Goal: Answer question/provide support

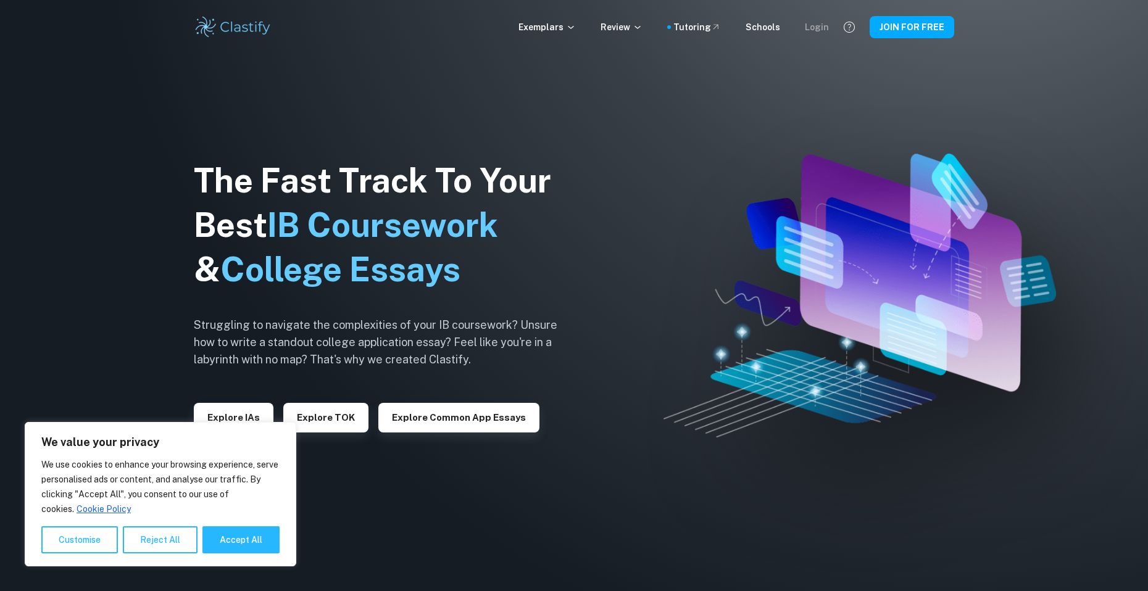
click at [816, 31] on div "Login" at bounding box center [817, 27] width 24 height 14
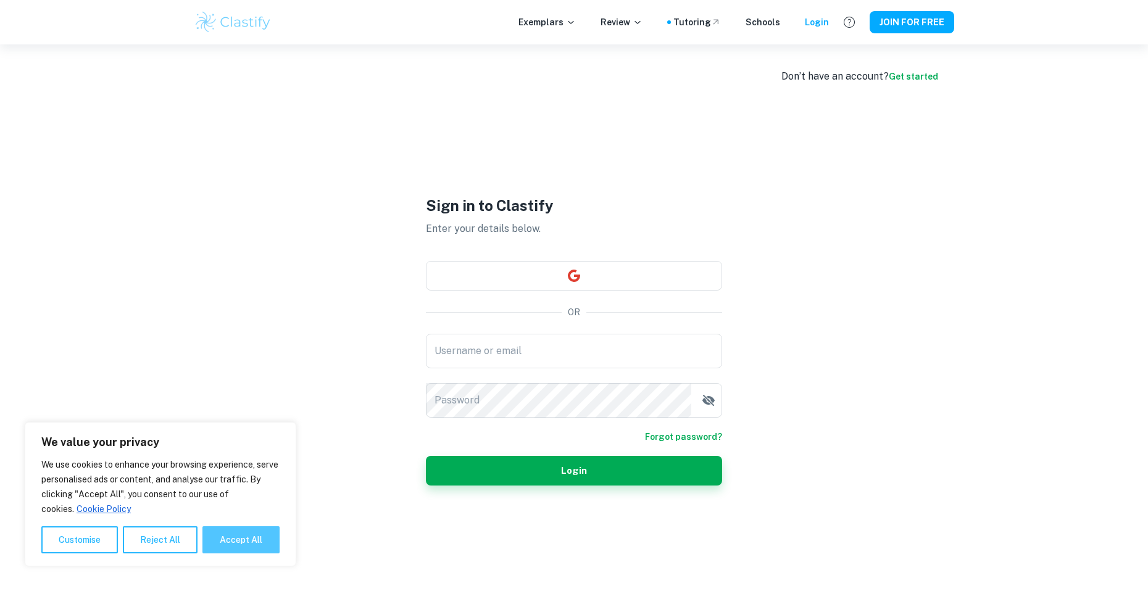
click at [244, 533] on button "Accept All" at bounding box center [240, 539] width 77 height 27
checkbox input "true"
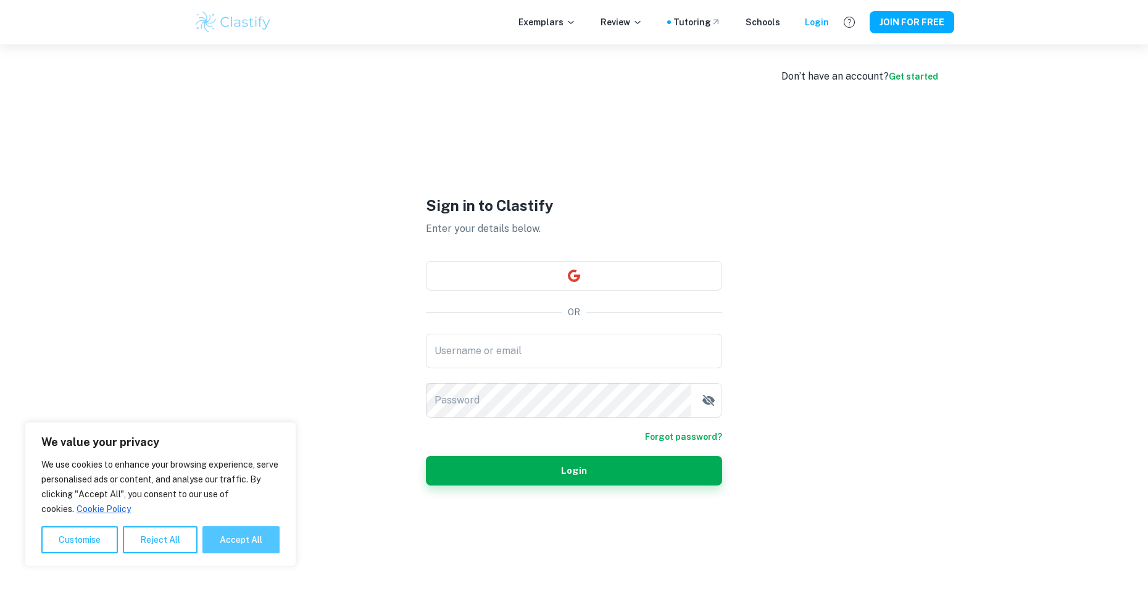
checkbox input "true"
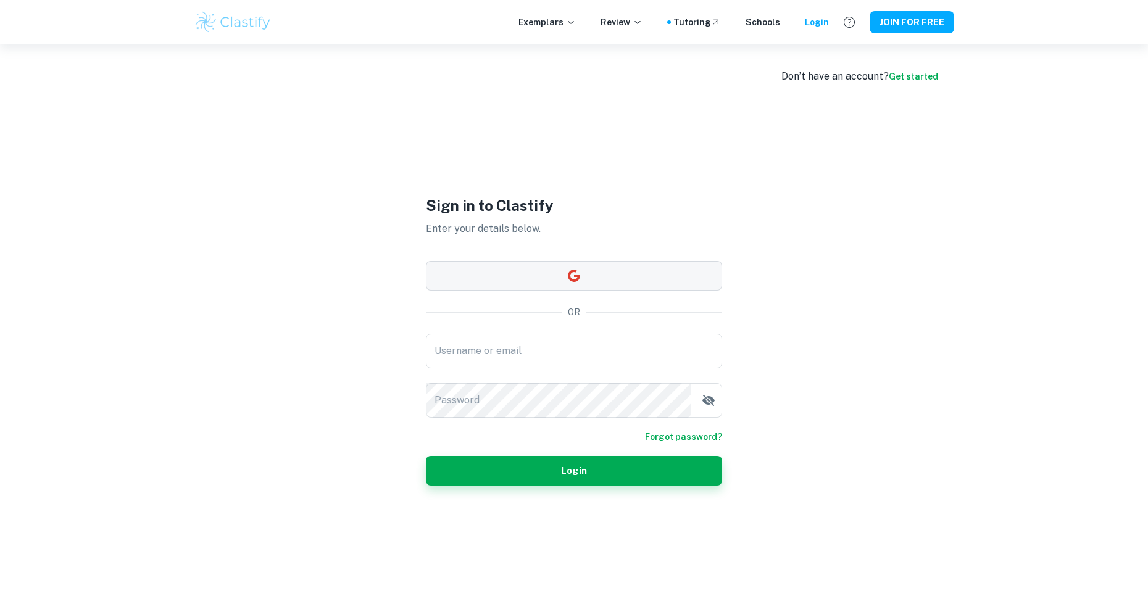
click at [591, 265] on button "button" at bounding box center [574, 276] width 296 height 30
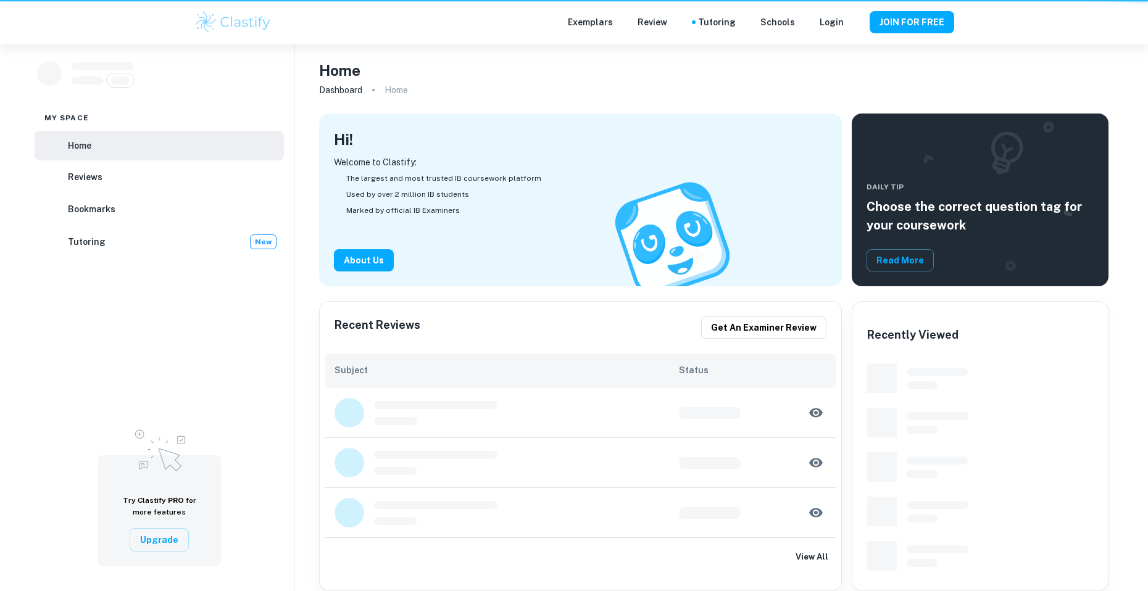
checkbox input "true"
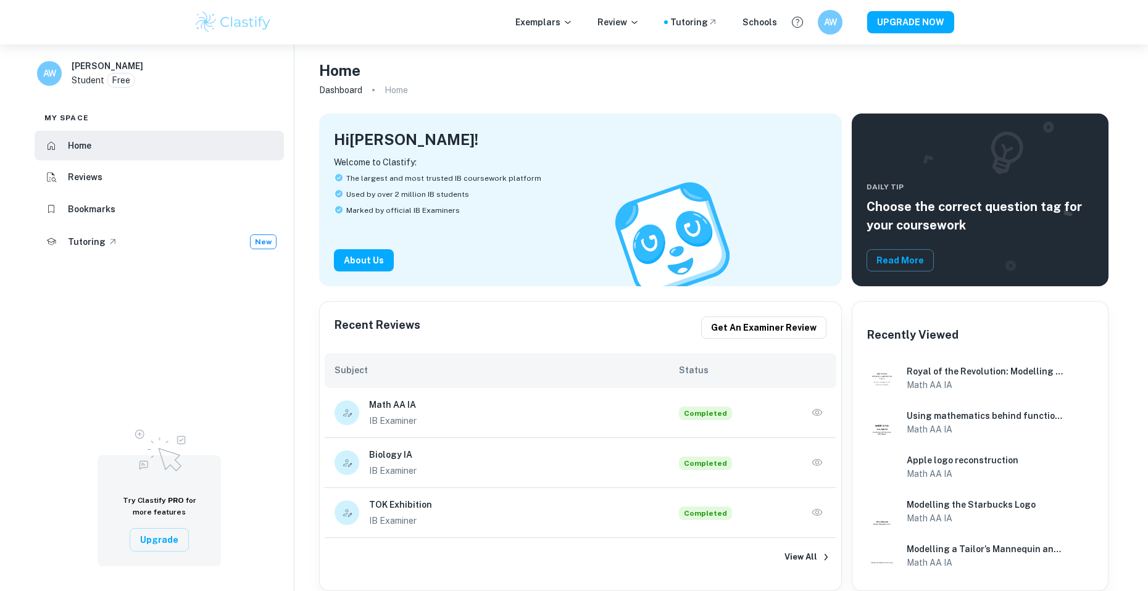
click at [815, 407] on icon "button" at bounding box center [817, 413] width 12 height 12
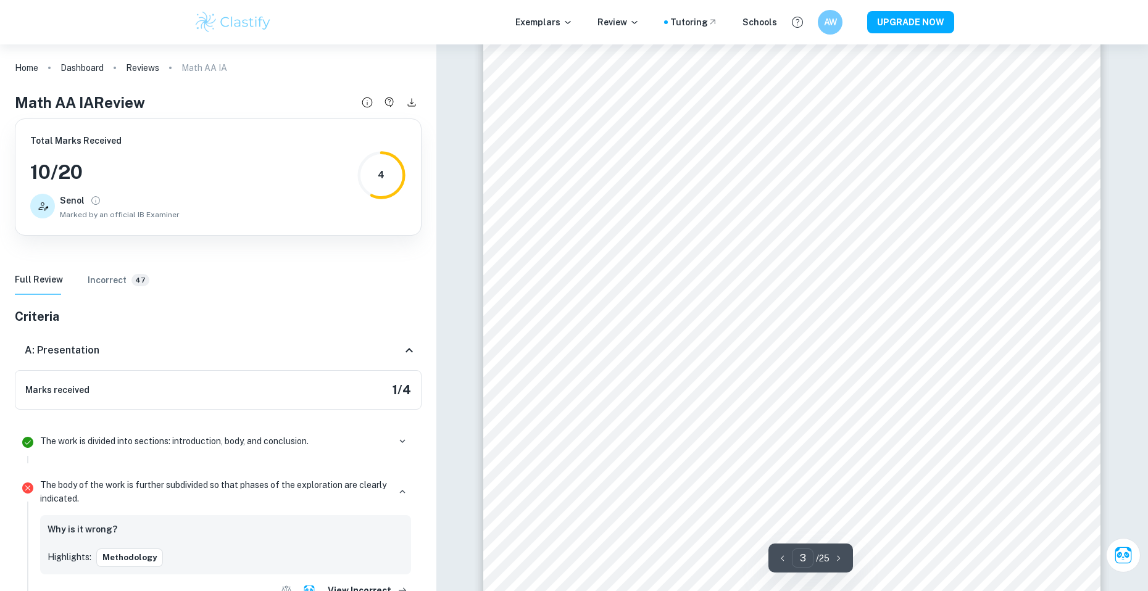
scroll to position [1851, 0]
click at [407, 355] on icon at bounding box center [409, 350] width 15 height 15
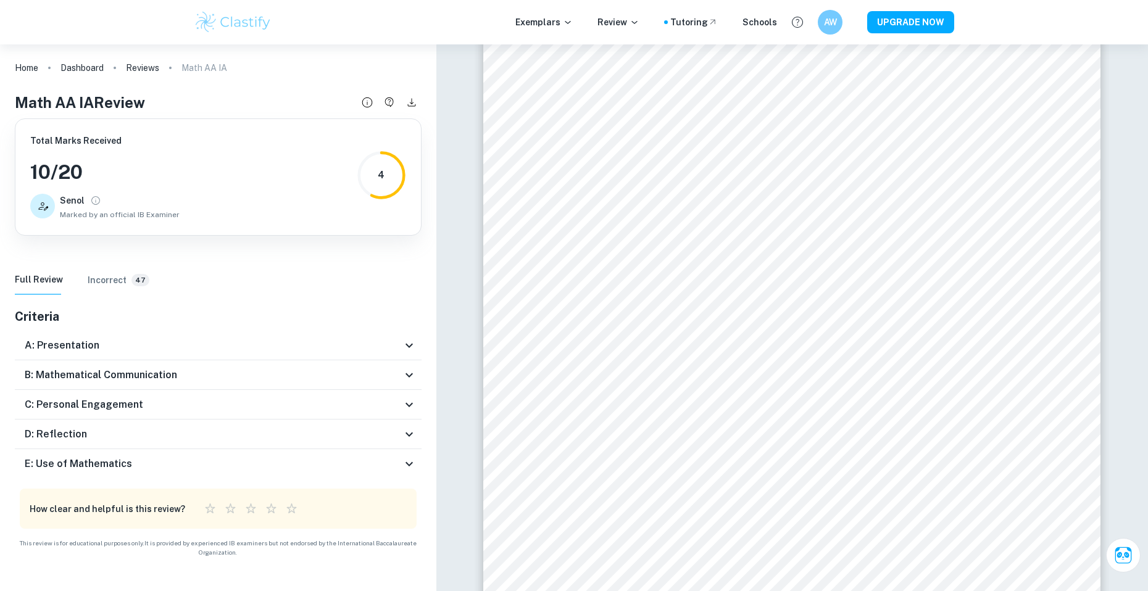
click at [415, 383] on div "B: Mathematical Communication" at bounding box center [218, 375] width 407 height 30
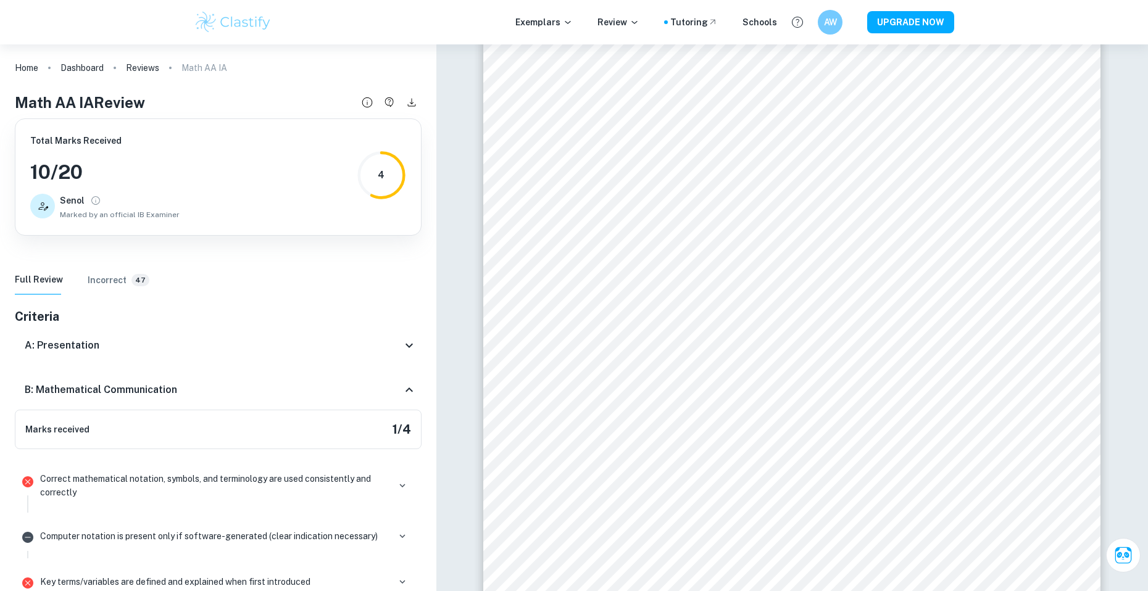
click at [402, 376] on div "B: Mathematical Communication" at bounding box center [218, 389] width 407 height 39
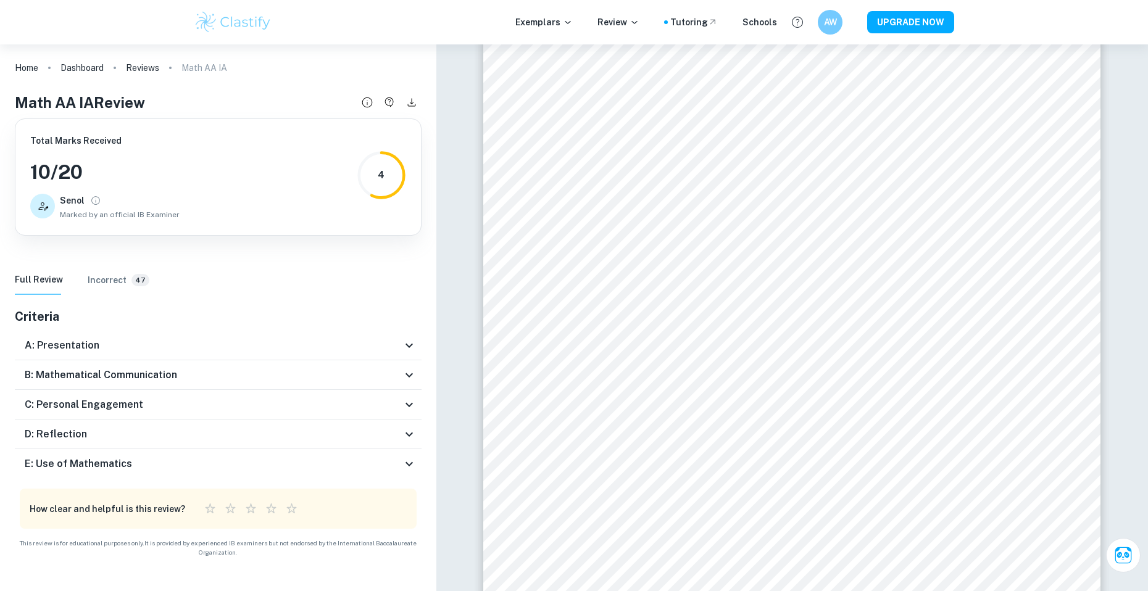
click at [407, 407] on icon at bounding box center [409, 404] width 15 height 15
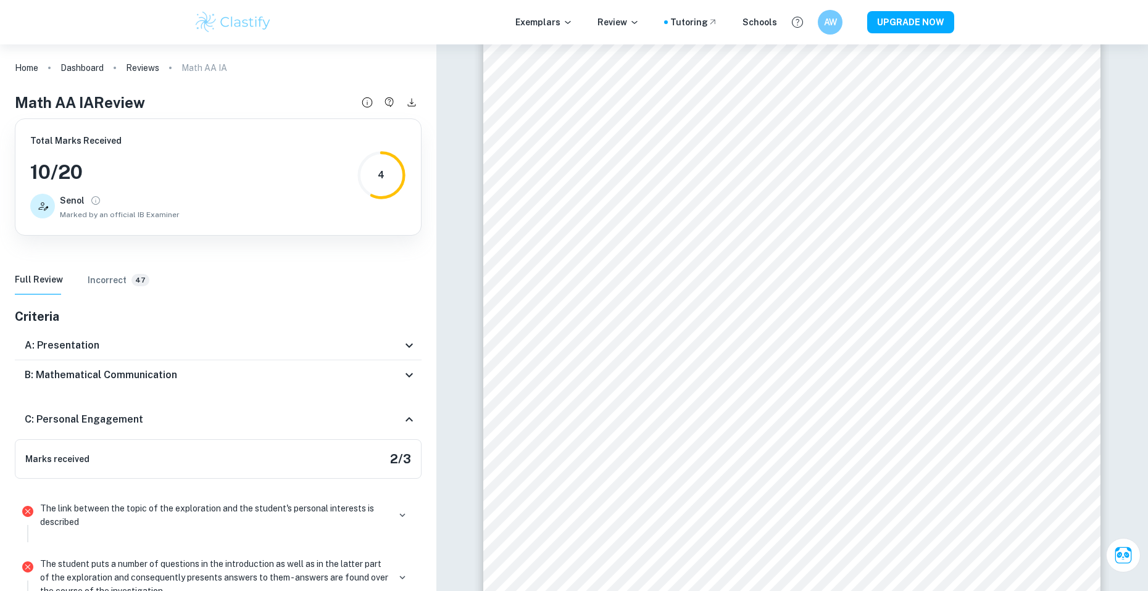
click at [407, 407] on div "C: Personal Engagement" at bounding box center [218, 419] width 407 height 39
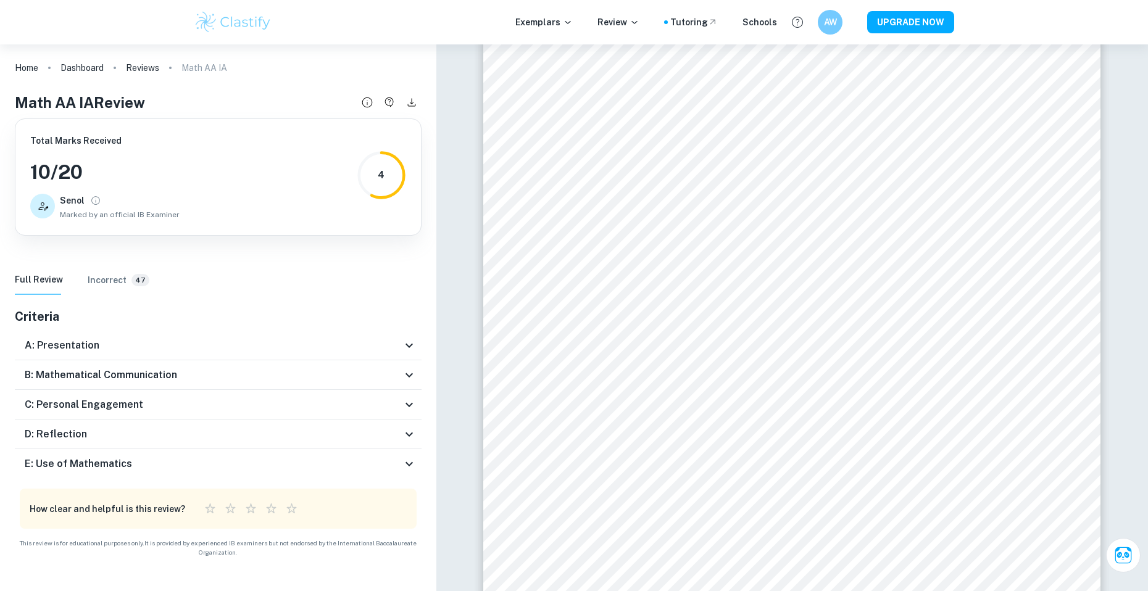
click at [412, 432] on icon at bounding box center [409, 434] width 15 height 15
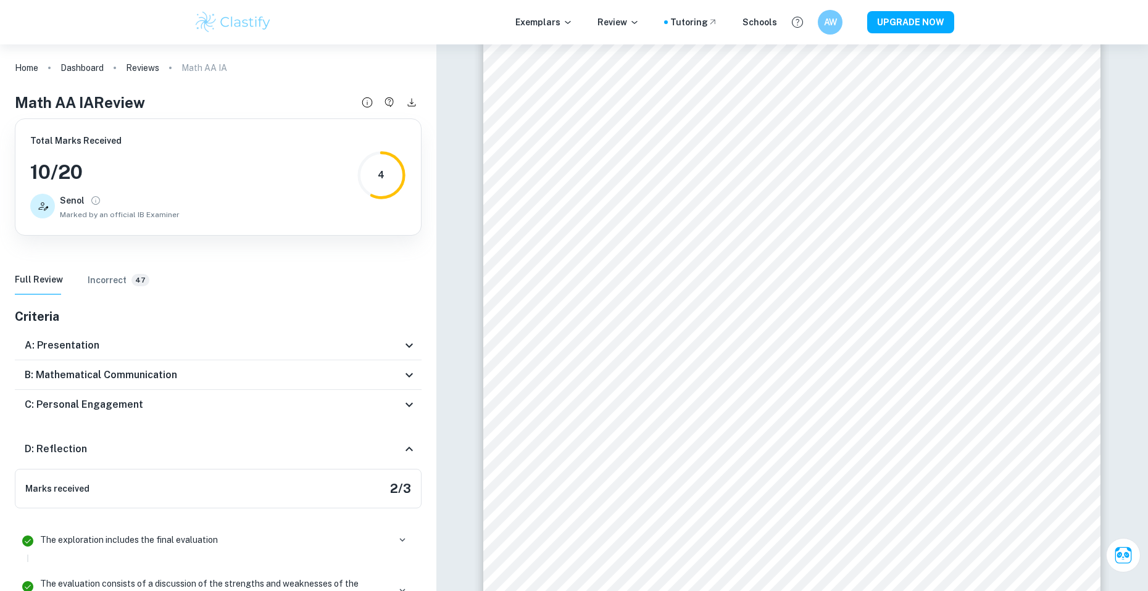
click at [412, 432] on div "D: Reflection" at bounding box center [218, 448] width 407 height 39
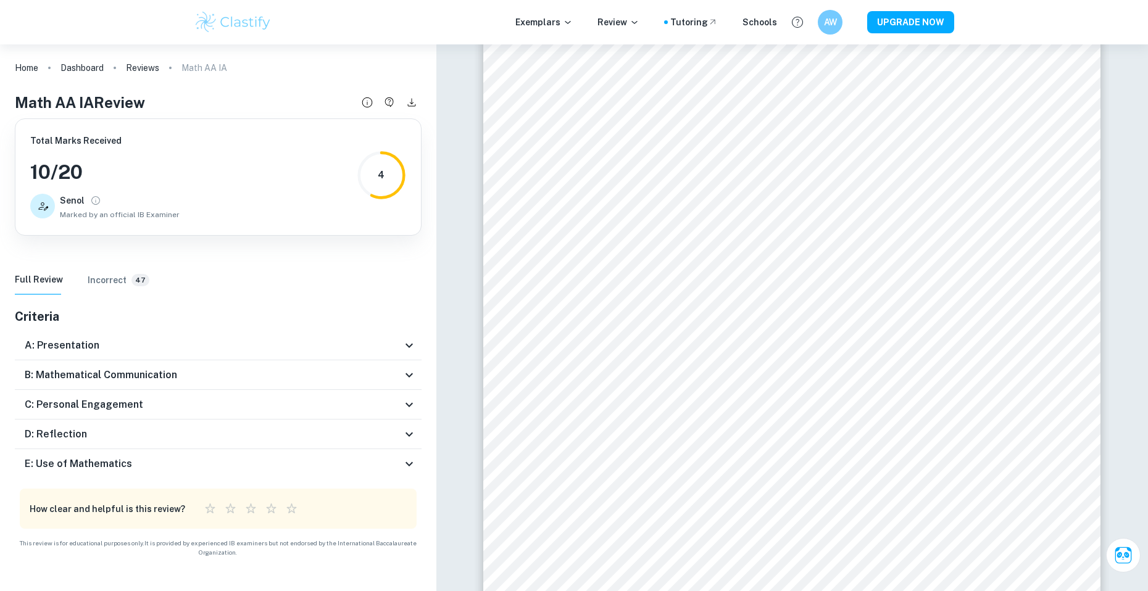
click at [406, 454] on div "E: Use of Mathematics" at bounding box center [218, 464] width 407 height 30
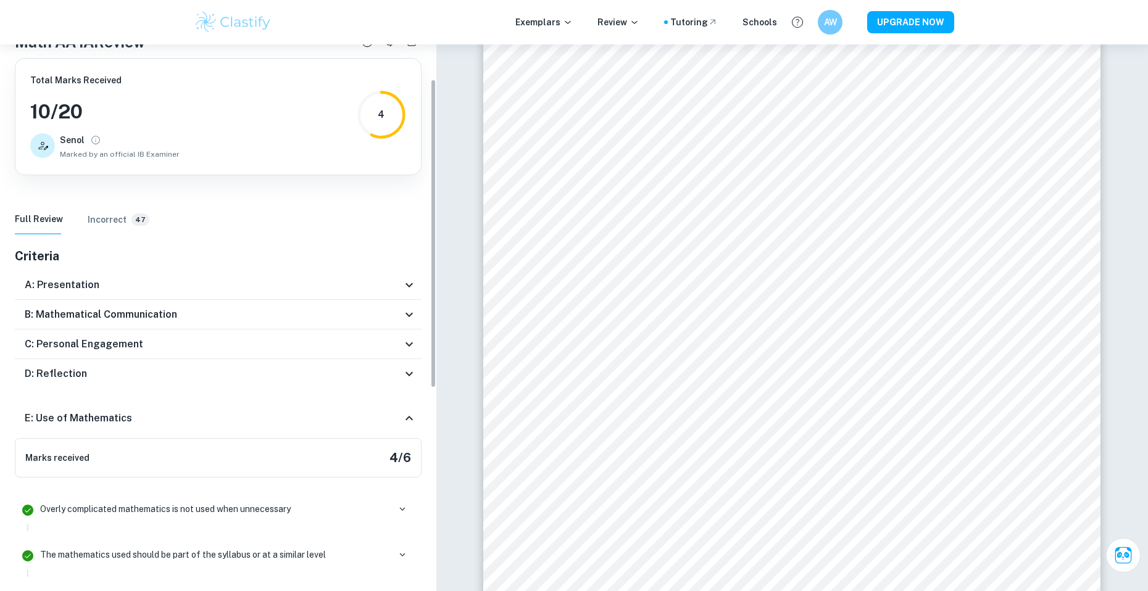
scroll to position [62, 0]
click at [403, 415] on icon at bounding box center [409, 417] width 15 height 15
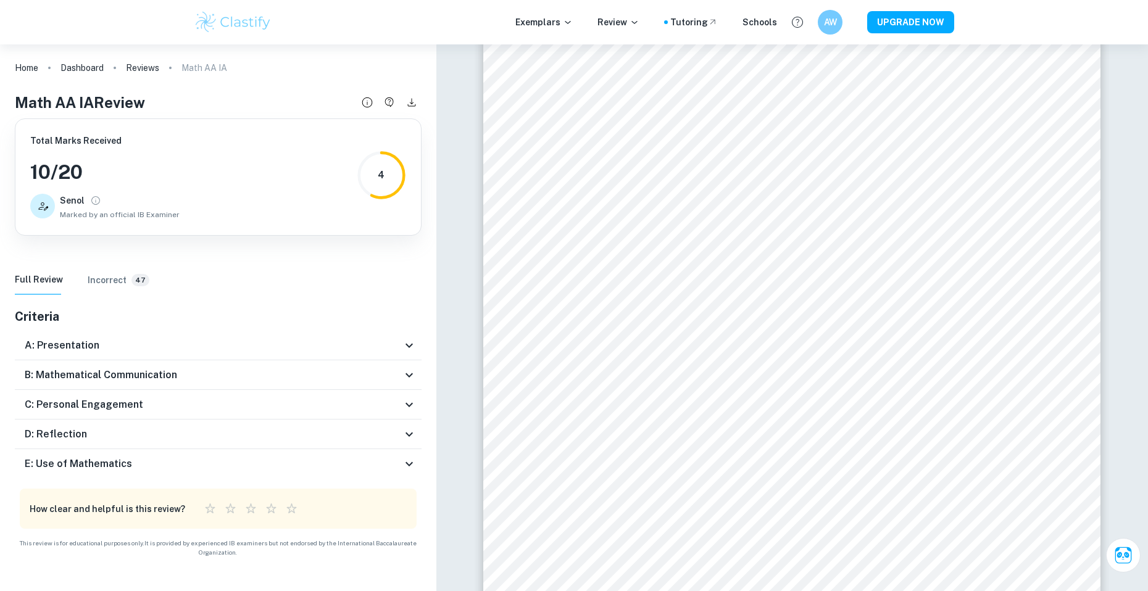
scroll to position [0, 0]
click at [400, 343] on div "A: Presentation" at bounding box center [213, 345] width 377 height 15
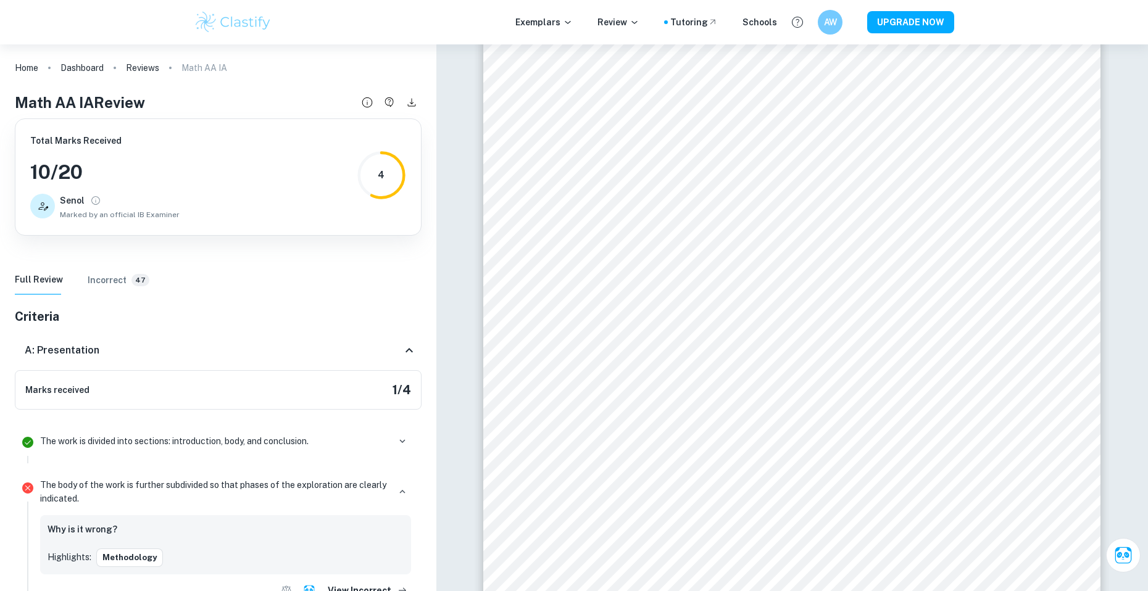
click at [400, 343] on div "A: Presentation" at bounding box center [213, 350] width 377 height 15
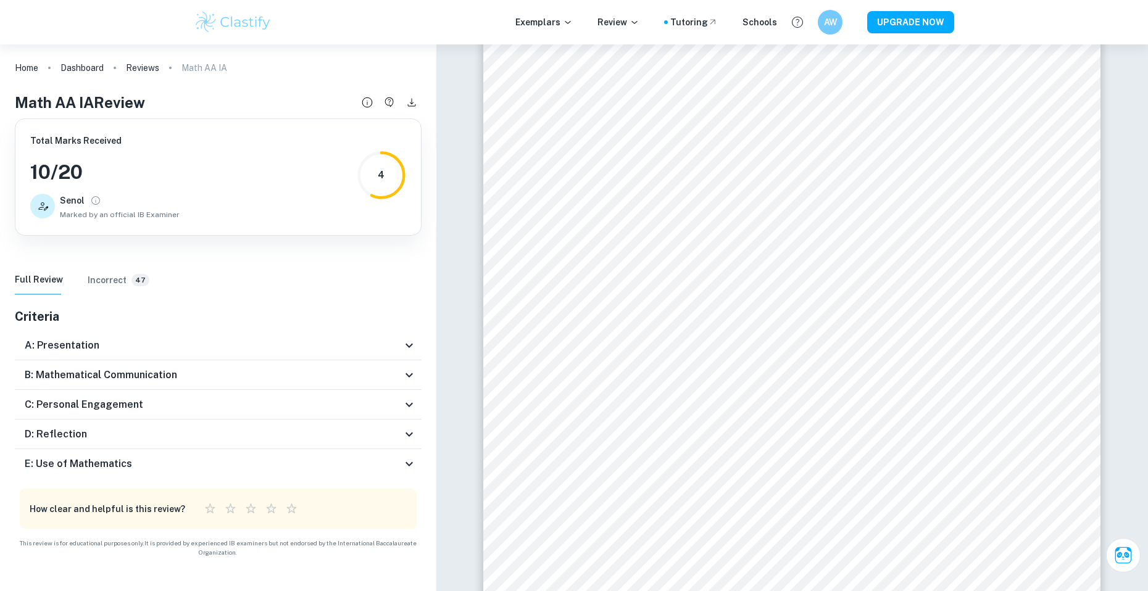
click at [400, 350] on div "A: Presentation" at bounding box center [213, 345] width 377 height 15
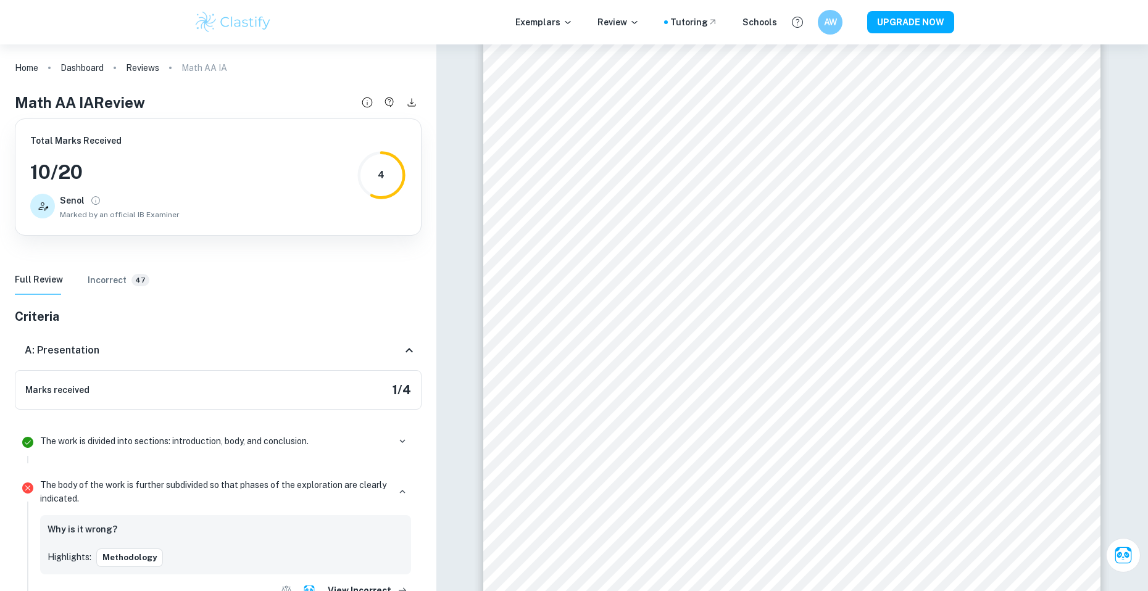
click at [400, 350] on div "A: Presentation" at bounding box center [213, 350] width 377 height 15
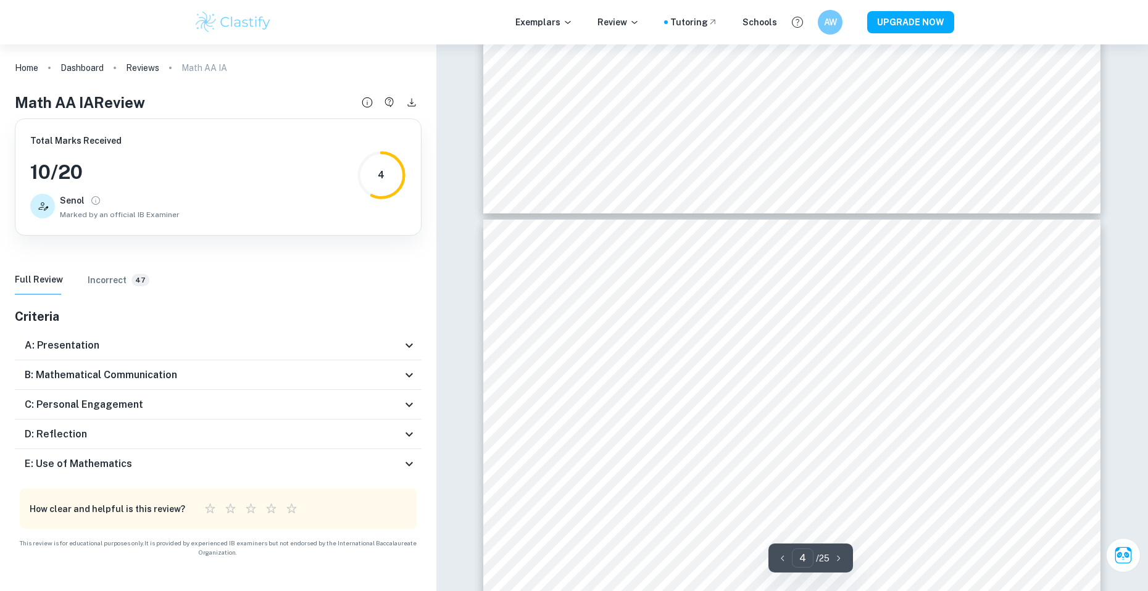
scroll to position [2530, 0]
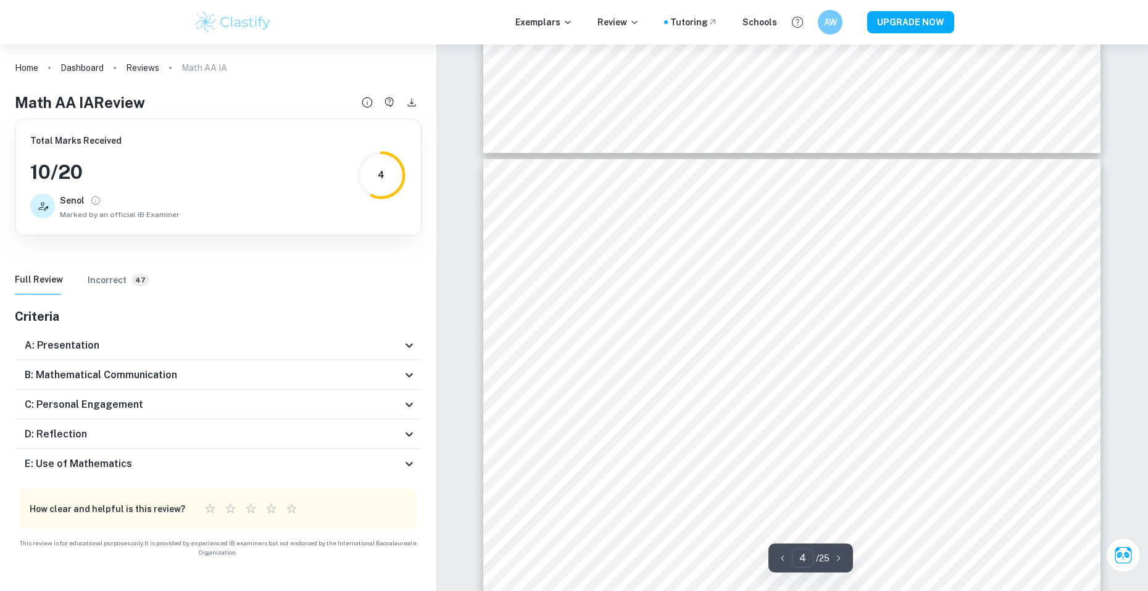
click at [367, 347] on div "A: Presentation" at bounding box center [213, 345] width 377 height 15
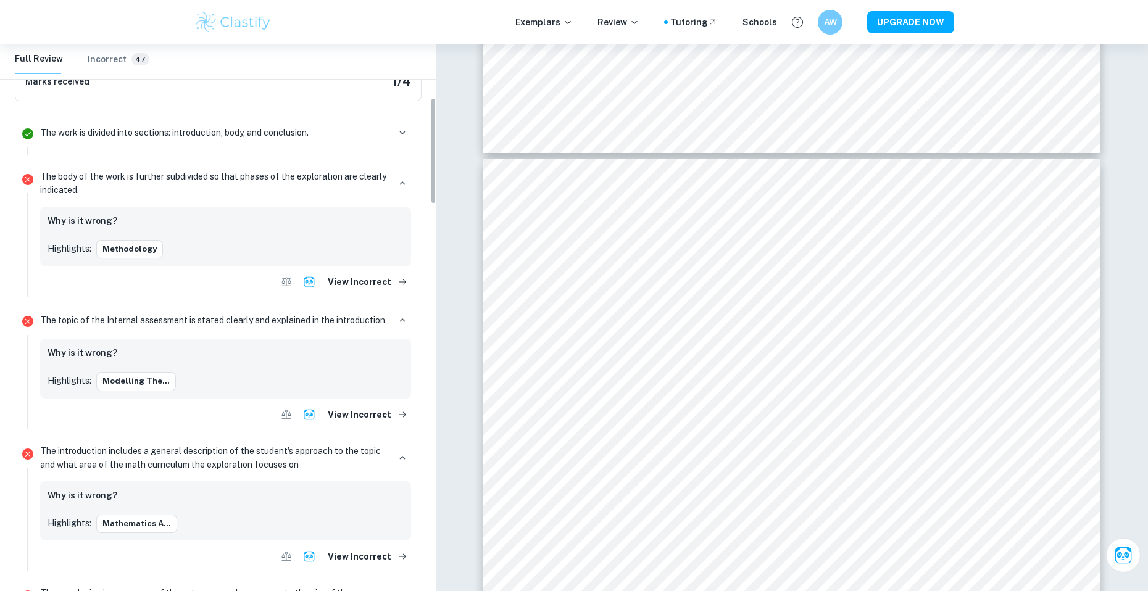
scroll to position [62, 0]
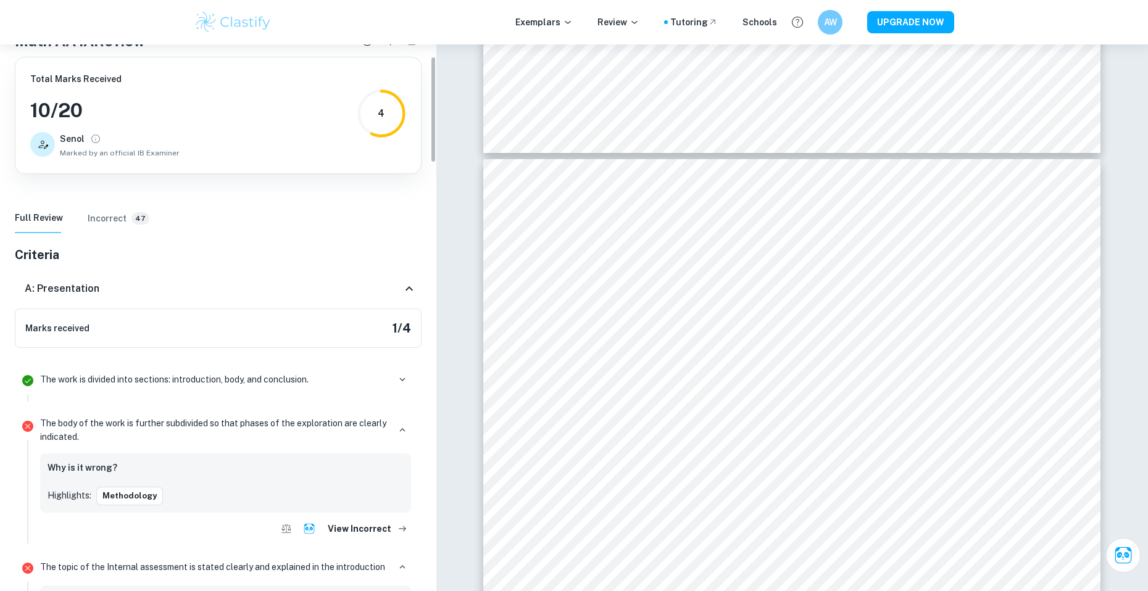
click at [404, 292] on icon at bounding box center [409, 288] width 15 height 15
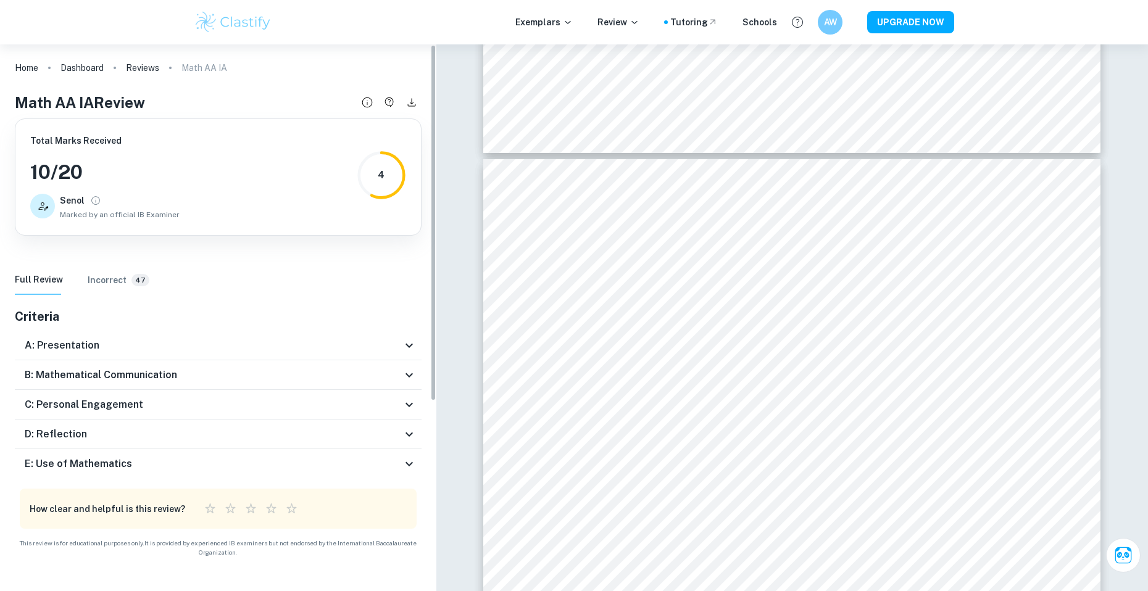
scroll to position [0, 0]
click at [407, 457] on icon at bounding box center [409, 464] width 15 height 15
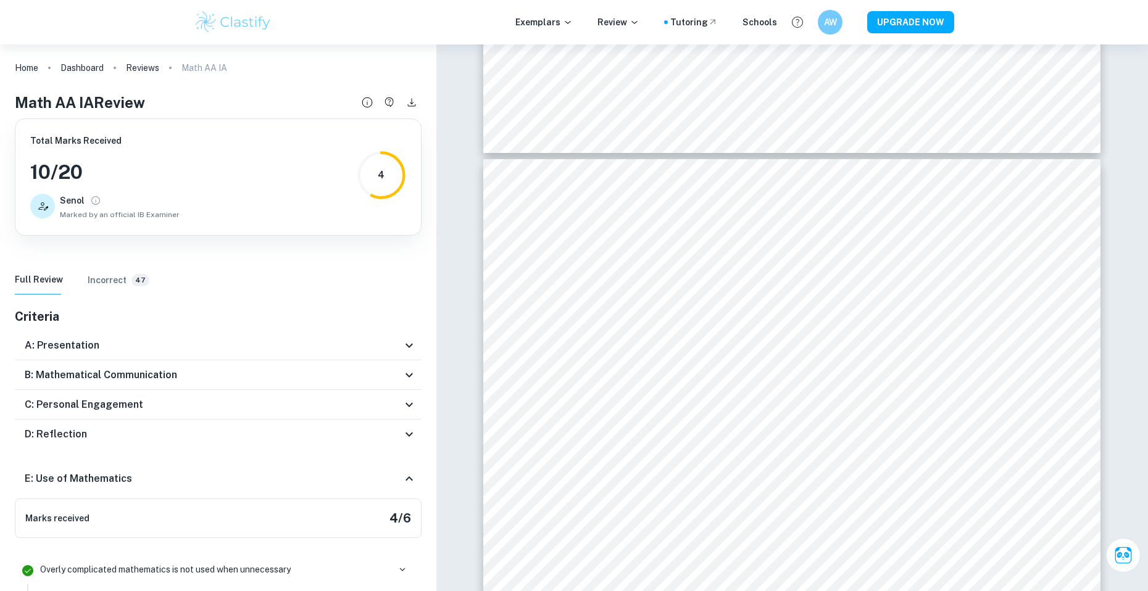
click at [407, 442] on div "D: Reflection" at bounding box center [218, 435] width 407 height 30
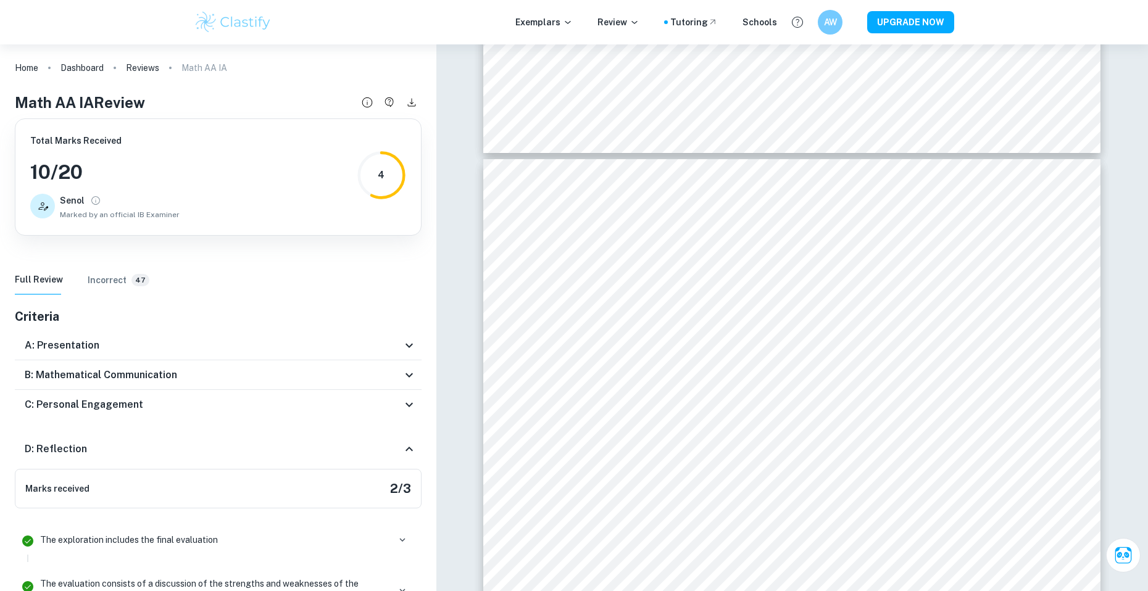
click at [406, 408] on icon at bounding box center [409, 404] width 15 height 15
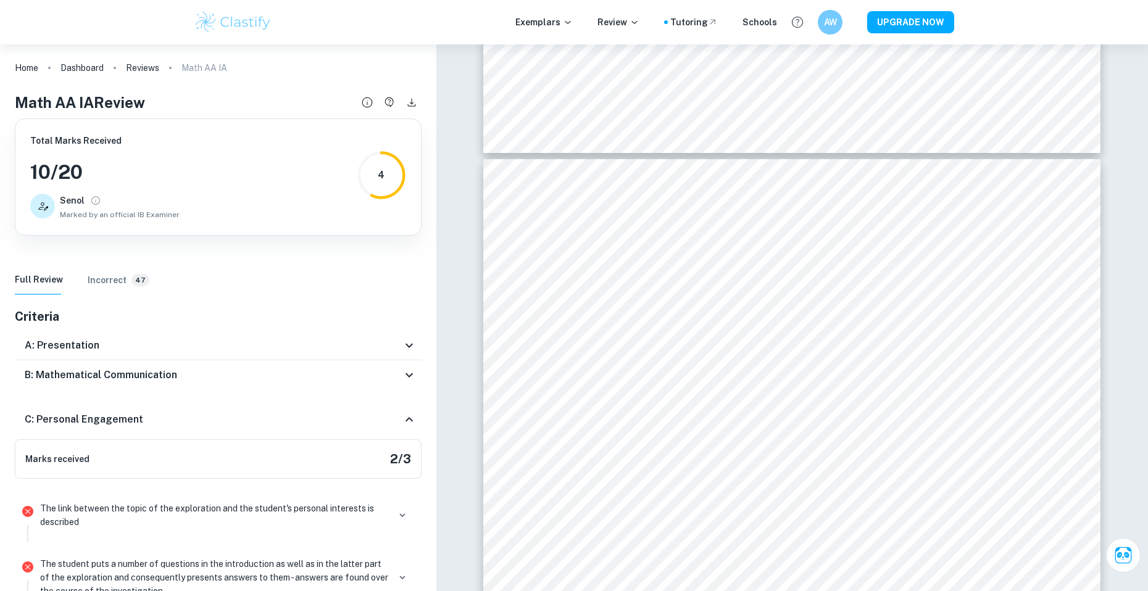
click at [404, 375] on icon at bounding box center [409, 375] width 15 height 15
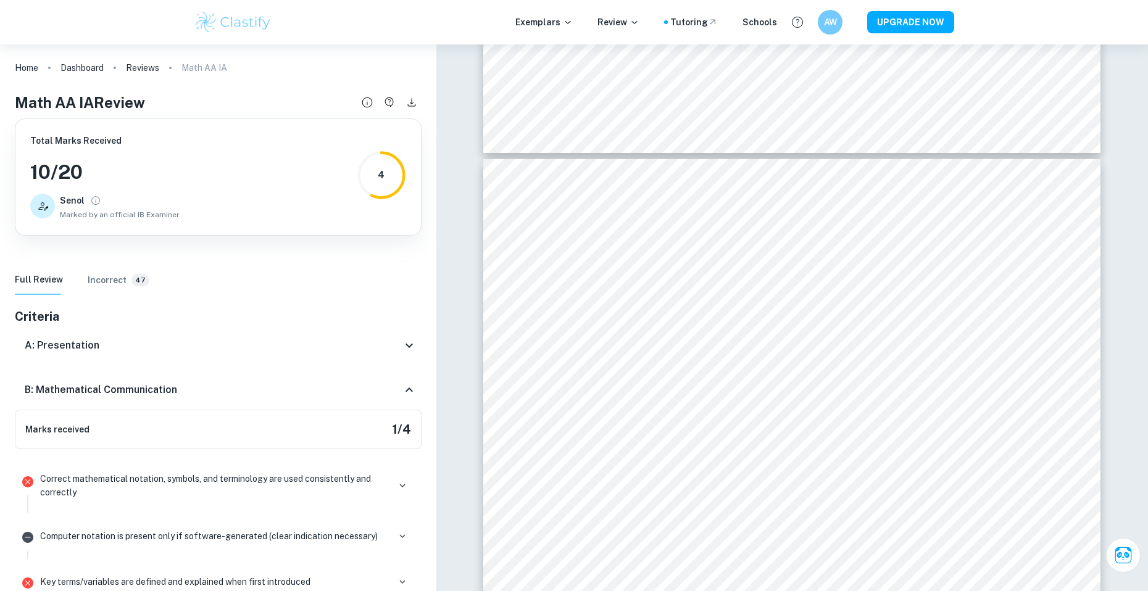
click at [405, 349] on icon at bounding box center [409, 345] width 15 height 15
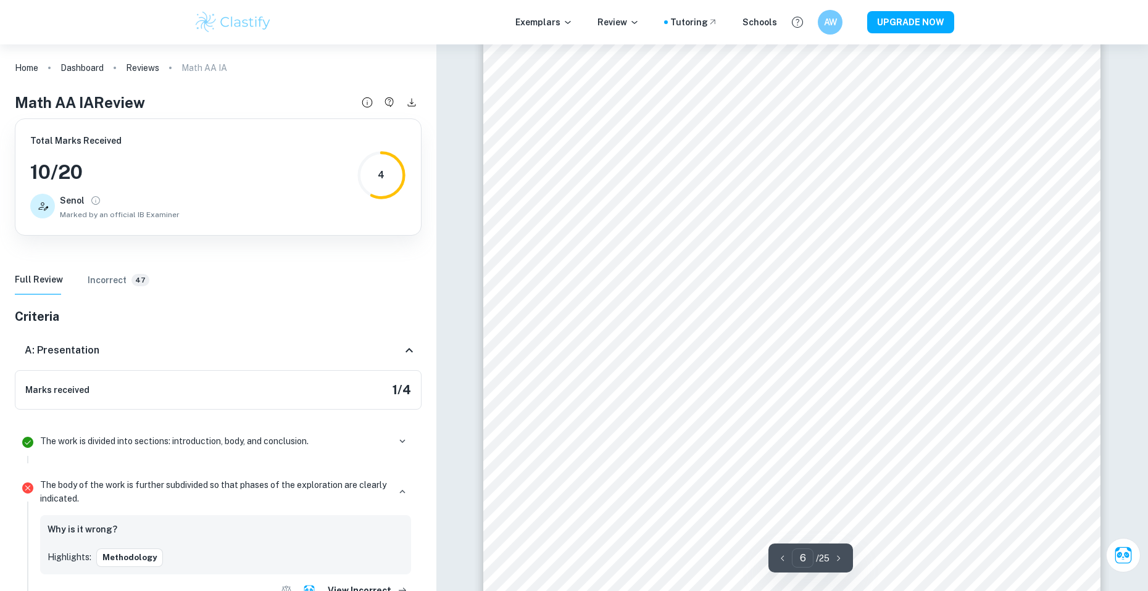
scroll to position [4443, 0]
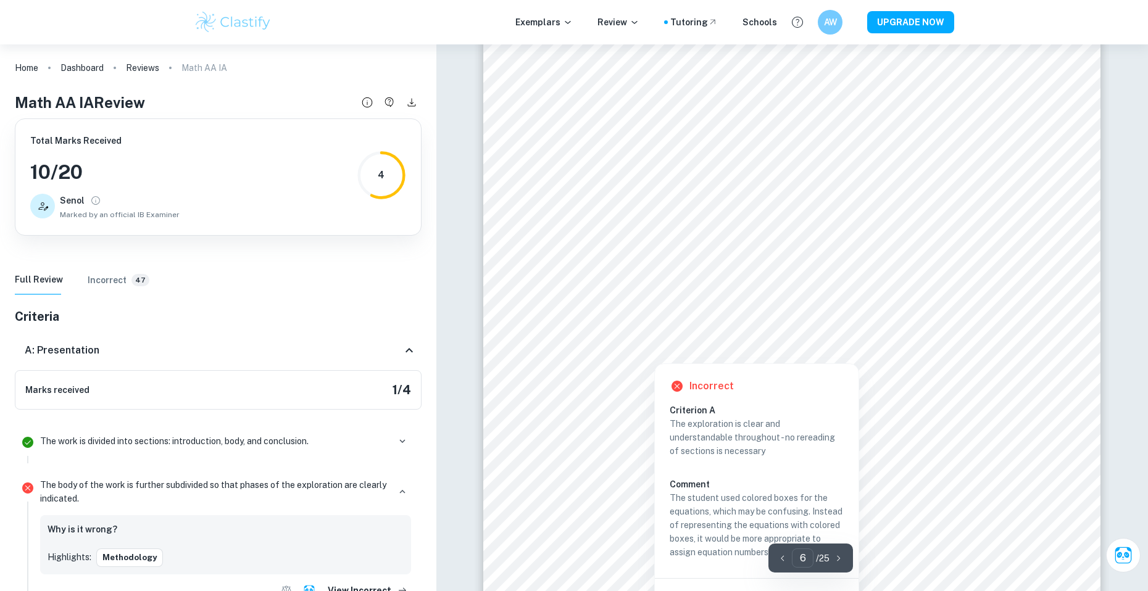
click at [654, 343] on div at bounding box center [654, 349] width 22 height 22
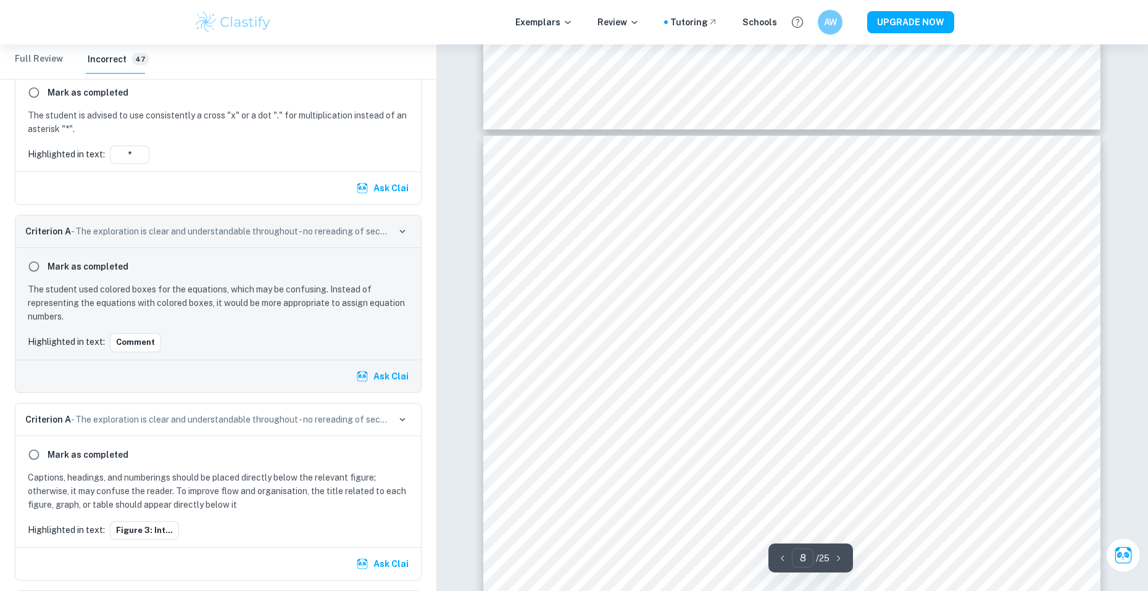
scroll to position [6109, 0]
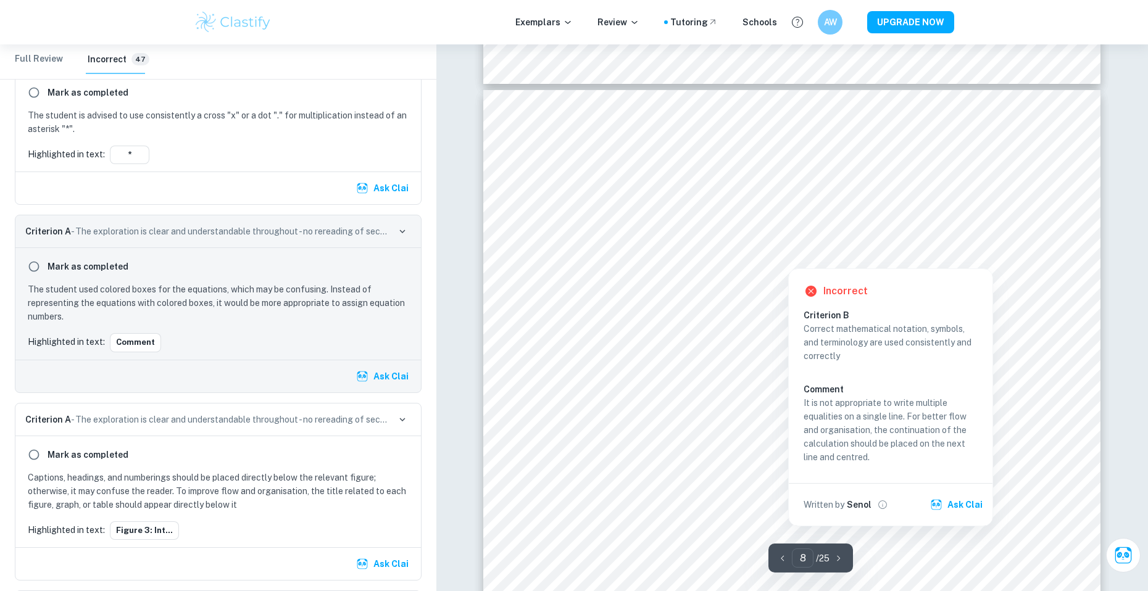
click at [654, 258] on div at bounding box center [788, 258] width 322 height 13
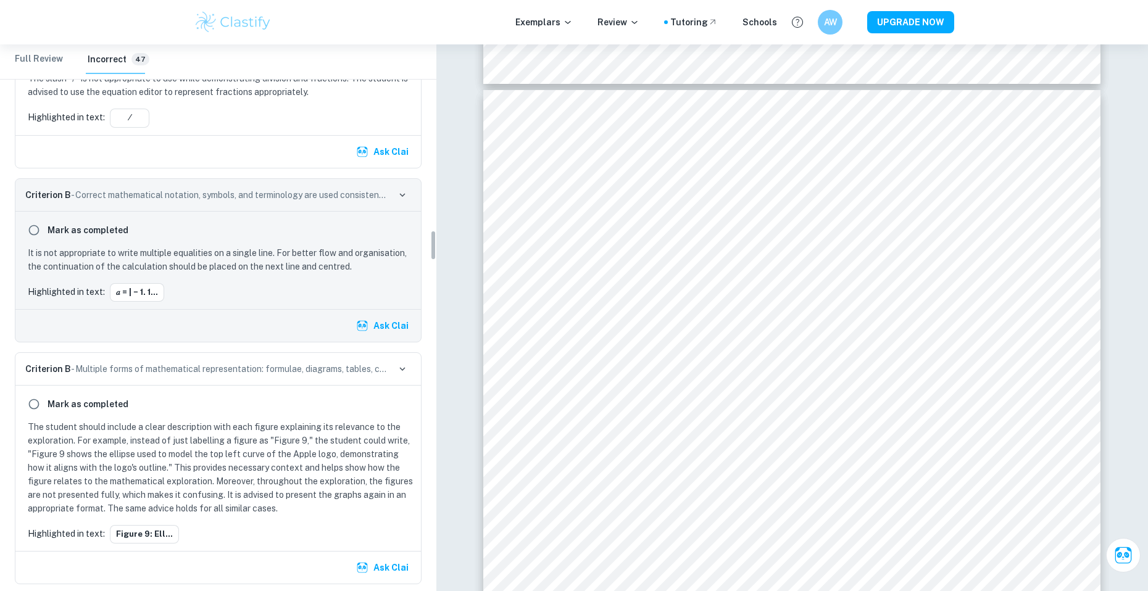
scroll to position [3300, 0]
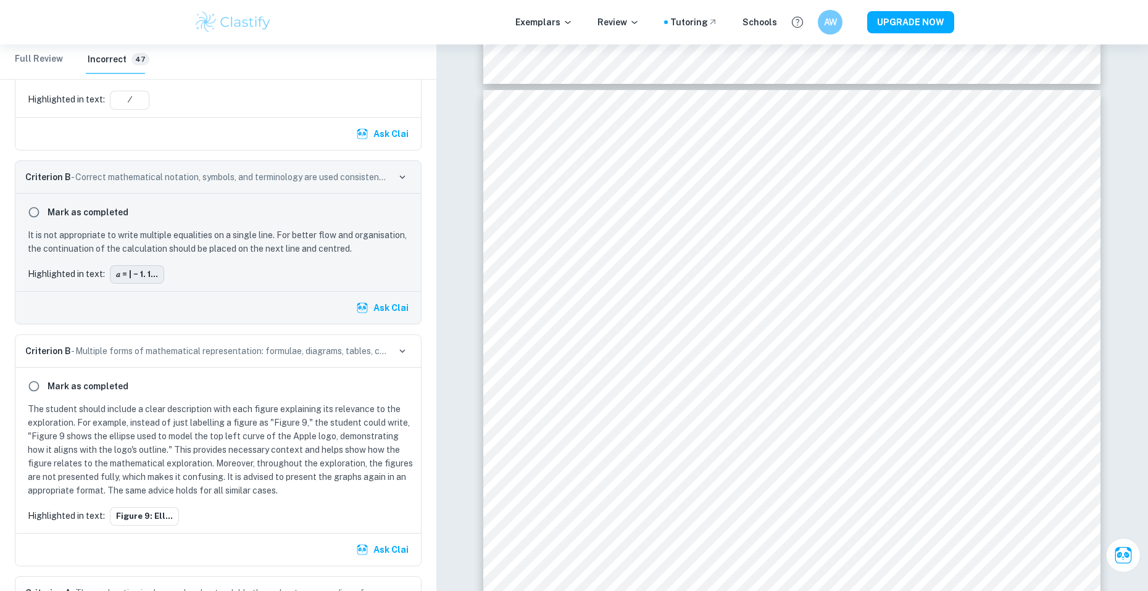
click at [152, 284] on button "𝑎 = | − 1. 1..." at bounding box center [137, 274] width 54 height 19
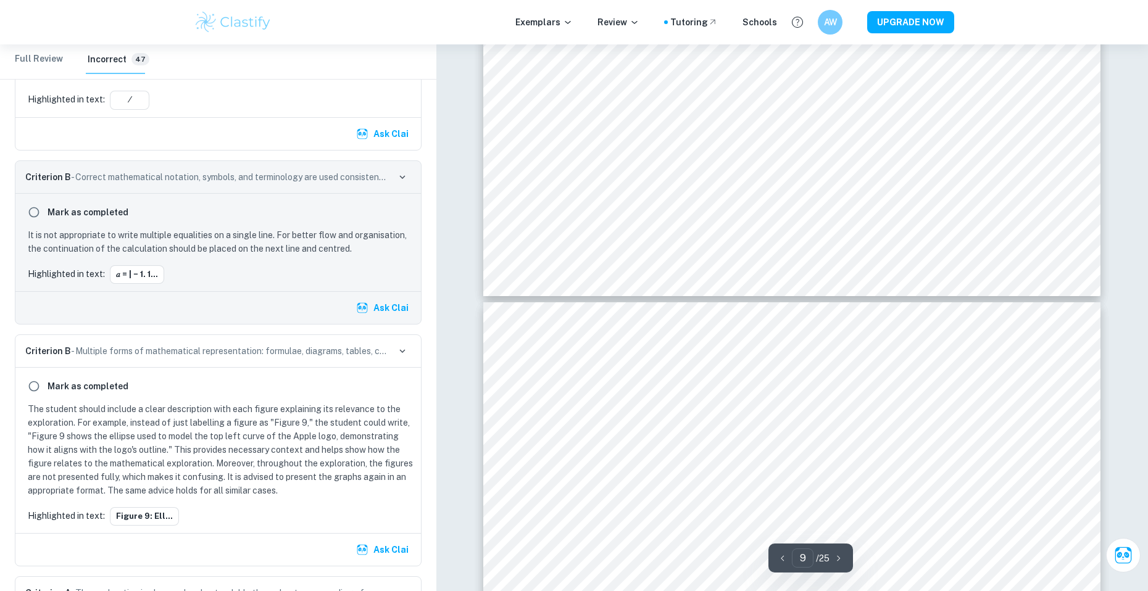
scroll to position [6806, 0]
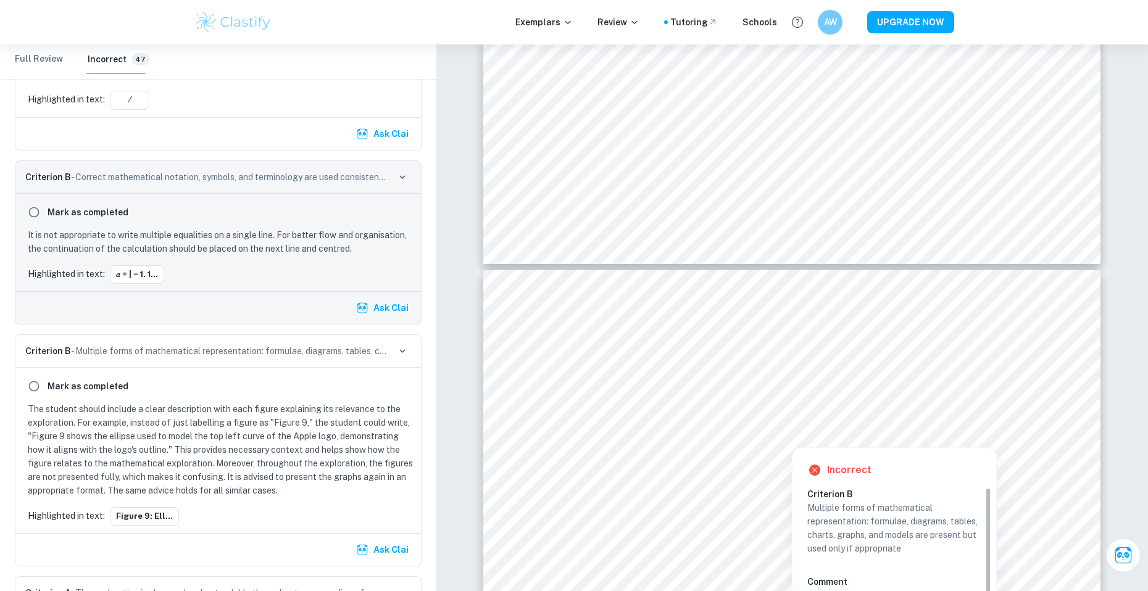
click at [761, 437] on div at bounding box center [792, 438] width 164 height 14
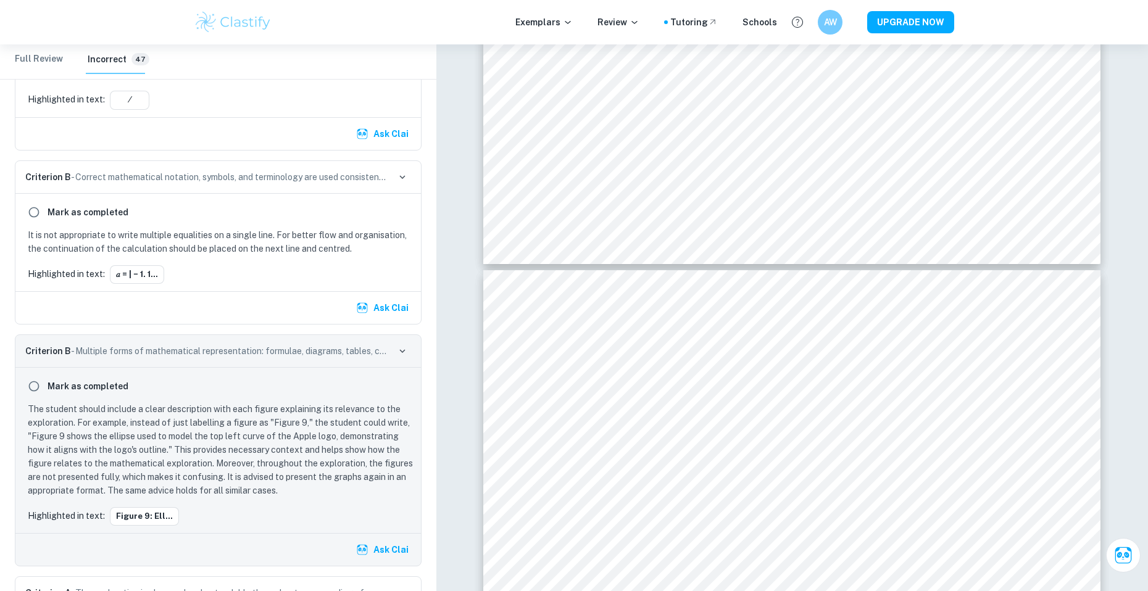
scroll to position [3446, 0]
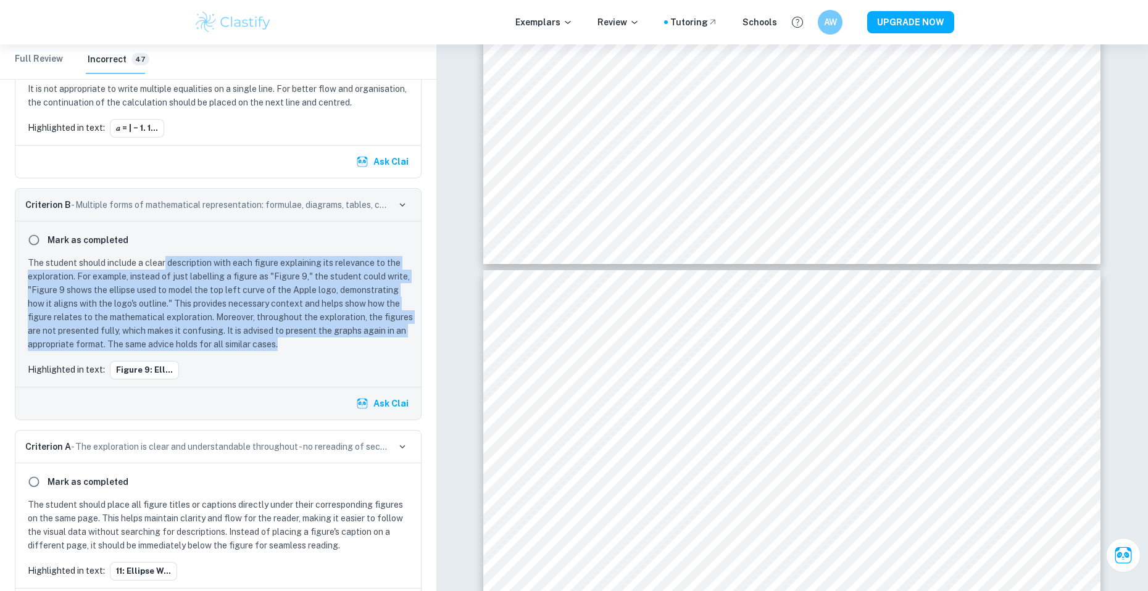
drag, startPoint x: 299, startPoint y: 360, endPoint x: 165, endPoint y: 276, distance: 157.7
click at [165, 276] on p "The student should include a clear description with each figure explaining its …" at bounding box center [221, 303] width 386 height 95
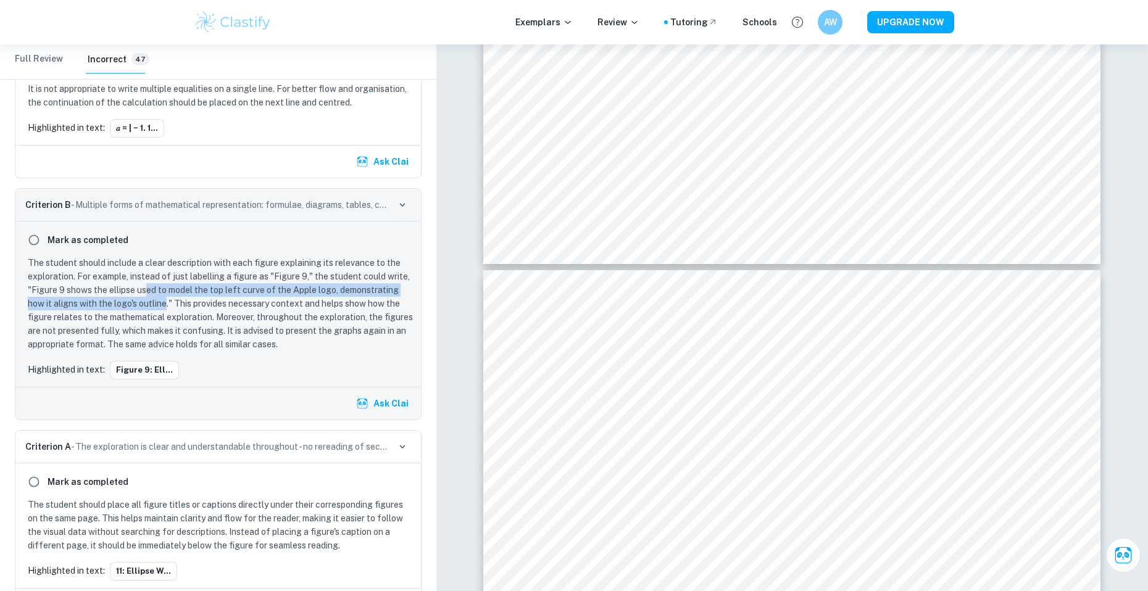
drag, startPoint x: 145, startPoint y: 303, endPoint x: 167, endPoint y: 313, distance: 24.0
click at [167, 313] on p "The student should include a clear description with each figure explaining its …" at bounding box center [221, 303] width 386 height 95
drag, startPoint x: 170, startPoint y: 315, endPoint x: 159, endPoint y: 309, distance: 13.0
click at [159, 309] on p "The student should include a clear description with each figure explaining its …" at bounding box center [221, 303] width 386 height 95
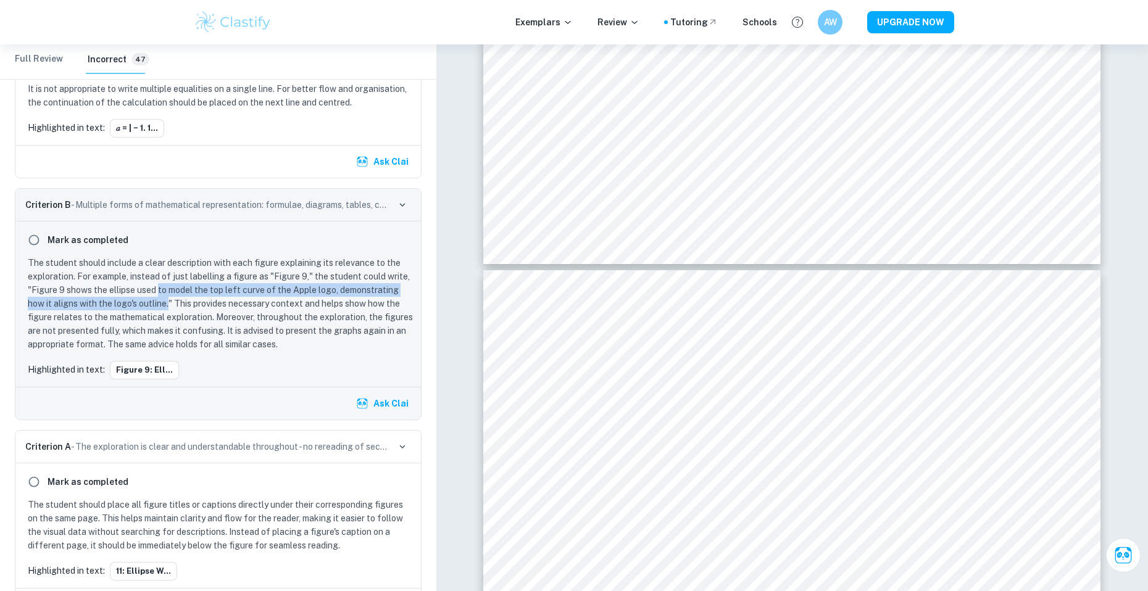
click at [159, 309] on p "The student should include a clear description with each figure explaining its …" at bounding box center [221, 303] width 386 height 95
click at [160, 309] on p "The student should include a clear description with each figure explaining its …" at bounding box center [221, 303] width 386 height 95
click at [177, 320] on p "The student should include a clear description with each figure explaining its …" at bounding box center [221, 303] width 386 height 95
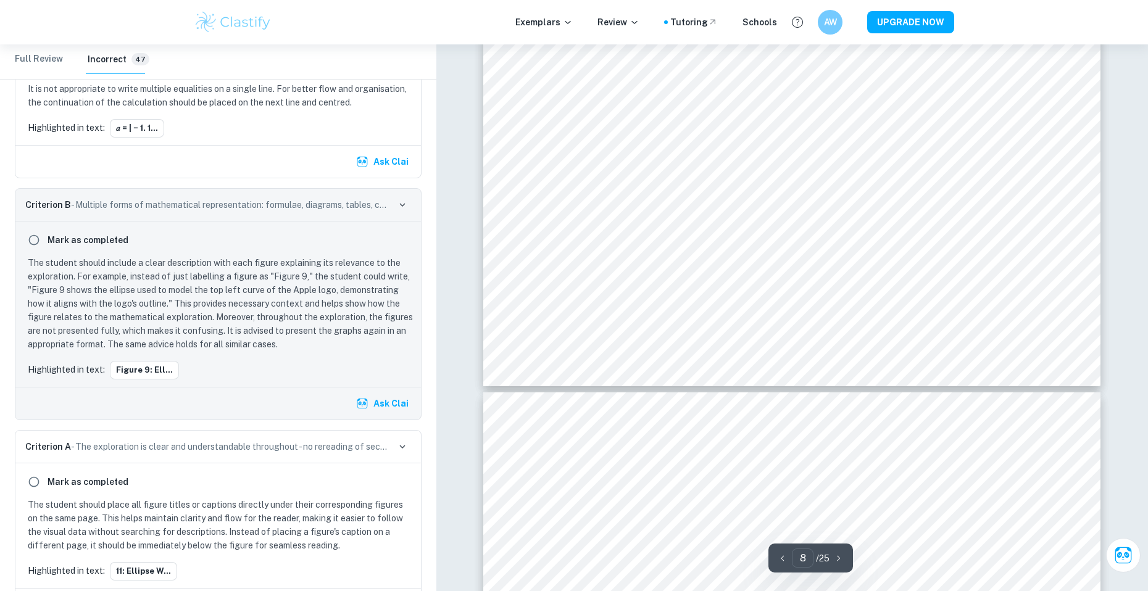
scroll to position [6683, 0]
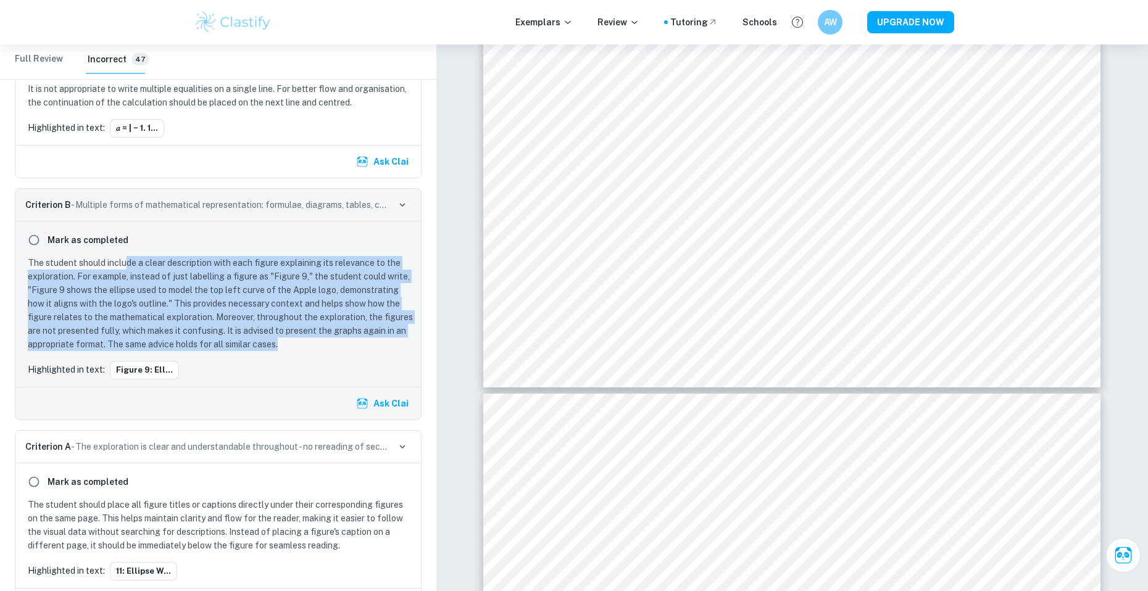
drag, startPoint x: 288, startPoint y: 356, endPoint x: 125, endPoint y: 282, distance: 178.9
click at [125, 282] on p "The student should include a clear description with each figure explaining its …" at bounding box center [221, 303] width 386 height 95
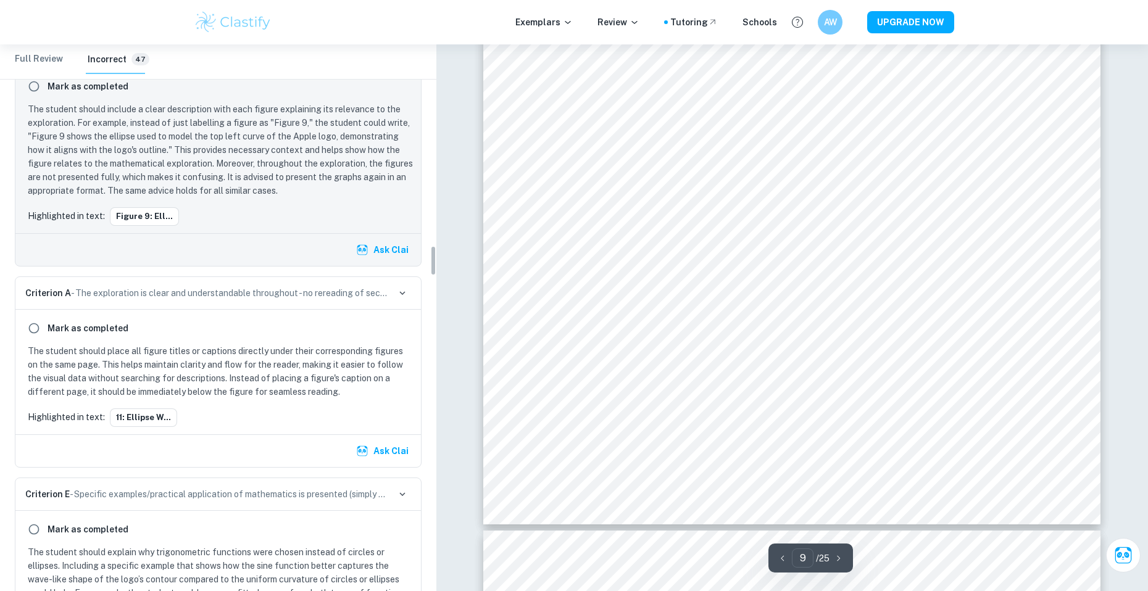
scroll to position [3631, 0]
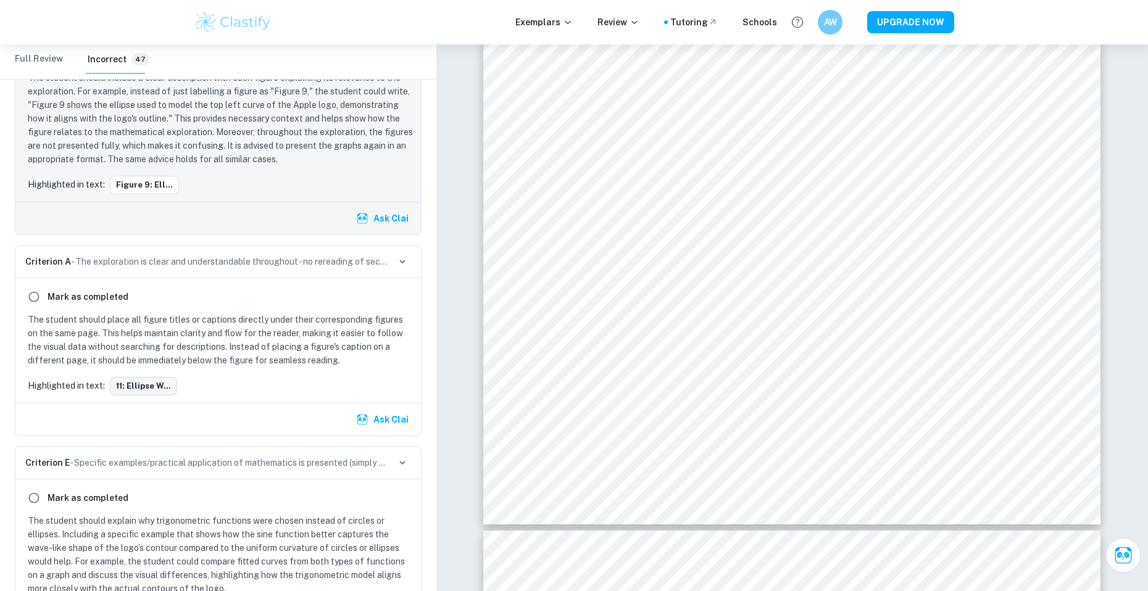
click at [164, 396] on button "11: Ellipse w..." at bounding box center [143, 386] width 67 height 19
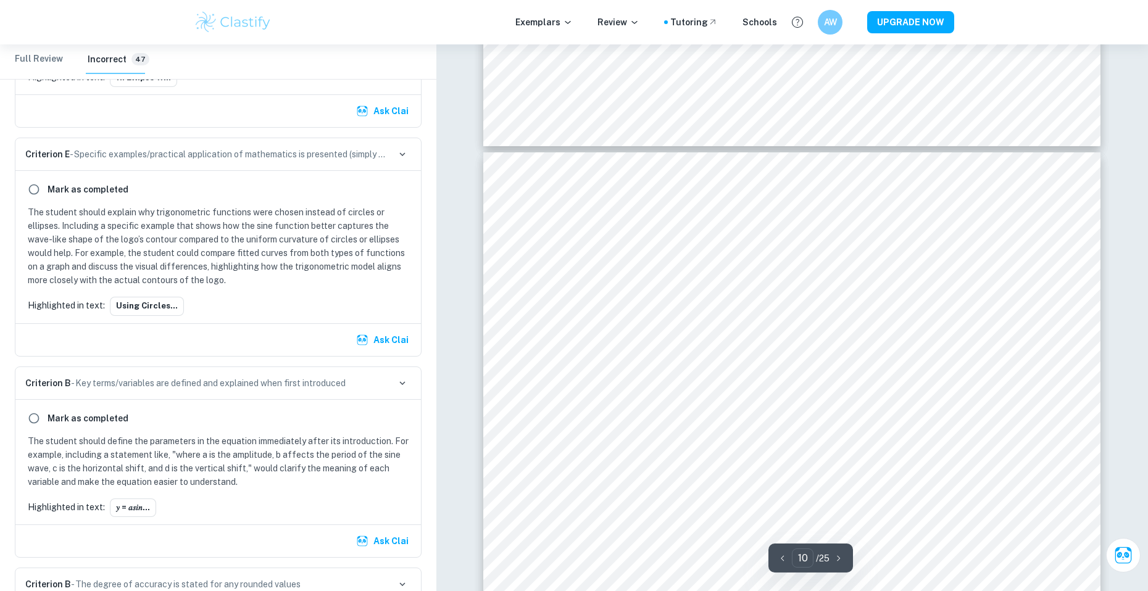
scroll to position [7850, 0]
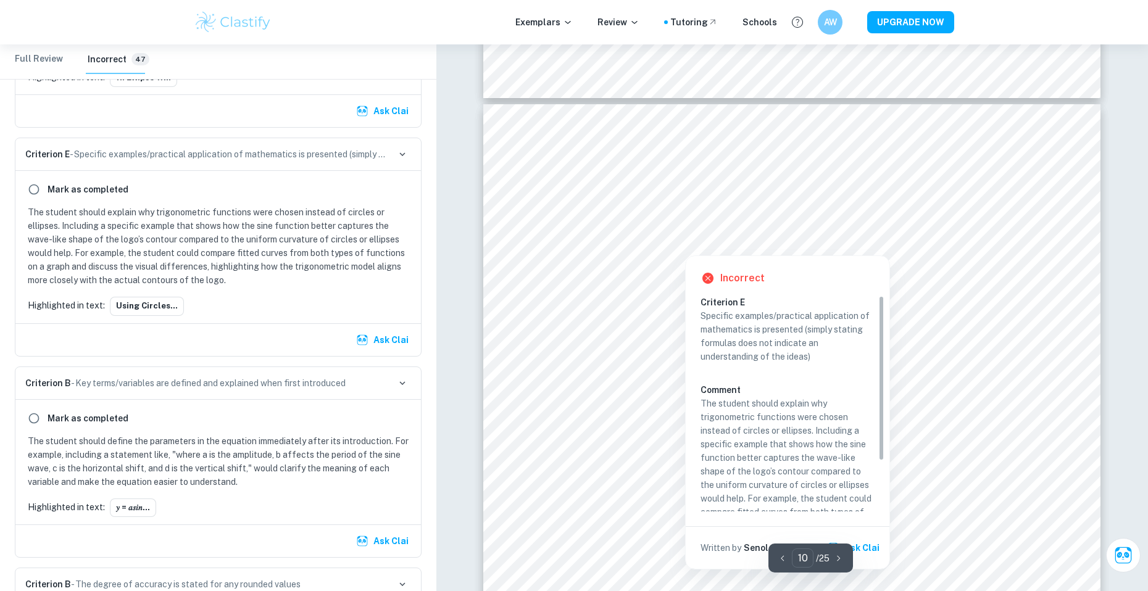
click at [720, 217] on div at bounding box center [785, 226] width 544 height 25
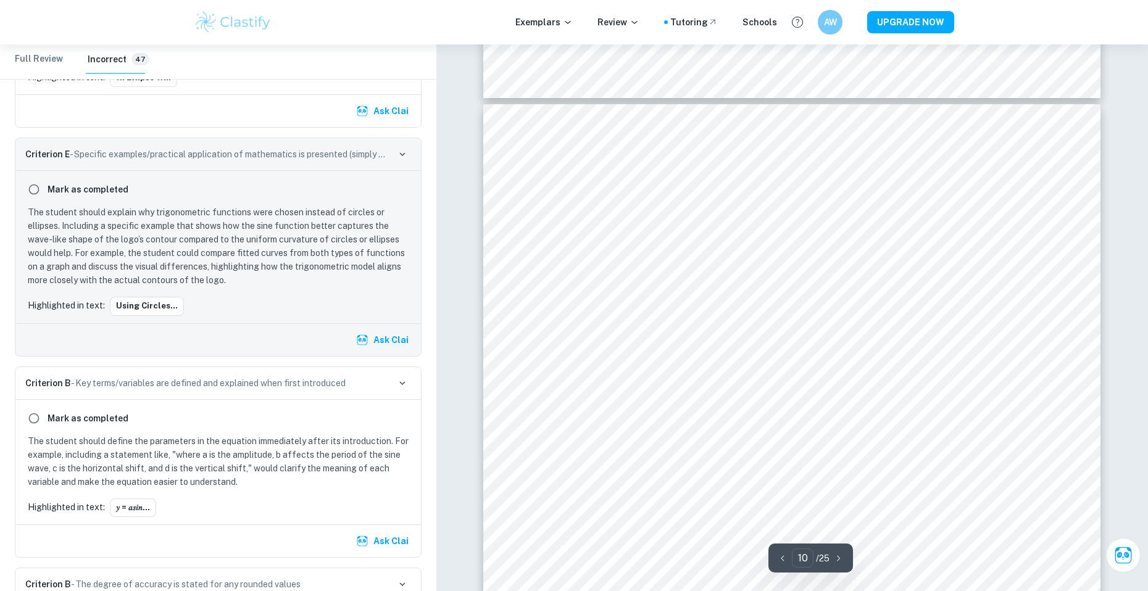
scroll to position [3883, 0]
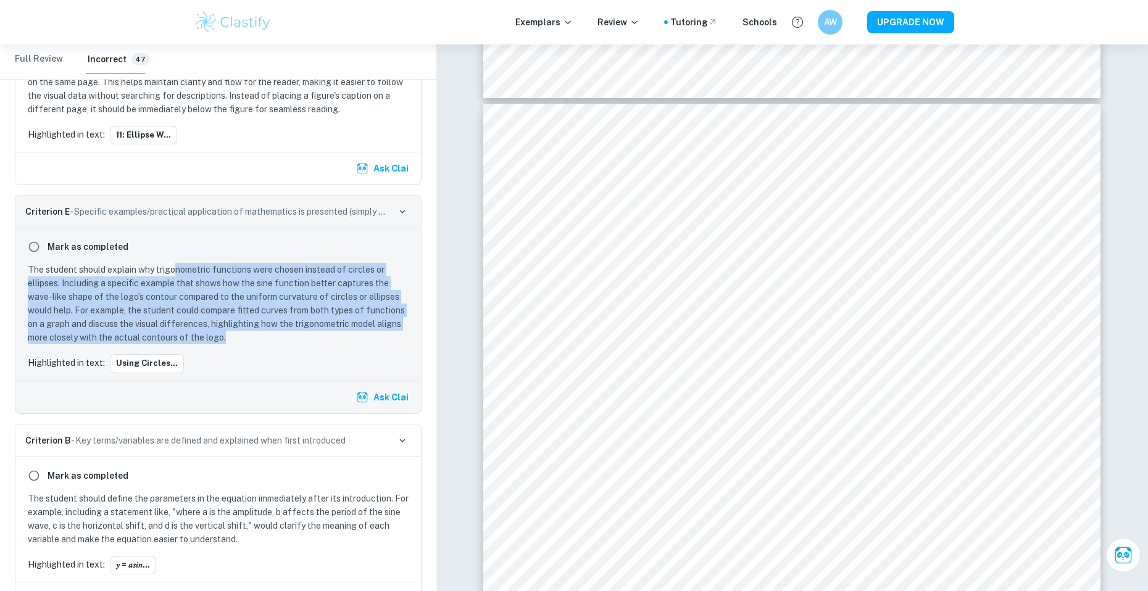
drag, startPoint x: 226, startPoint y: 353, endPoint x: 176, endPoint y: 283, distance: 86.3
click at [176, 283] on p "The student should explain why trigonometric functions were chosen instead of c…" at bounding box center [221, 303] width 386 height 81
drag, startPoint x: 176, startPoint y: 283, endPoint x: 225, endPoint y: 357, distance: 89.5
click at [225, 344] on p "The student should explain why trigonometric functions were chosen instead of c…" at bounding box center [221, 303] width 386 height 81
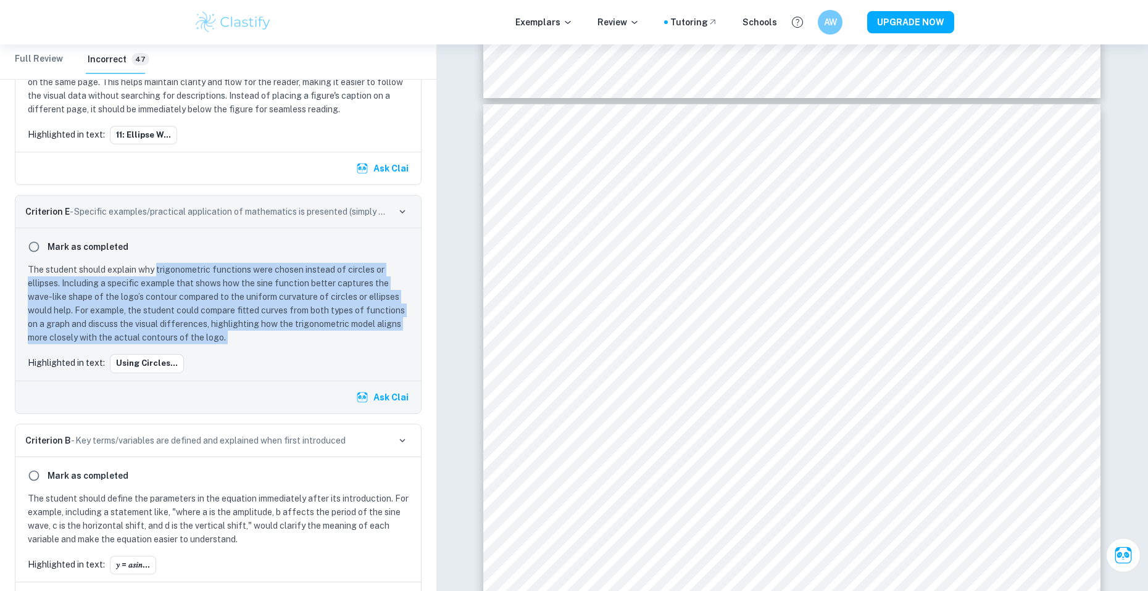
click at [225, 344] on p "The student should explain why trigonometric functions were chosen instead of c…" at bounding box center [221, 303] width 386 height 81
drag, startPoint x: 225, startPoint y: 357, endPoint x: 199, endPoint y: 285, distance: 76.9
click at [199, 285] on p "The student should explain why trigonometric functions were chosen instead of c…" at bounding box center [221, 303] width 386 height 81
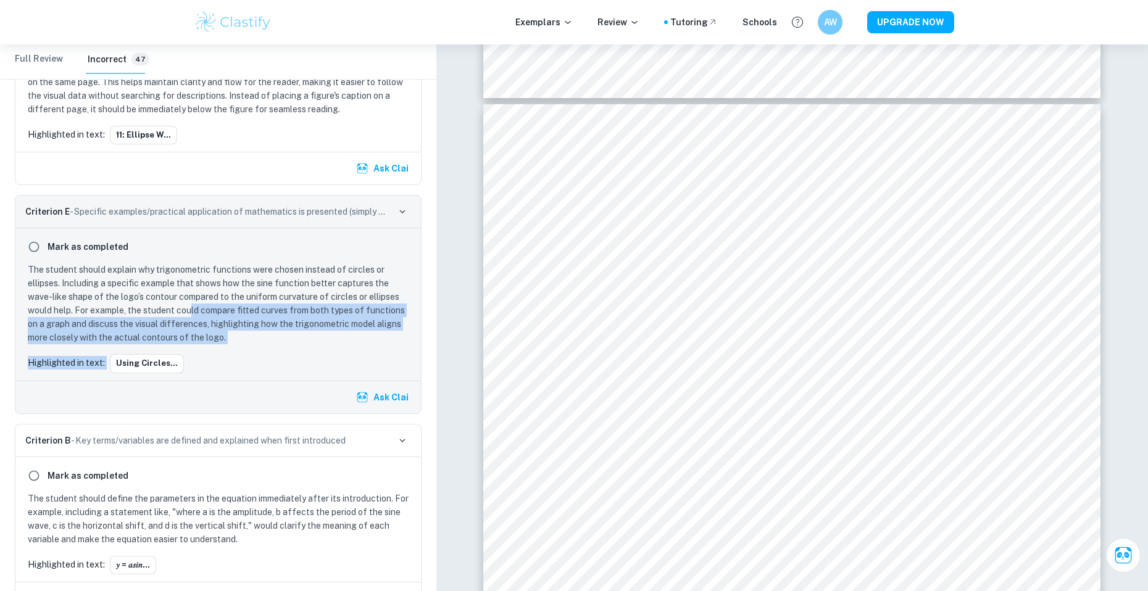
drag, startPoint x: 189, startPoint y: 322, endPoint x: 222, endPoint y: 360, distance: 49.9
click at [222, 360] on div "Mark as completed The student should explain why trigonometric functions were c…" at bounding box center [217, 304] width 405 height 152
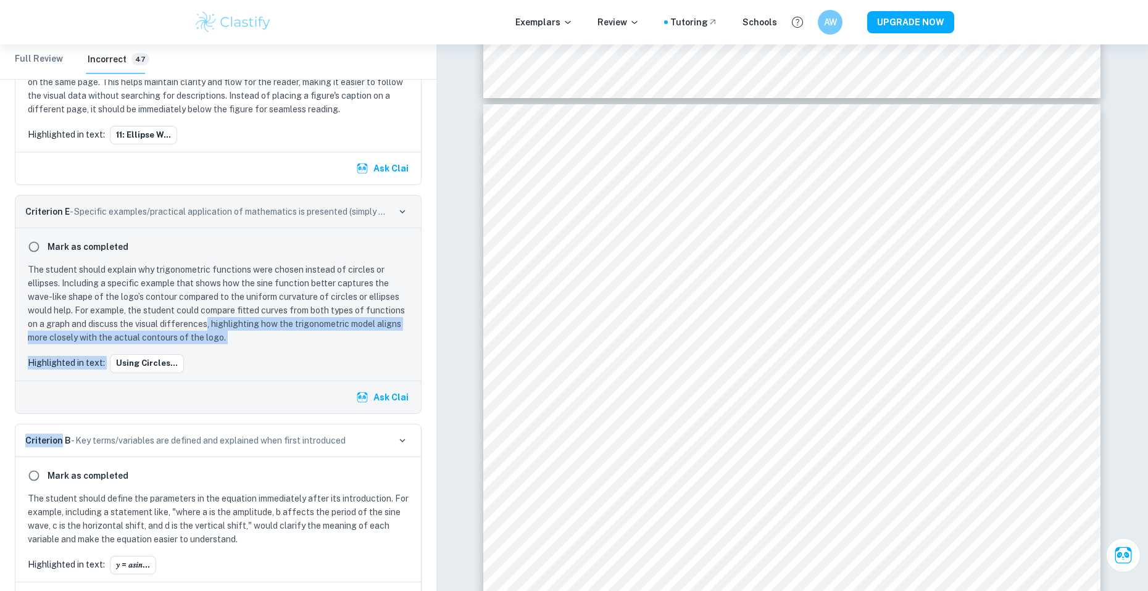
drag, startPoint x: 222, startPoint y: 360, endPoint x: 209, endPoint y: 336, distance: 27.6
click at [209, 336] on div "Mark as completed The student should explain why trigonometric functions were c…" at bounding box center [217, 304] width 405 height 152
click at [209, 336] on p "The student should explain why trigonometric functions were chosen instead of c…" at bounding box center [221, 303] width 386 height 81
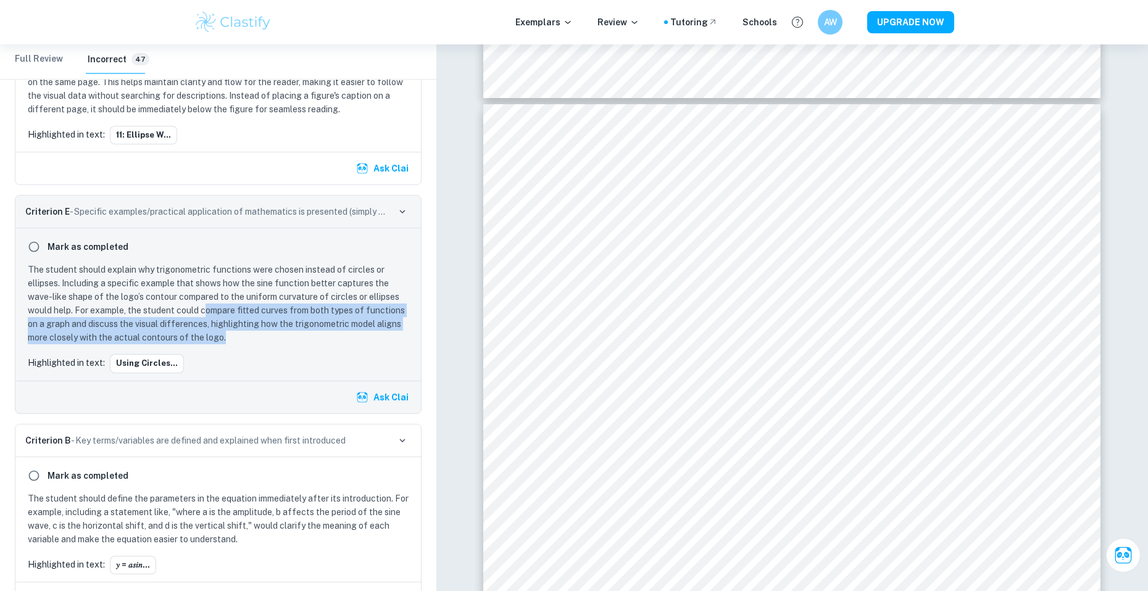
drag, startPoint x: 231, startPoint y: 353, endPoint x: 207, endPoint y: 319, distance: 41.6
click at [207, 319] on p "The student should explain why trigonometric functions were chosen instead of c…" at bounding box center [221, 303] width 386 height 81
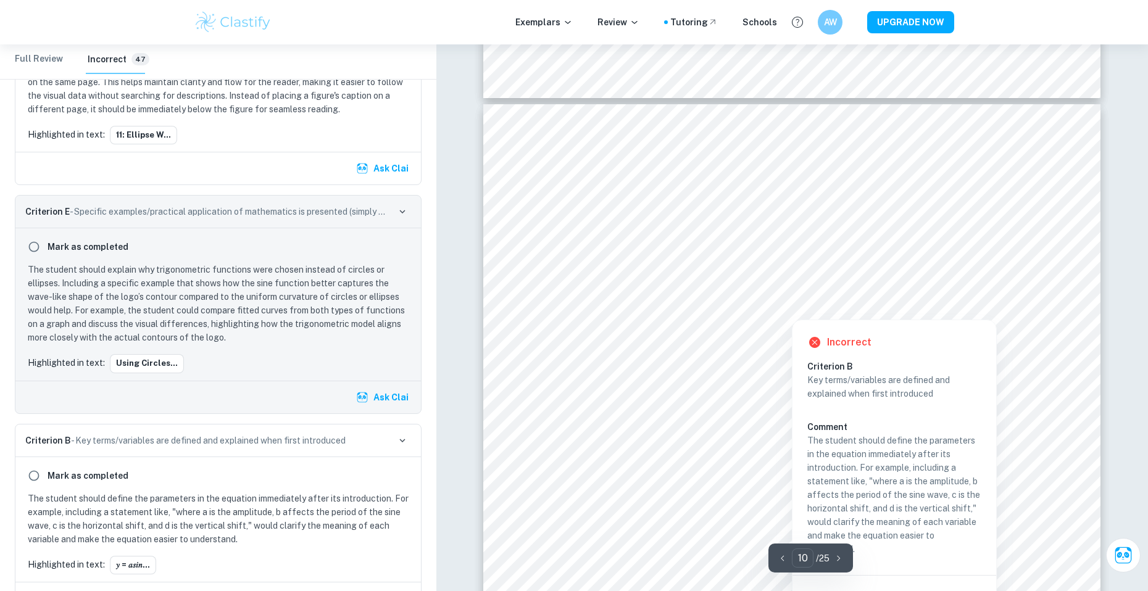
click at [782, 306] on div at bounding box center [791, 310] width 124 height 13
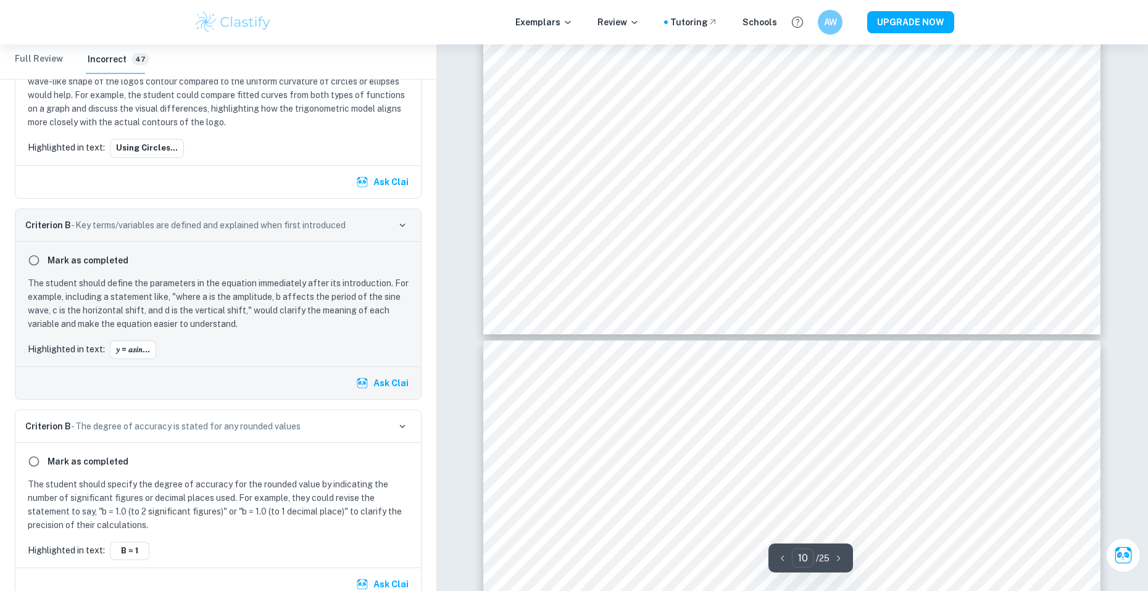
scroll to position [8405, 0]
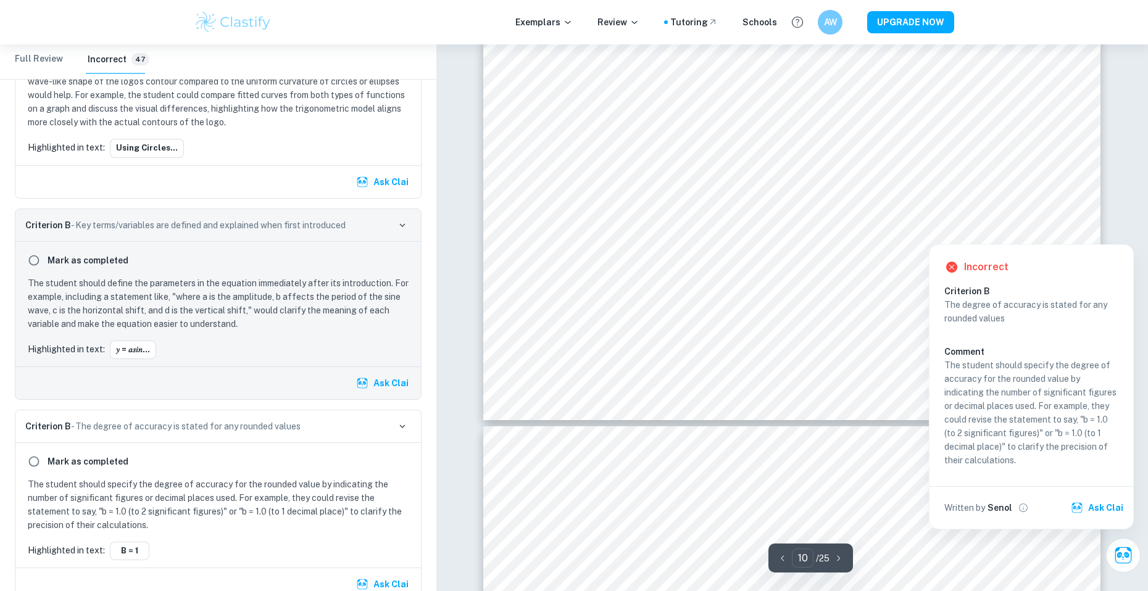
click at [1030, 232] on div at bounding box center [1029, 234] width 23 height 13
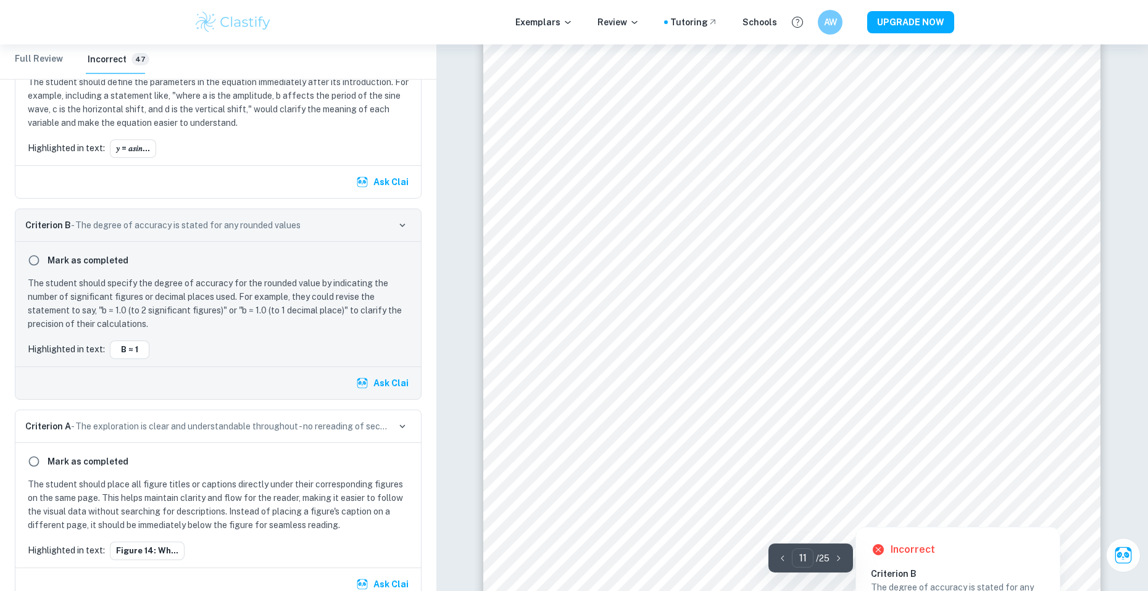
scroll to position [8775, 0]
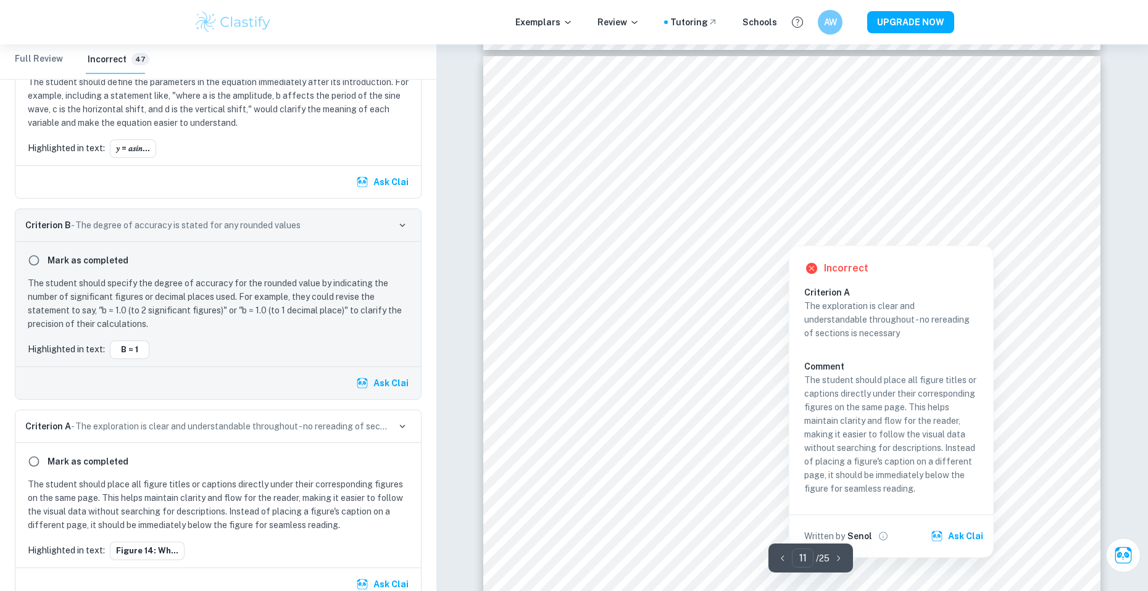
click at [825, 241] on div "Incorrect Criterion A The exploration is clear and understandable throughout - …" at bounding box center [891, 398] width 205 height 318
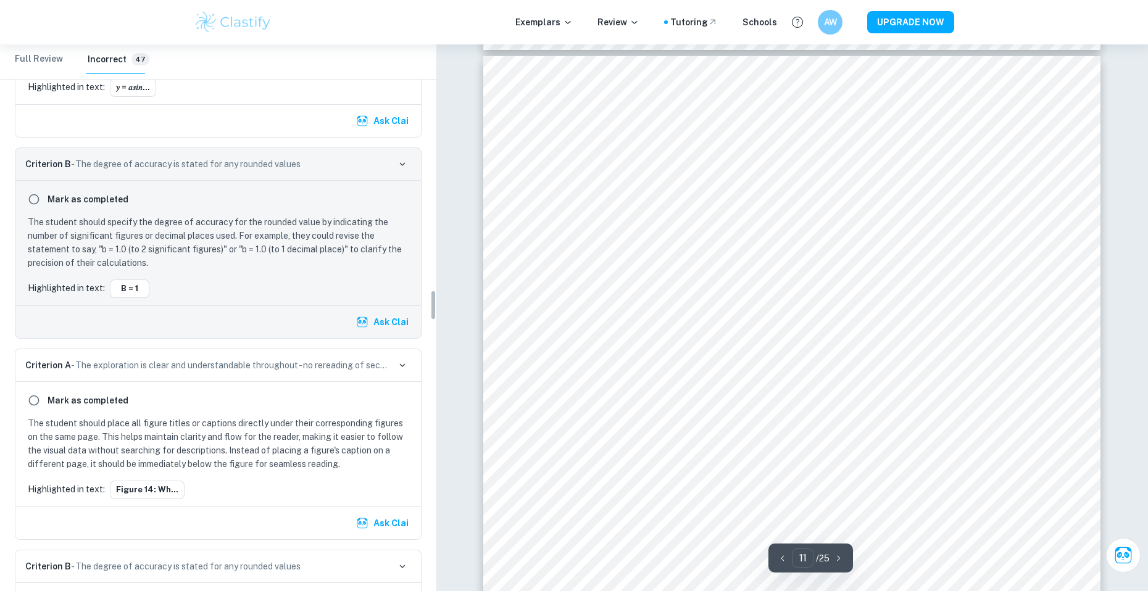
scroll to position [4361, 0]
click at [141, 297] on button "b ≈ 1" at bounding box center [129, 288] width 39 height 19
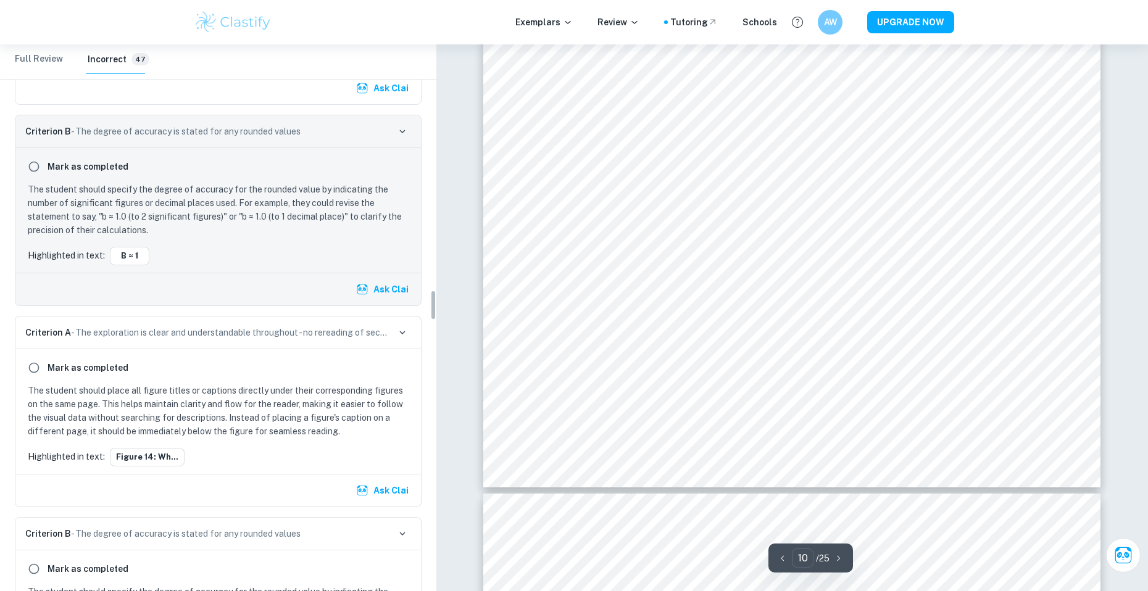
scroll to position [4546, 0]
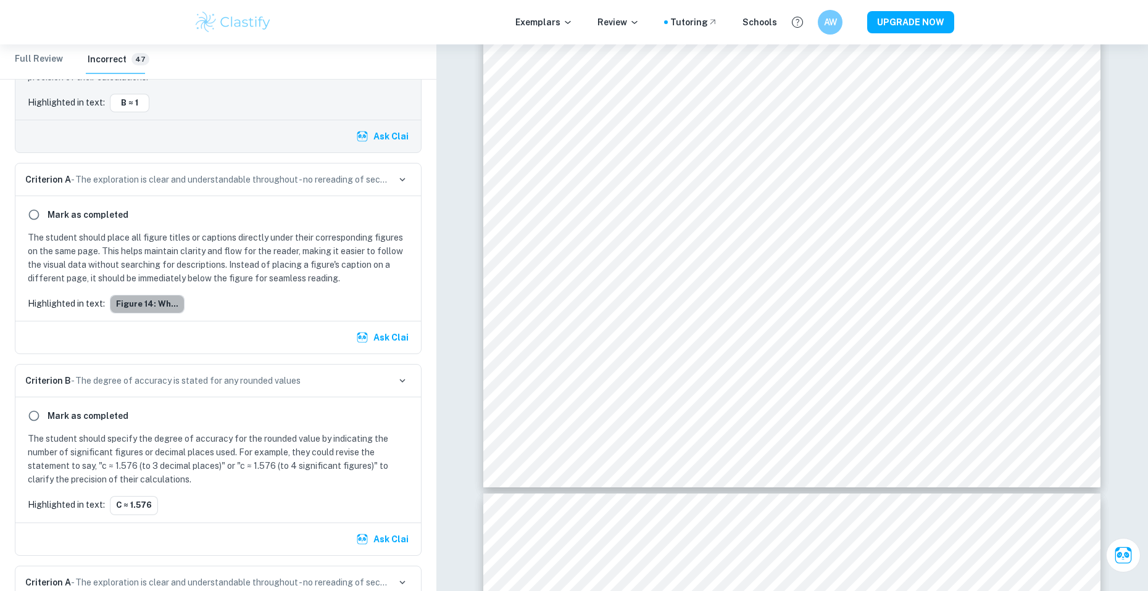
click at [155, 313] on button "Figure 14: Wh..." at bounding box center [147, 304] width 75 height 19
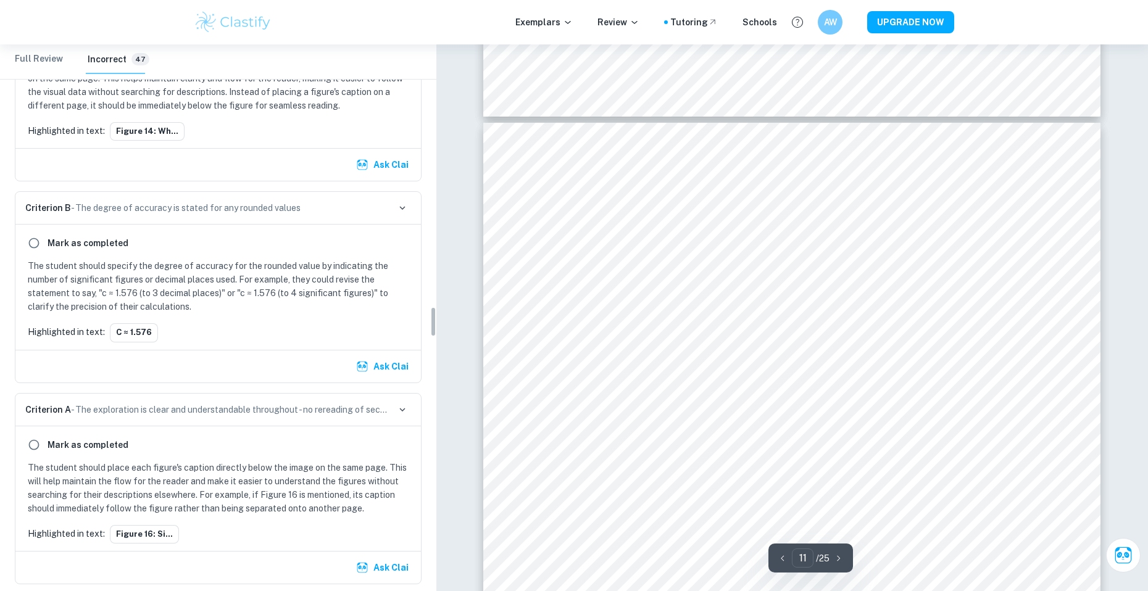
scroll to position [4731, 0]
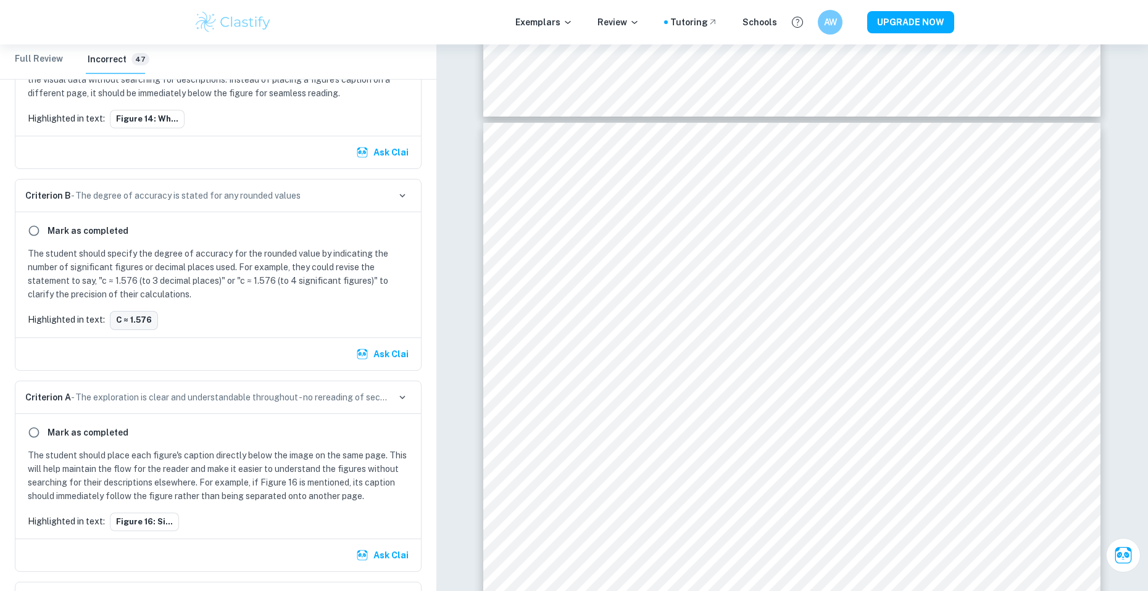
click at [144, 326] on button "c ≈ 1.576" at bounding box center [134, 320] width 48 height 19
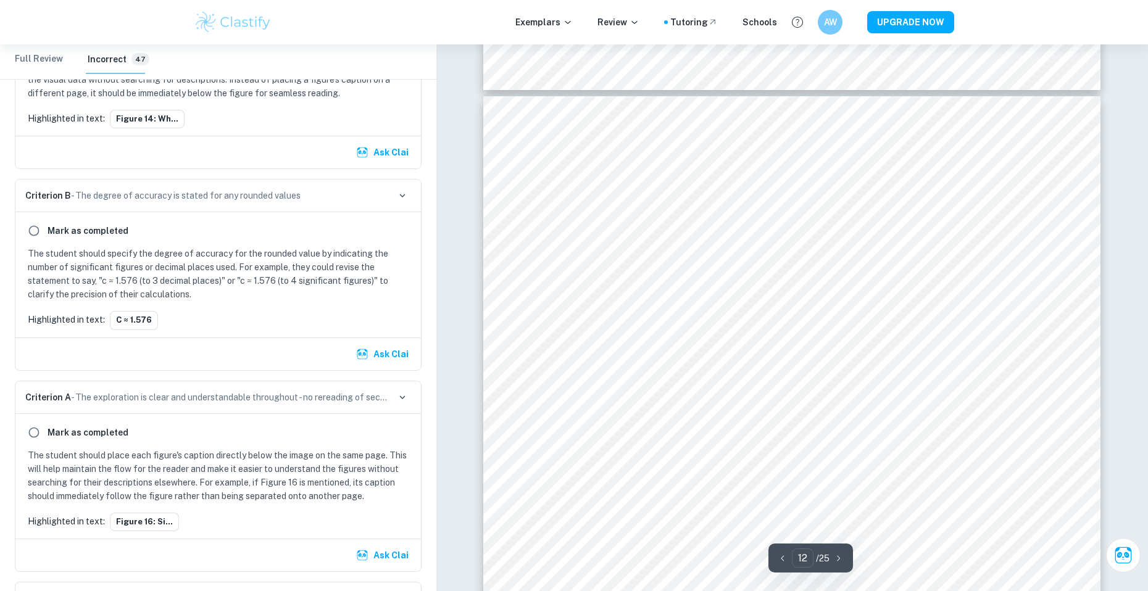
scroll to position [9590, 0]
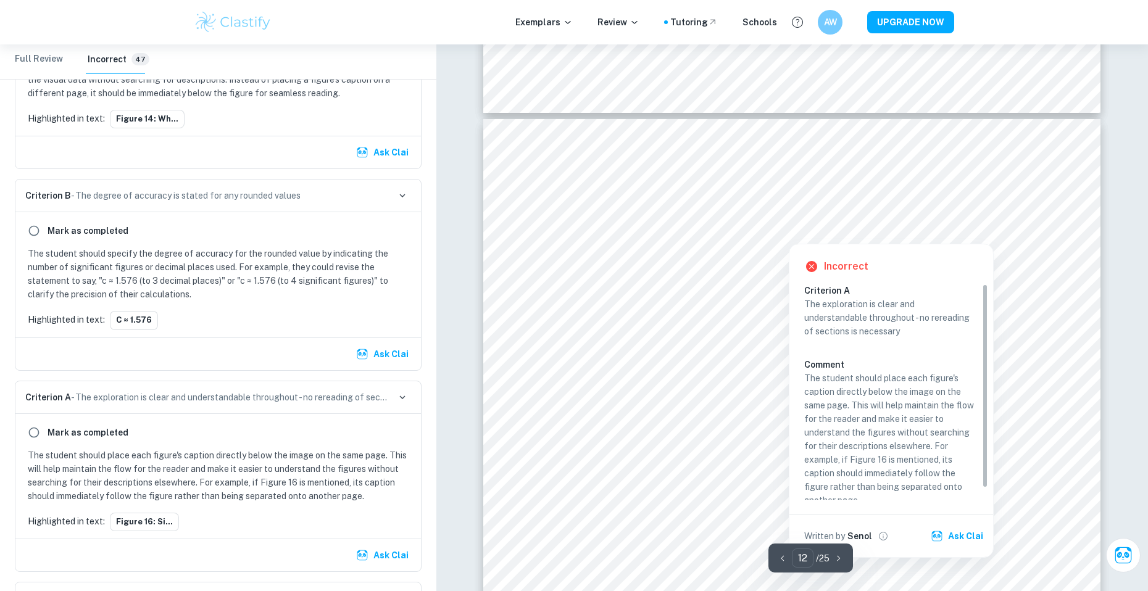
click at [758, 230] on div at bounding box center [789, 234] width 104 height 14
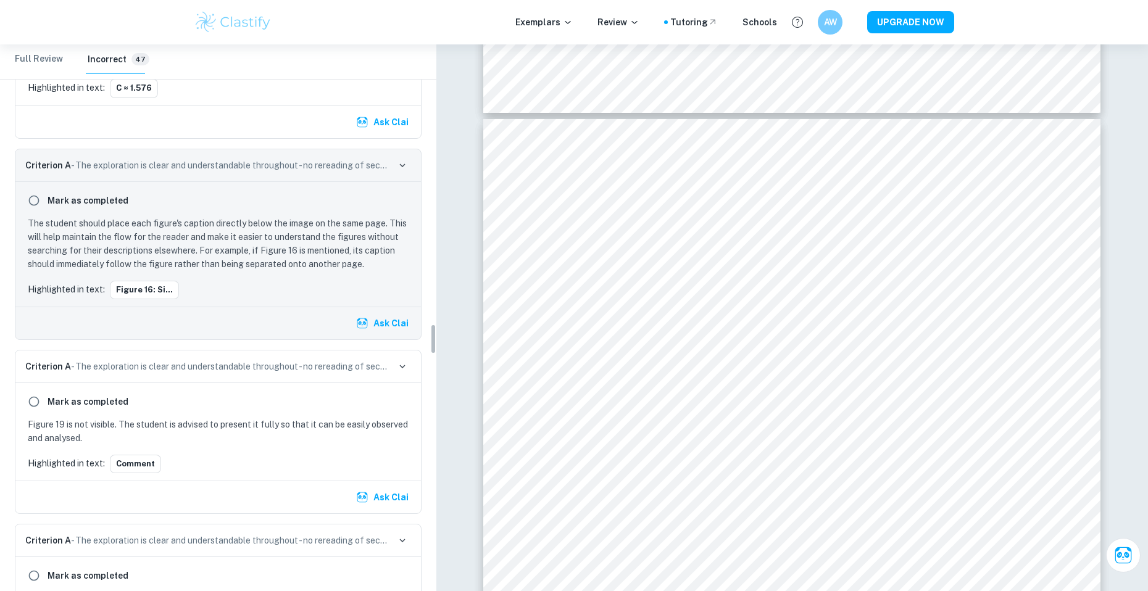
scroll to position [4965, 0]
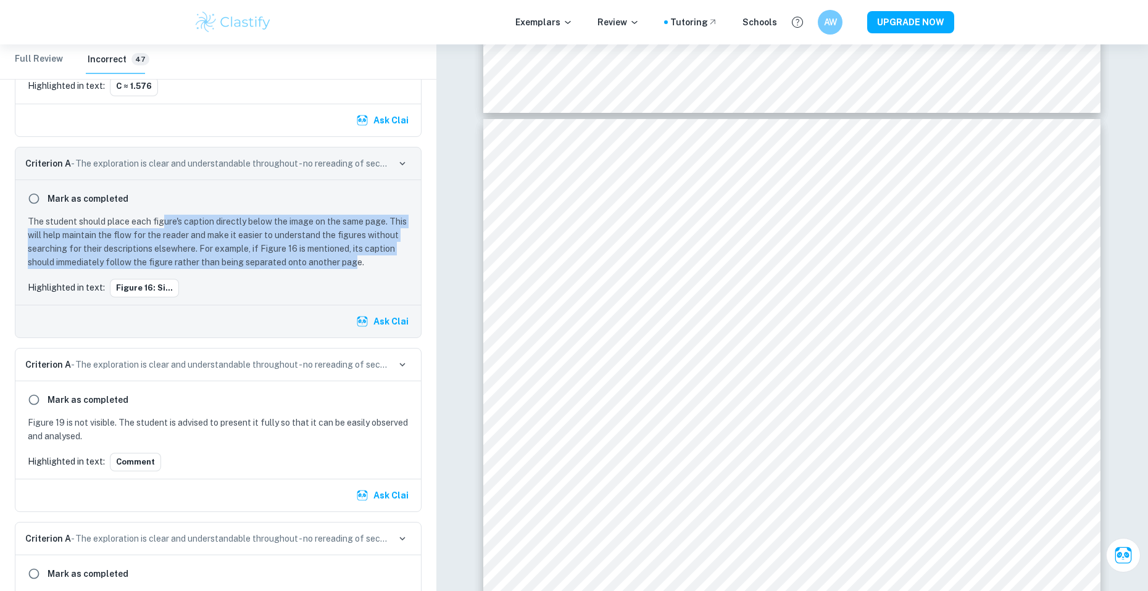
drag, startPoint x: 164, startPoint y: 234, endPoint x: 357, endPoint y: 281, distance: 198.2
click at [357, 269] on p "The student should place each figure's caption directly below the image on the …" at bounding box center [221, 242] width 386 height 54
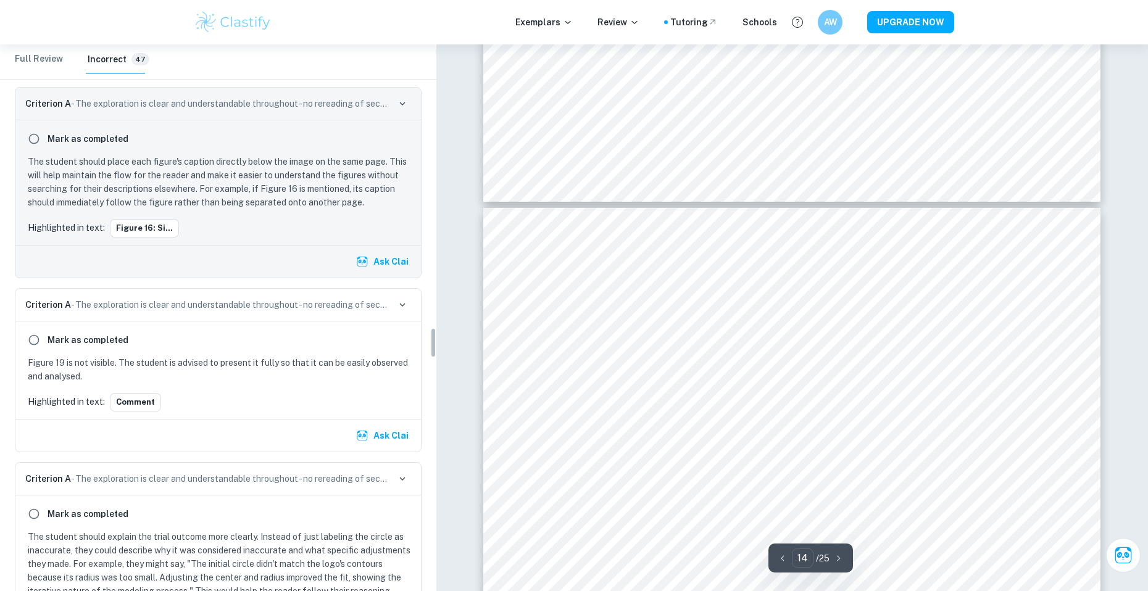
scroll to position [5027, 0]
click at [133, 410] on button "Comment" at bounding box center [135, 400] width 51 height 19
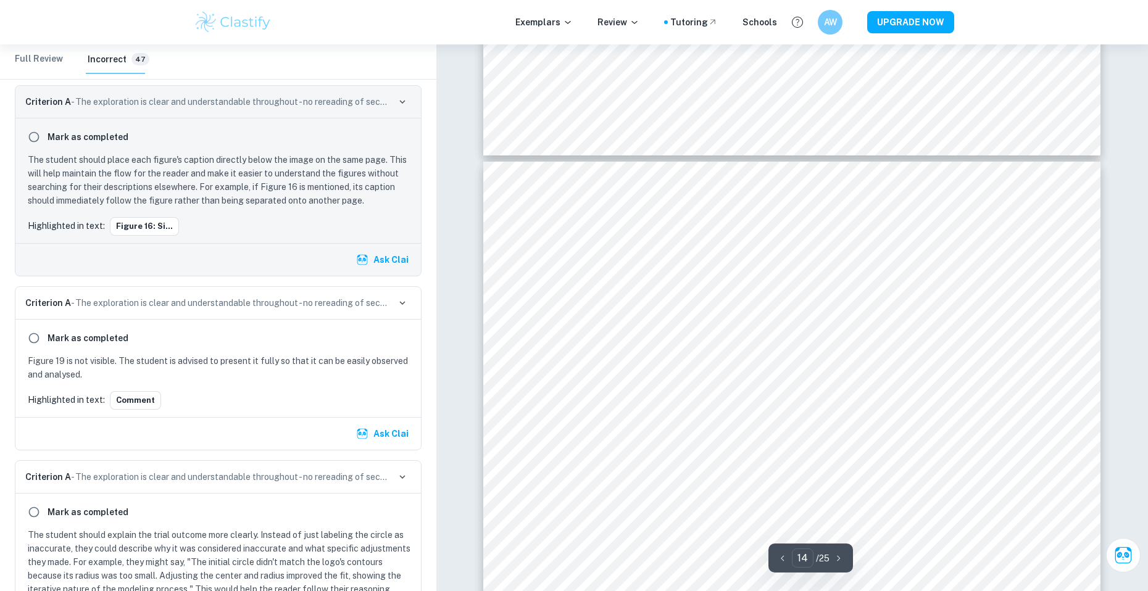
scroll to position [11346, 0]
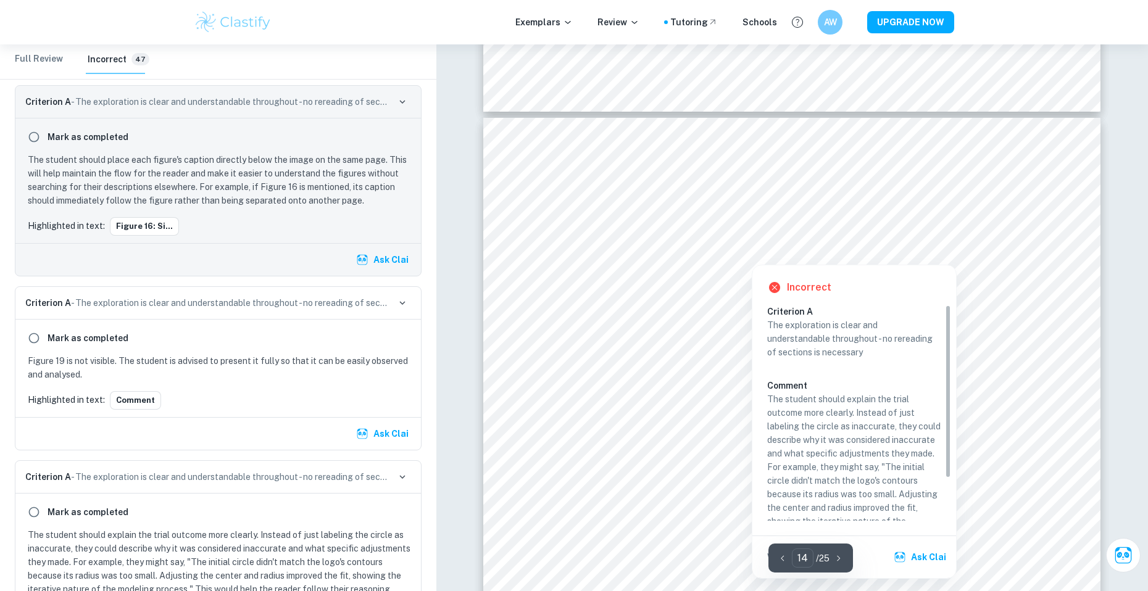
click at [810, 259] on div "Incorrect Criterion A The exploration is clear and understandable throughout - …" at bounding box center [854, 419] width 205 height 320
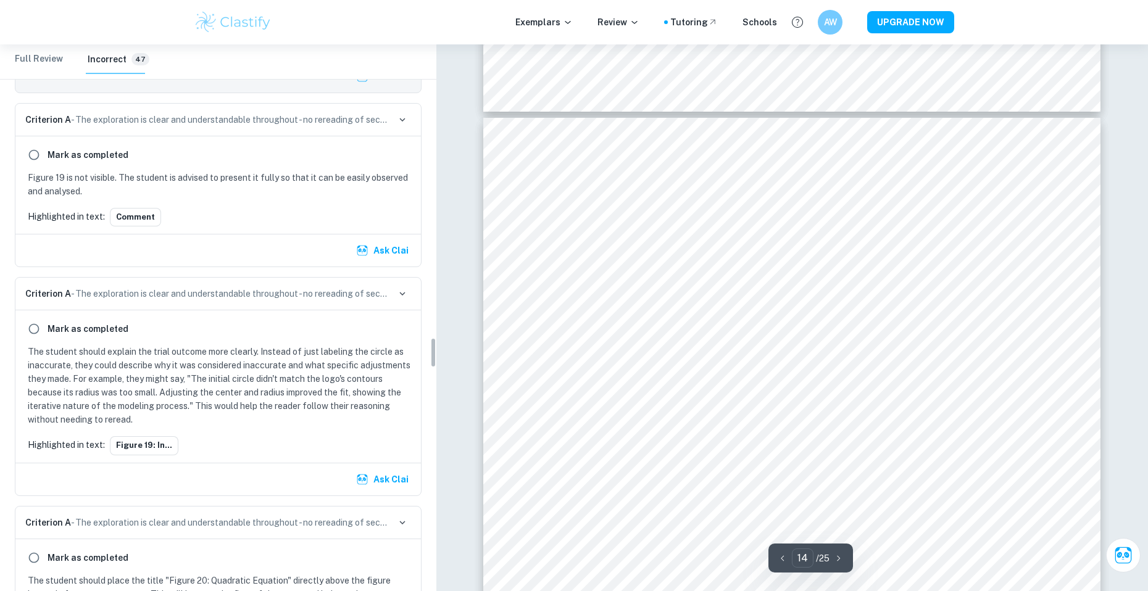
scroll to position [5212, 0]
click at [159, 453] on button "Figure 19: In..." at bounding box center [144, 443] width 68 height 19
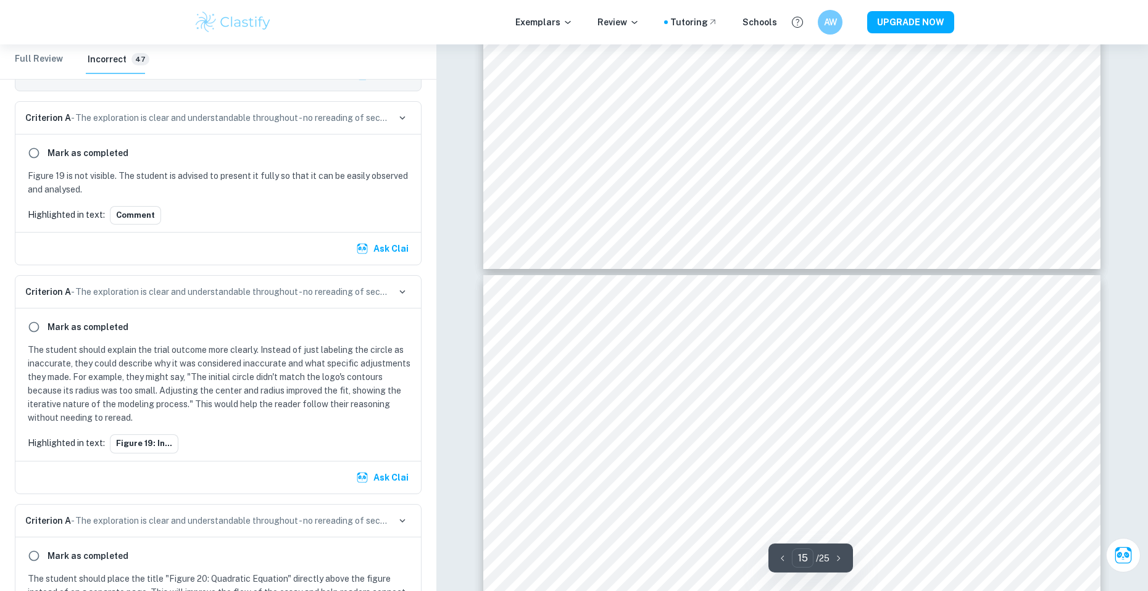
scroll to position [12101, 0]
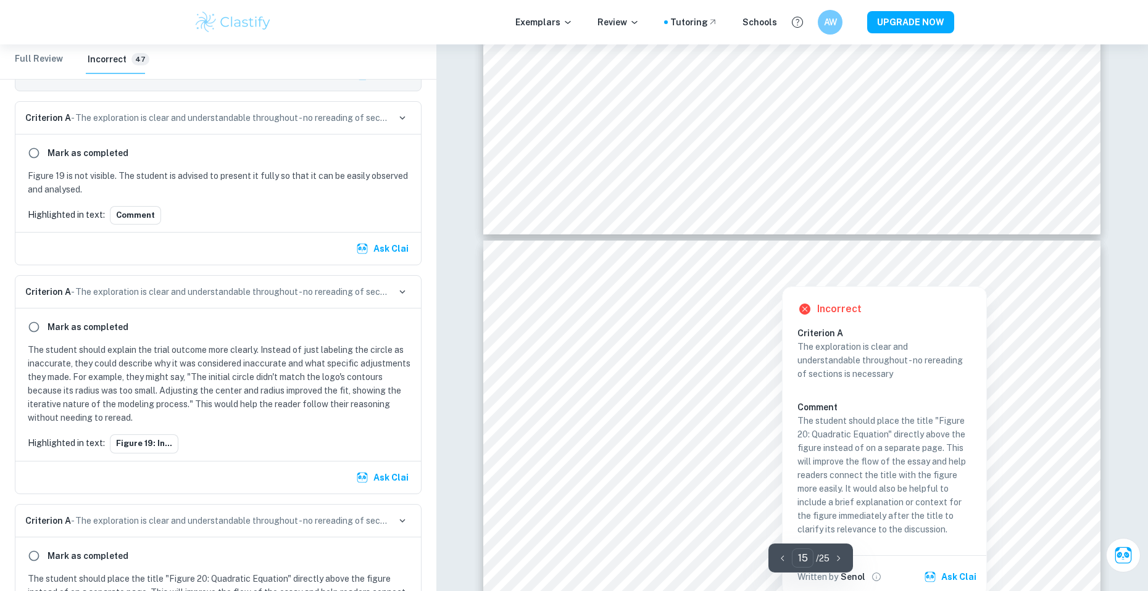
click at [764, 273] on div at bounding box center [781, 276] width 131 height 13
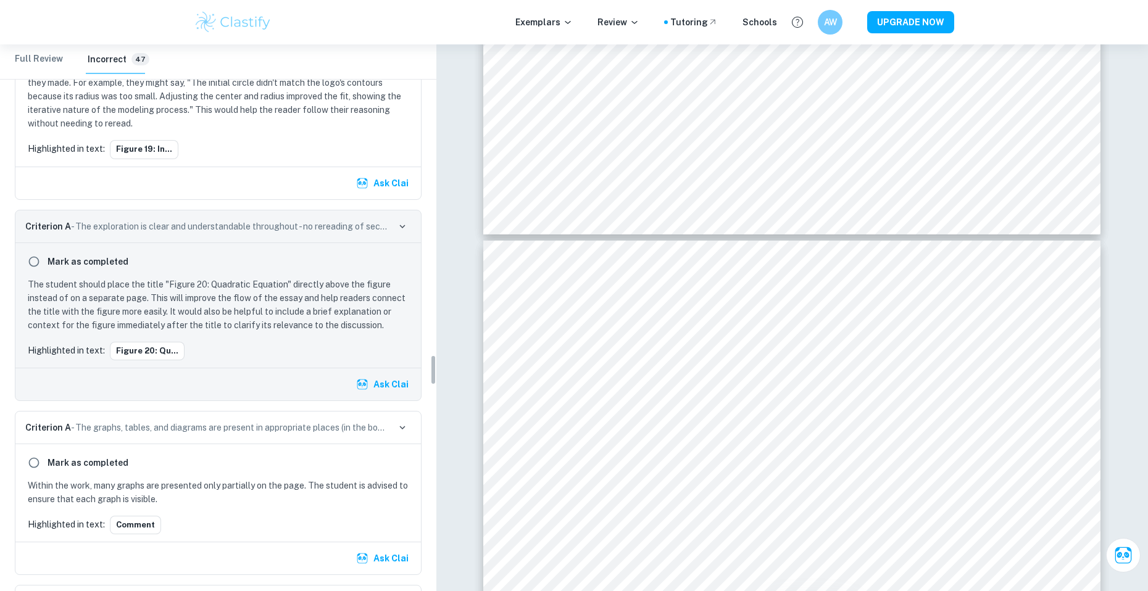
scroll to position [5507, 0]
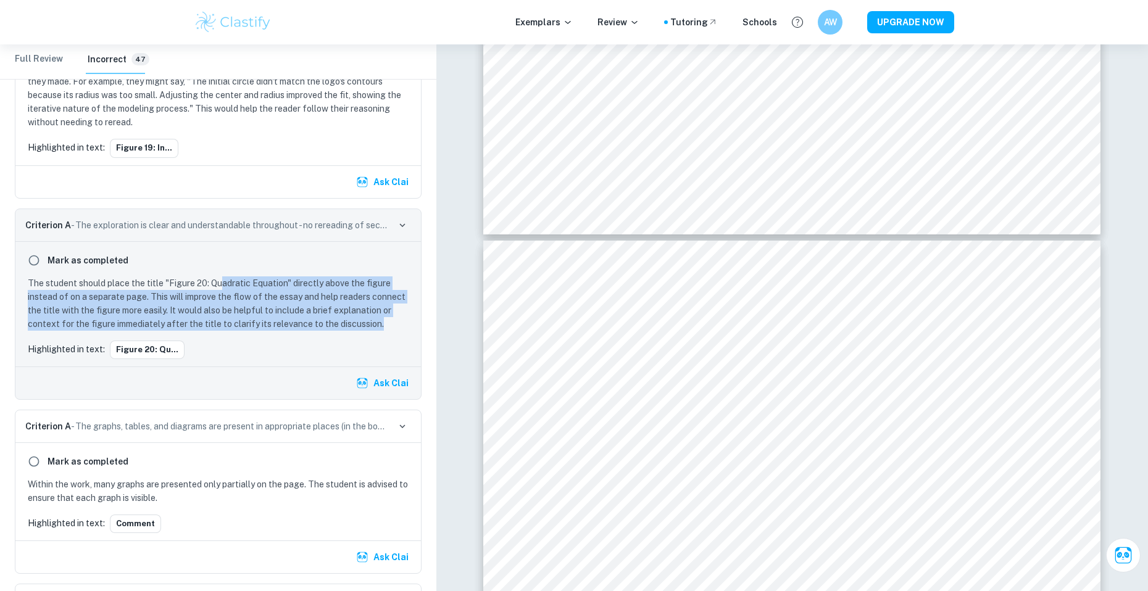
drag, startPoint x: 224, startPoint y: 298, endPoint x: 402, endPoint y: 342, distance: 183.6
click at [402, 331] on p "The student should place the title "Figure 20: Quadratic Equation" directly abo…" at bounding box center [221, 303] width 386 height 54
drag, startPoint x: 384, startPoint y: 336, endPoint x: 277, endPoint y: 297, distance: 113.4
click at [277, 297] on p "The student should place the title "Figure 20: Quadratic Equation" directly abo…" at bounding box center [221, 303] width 386 height 54
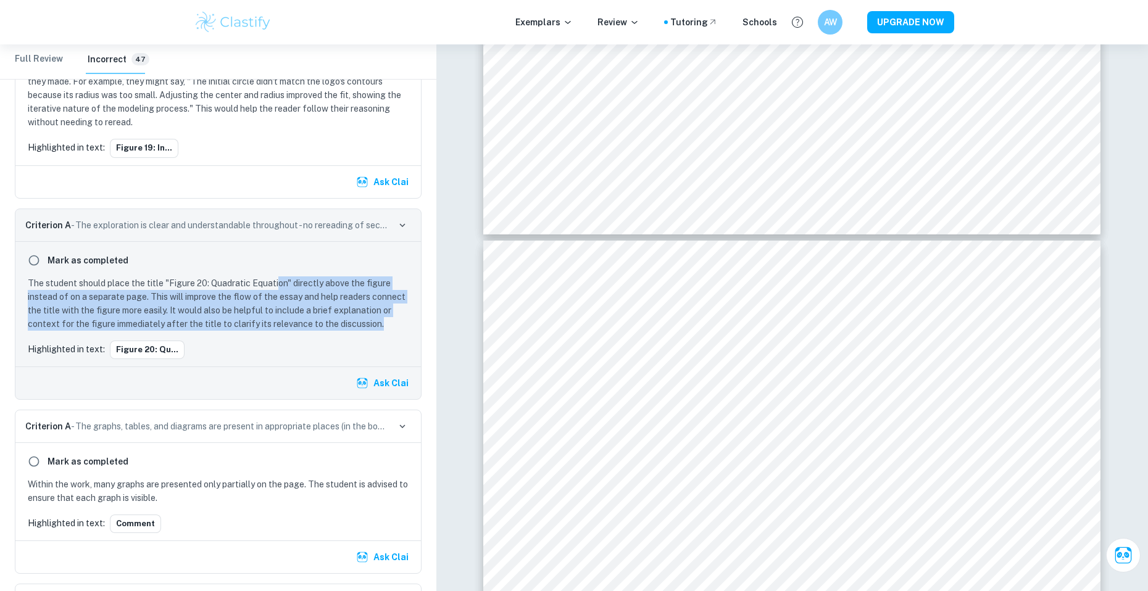
click at [277, 297] on p "The student should place the title "Figure 20: Quadratic Equation" directly abo…" at bounding box center [221, 303] width 386 height 54
drag, startPoint x: 277, startPoint y: 297, endPoint x: 373, endPoint y: 339, distance: 104.2
click at [373, 331] on p "The student should place the title "Figure 20: Quadratic Equation" directly abo…" at bounding box center [221, 303] width 386 height 54
drag, startPoint x: 373, startPoint y: 339, endPoint x: 318, endPoint y: 304, distance: 64.4
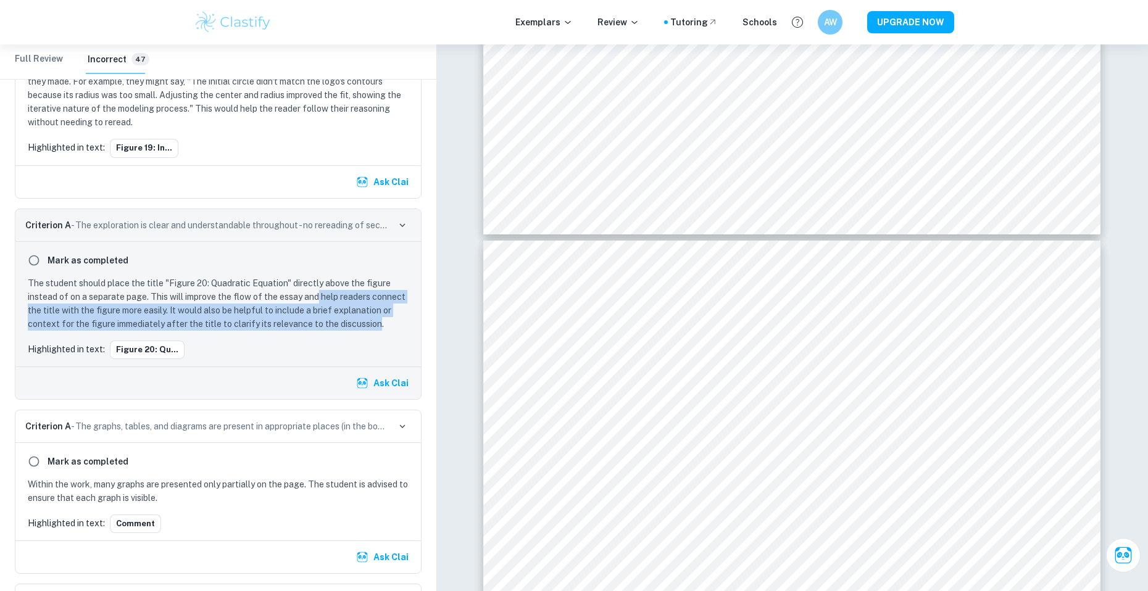
click at [318, 304] on p "The student should place the title "Figure 20: Quadratic Equation" directly abo…" at bounding box center [221, 303] width 386 height 54
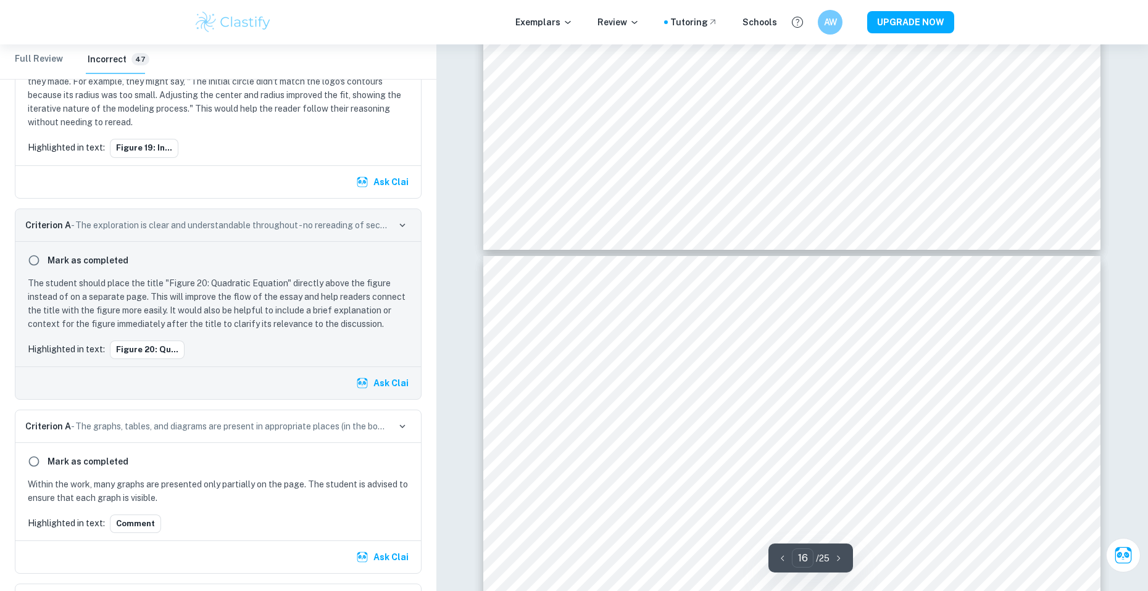
scroll to position [12964, 0]
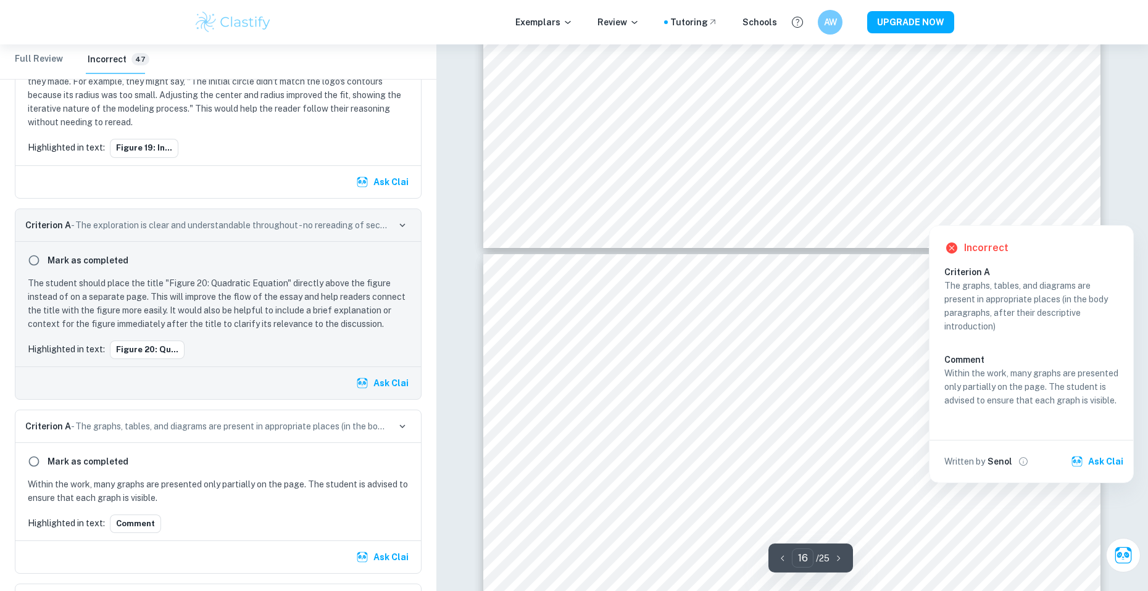
click at [1041, 212] on div at bounding box center [1044, 211] width 22 height 22
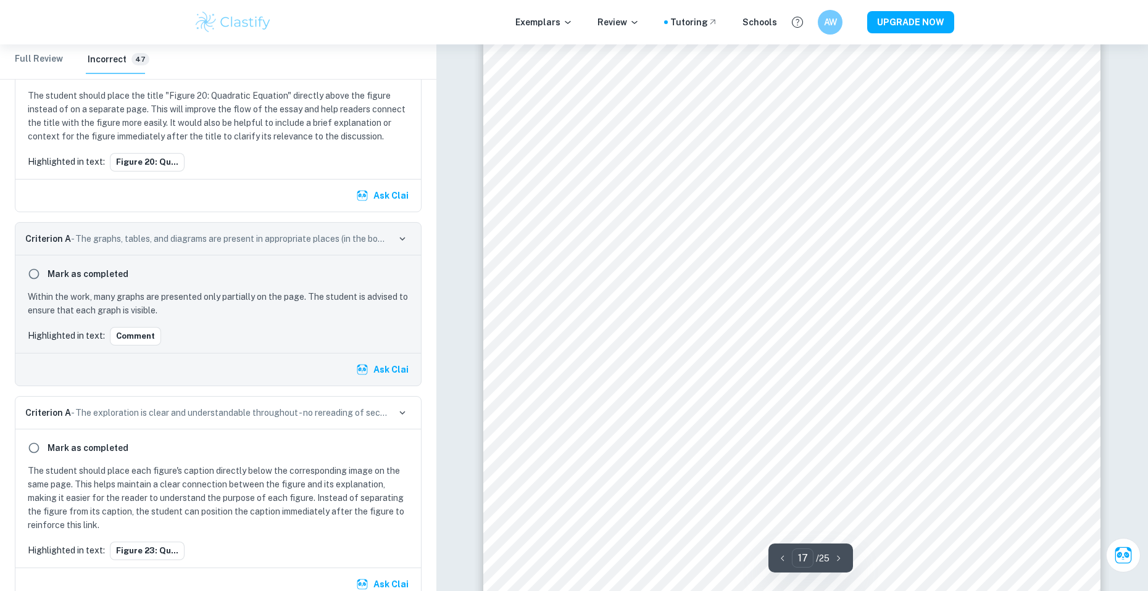
scroll to position [14260, 0]
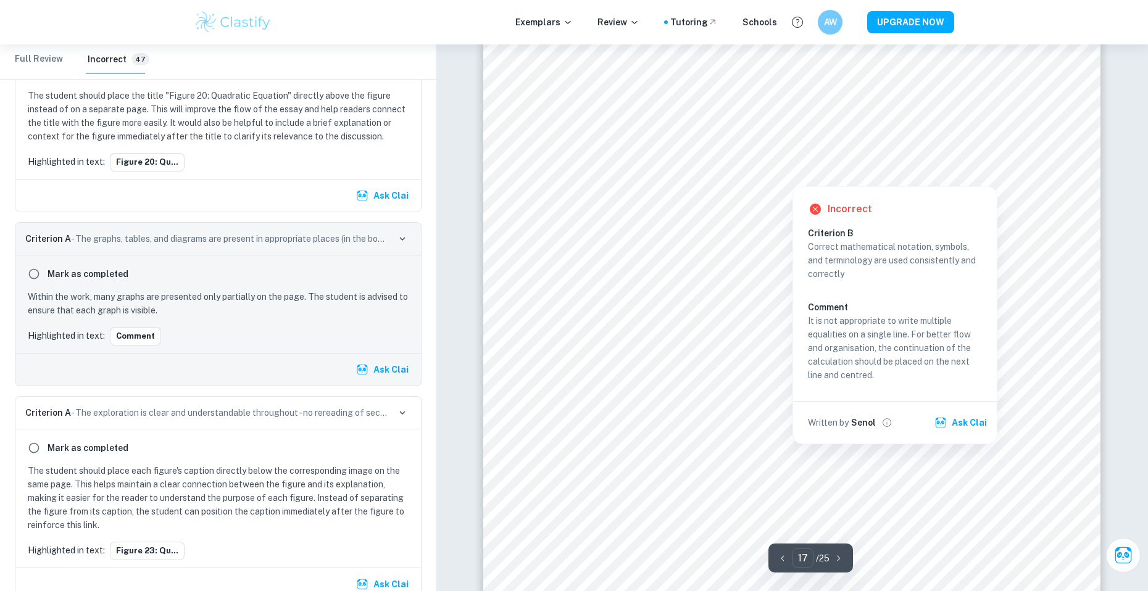
click at [795, 180] on div "Incorrect Criterion B Correct mathematical notation, symbols, and terminology a…" at bounding box center [894, 312] width 205 height 264
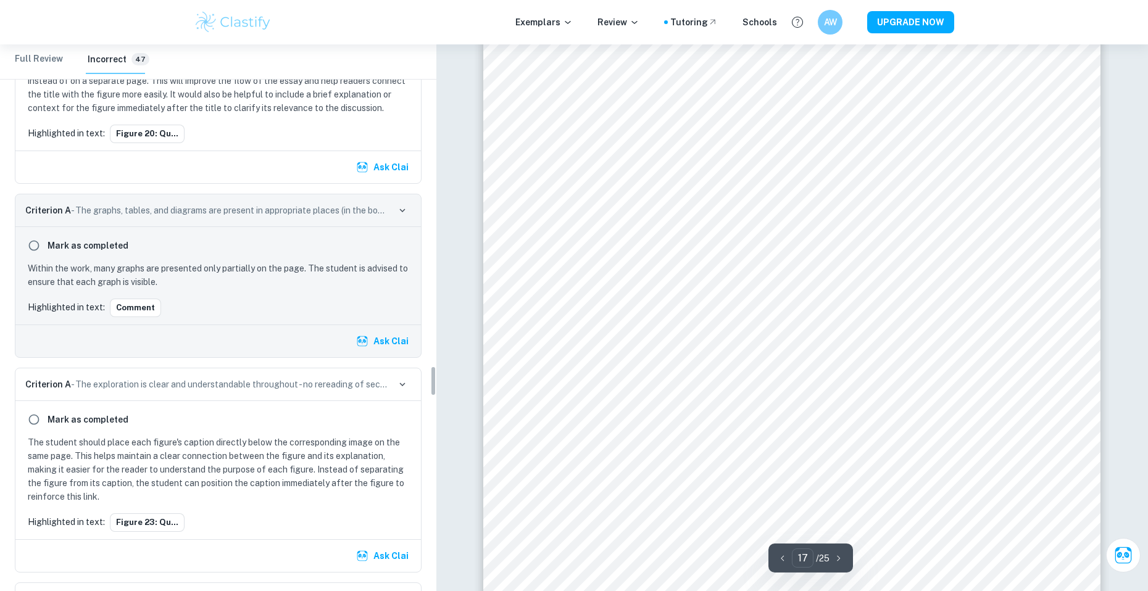
scroll to position [5818, 0]
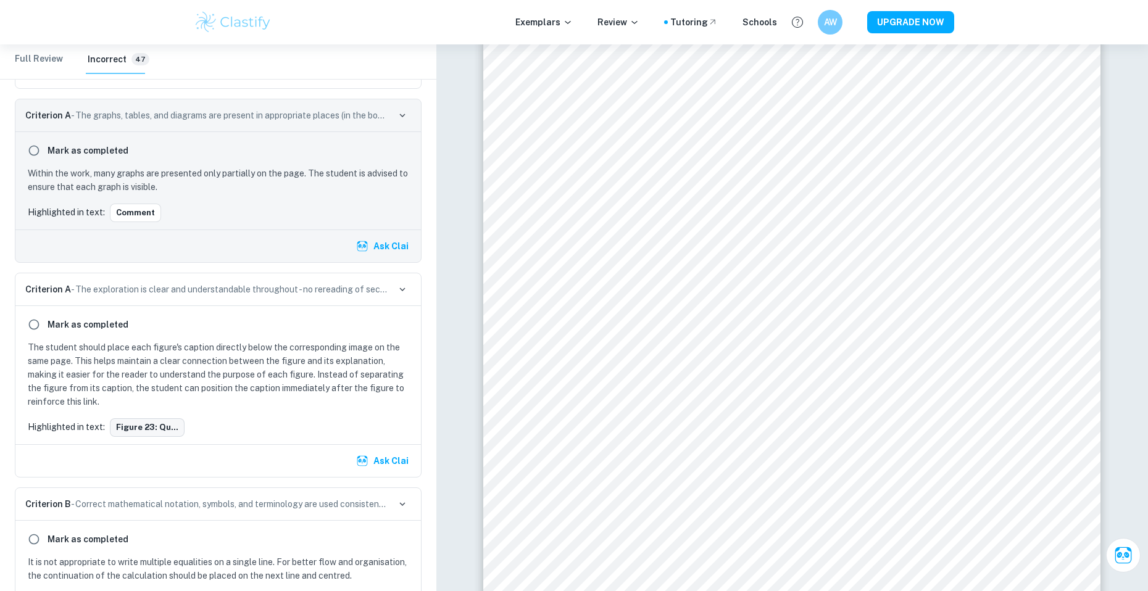
click at [150, 437] on button "Figure 23: Qu..." at bounding box center [147, 427] width 75 height 19
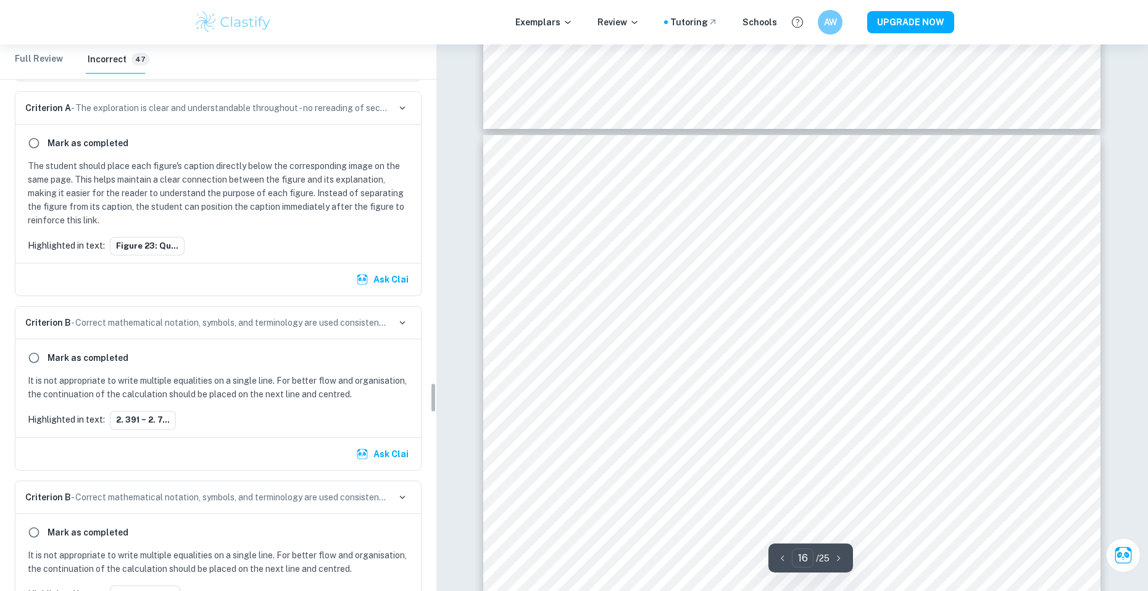
scroll to position [6003, 0]
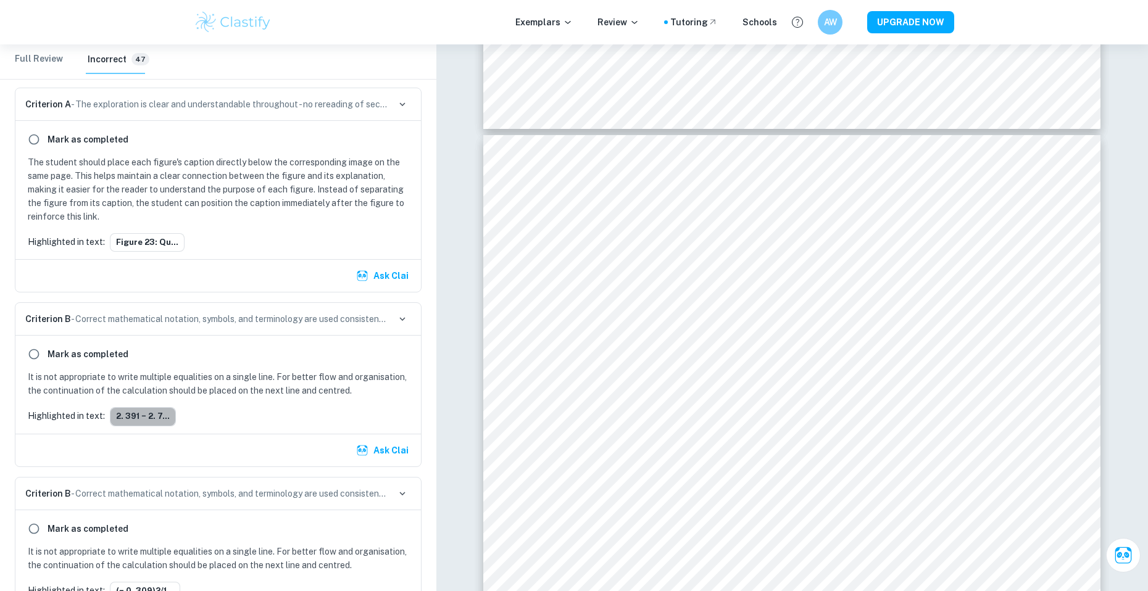
click at [162, 426] on button "2. 391 − 2. 7..." at bounding box center [143, 416] width 66 height 19
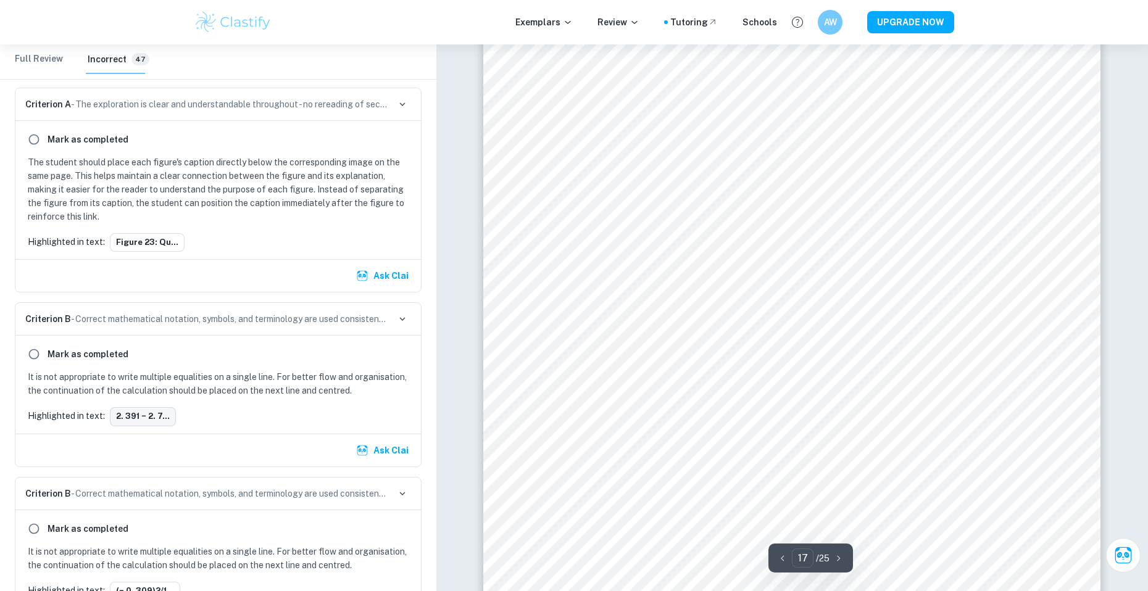
scroll to position [14135, 0]
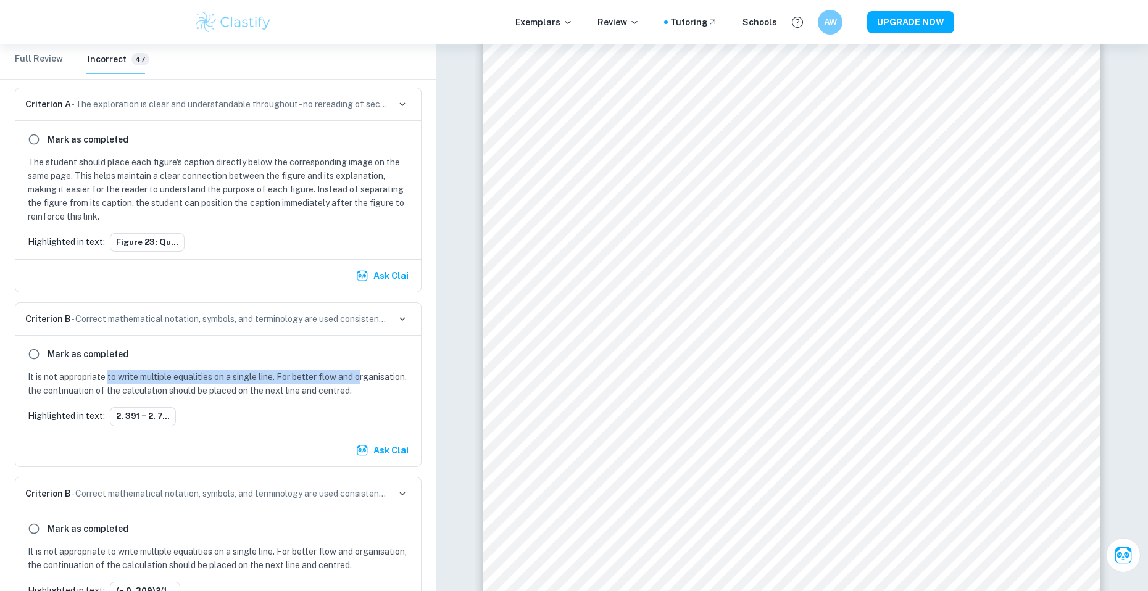
drag, startPoint x: 109, startPoint y: 389, endPoint x: 361, endPoint y: 396, distance: 252.5
click at [361, 396] on p "It is not appropriate to write multiple equalities on a single line. For better…" at bounding box center [221, 383] width 386 height 27
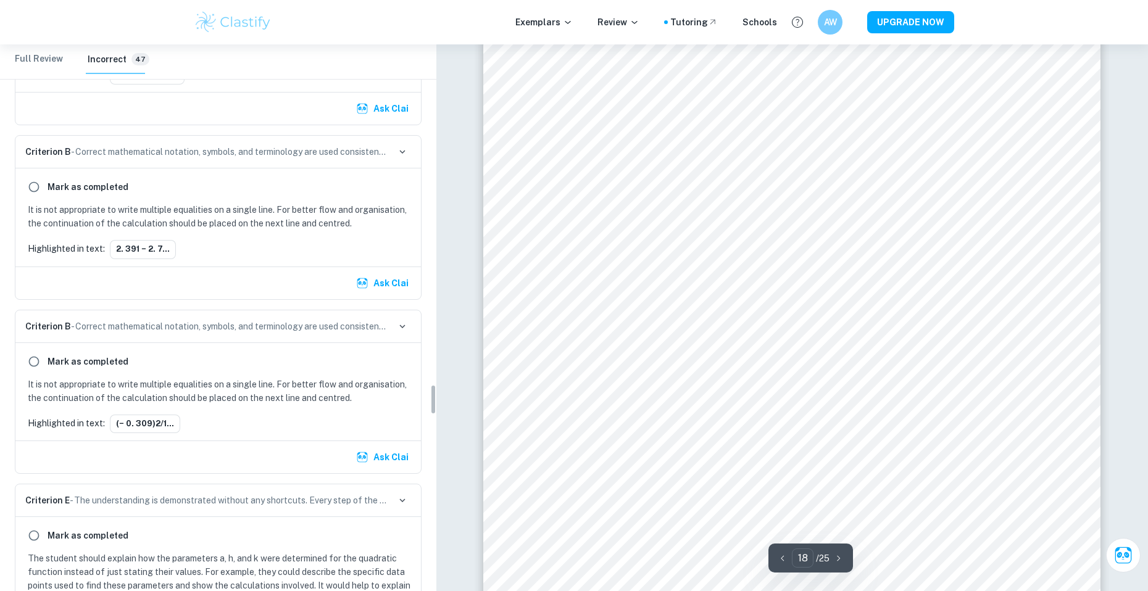
scroll to position [6188, 0]
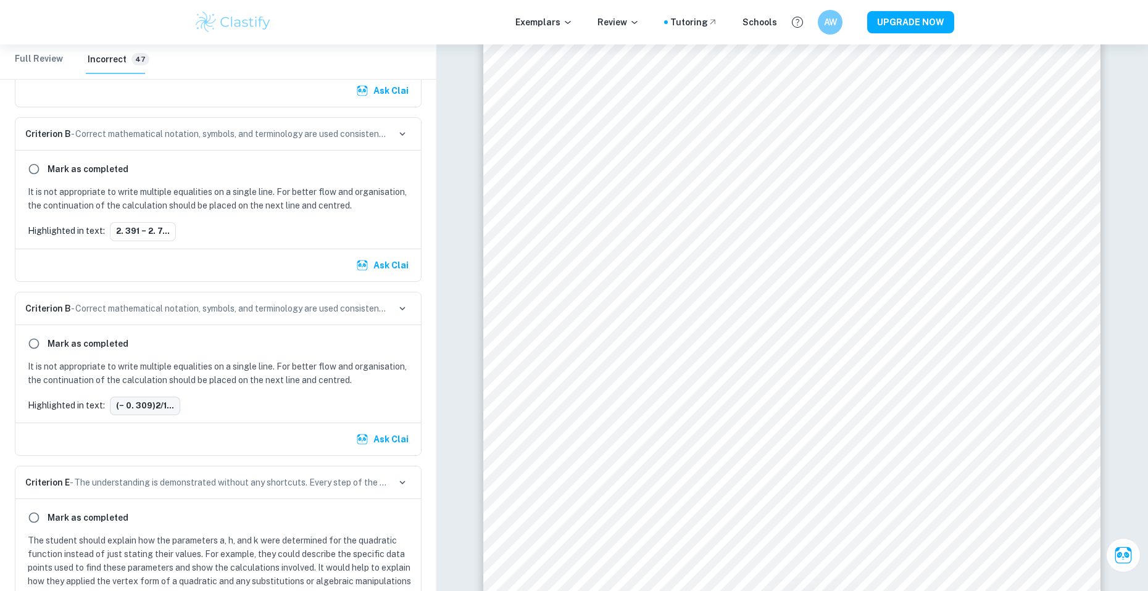
click at [151, 415] on button "(− 0. 309)2/1..." at bounding box center [145, 406] width 70 height 19
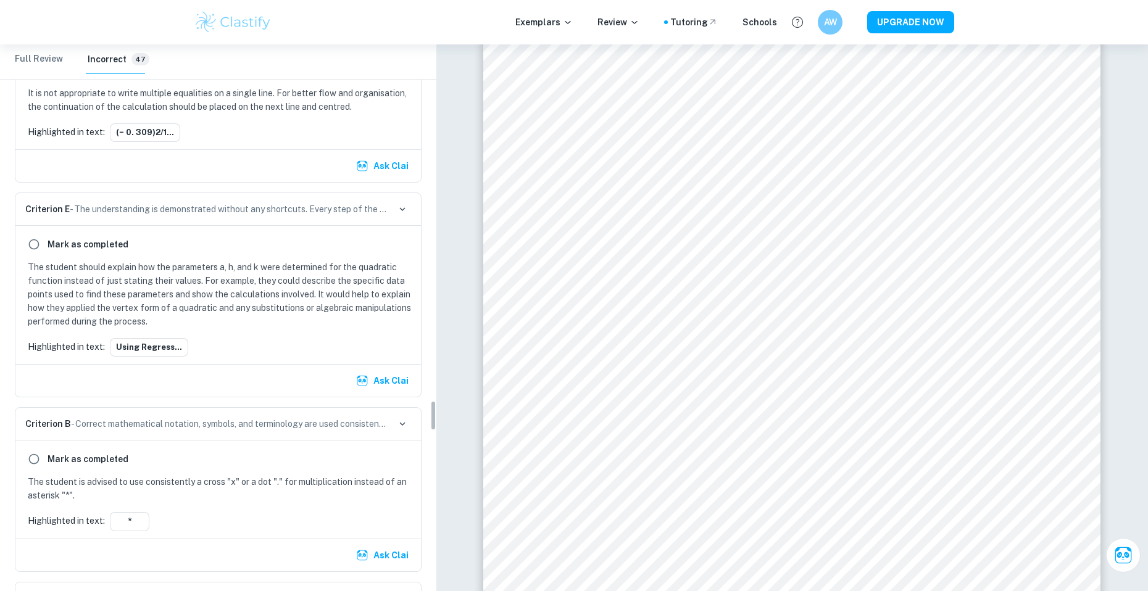
scroll to position [6497, 0]
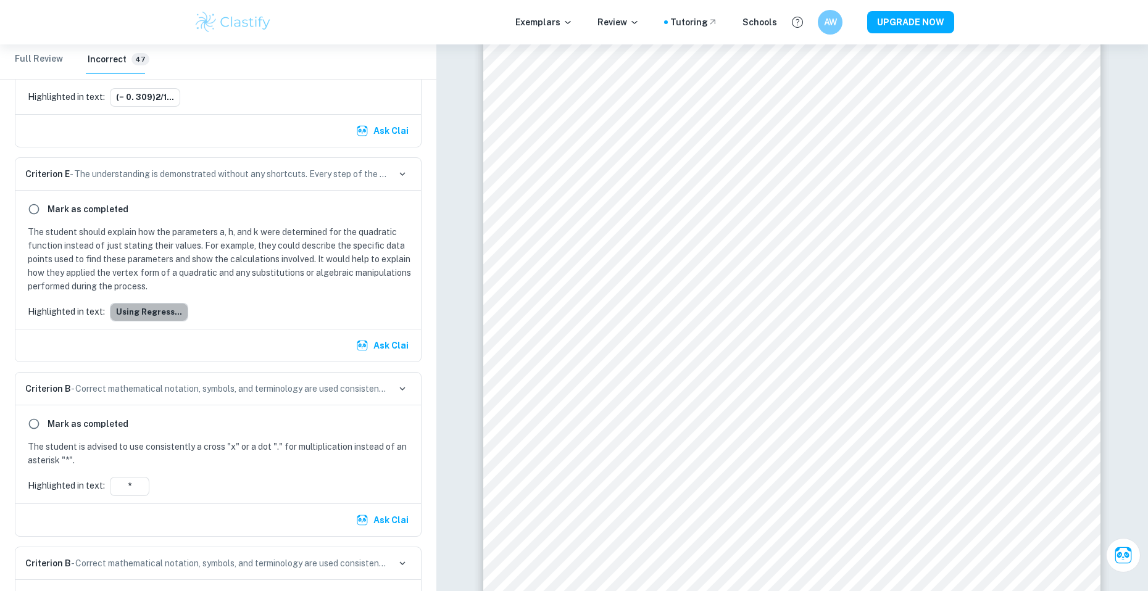
click at [162, 321] on button "Using regress..." at bounding box center [149, 312] width 78 height 19
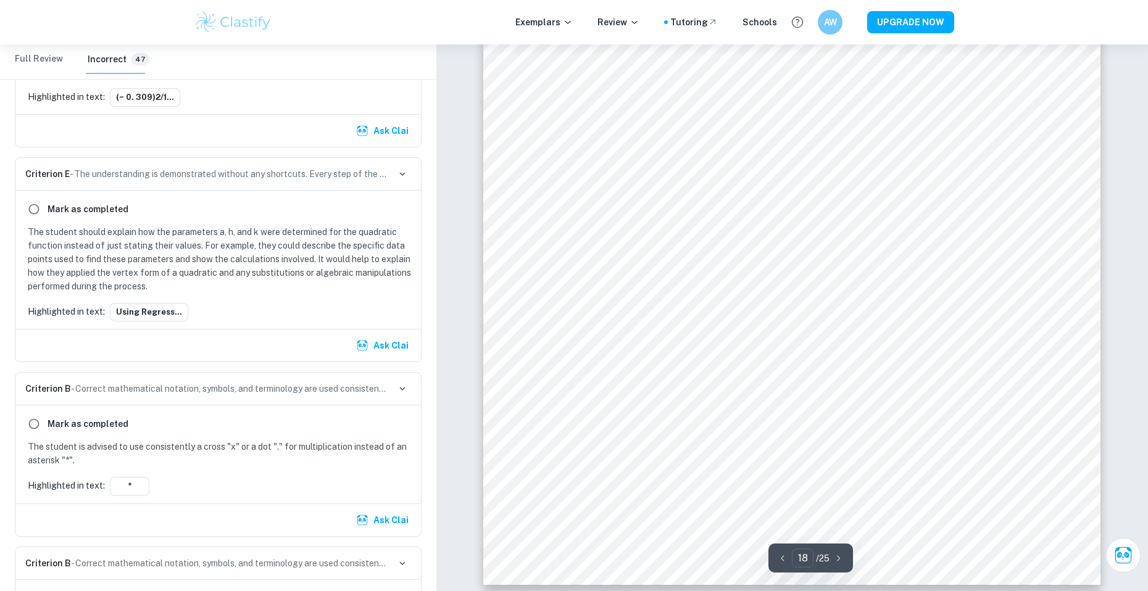
scroll to position [15262, 0]
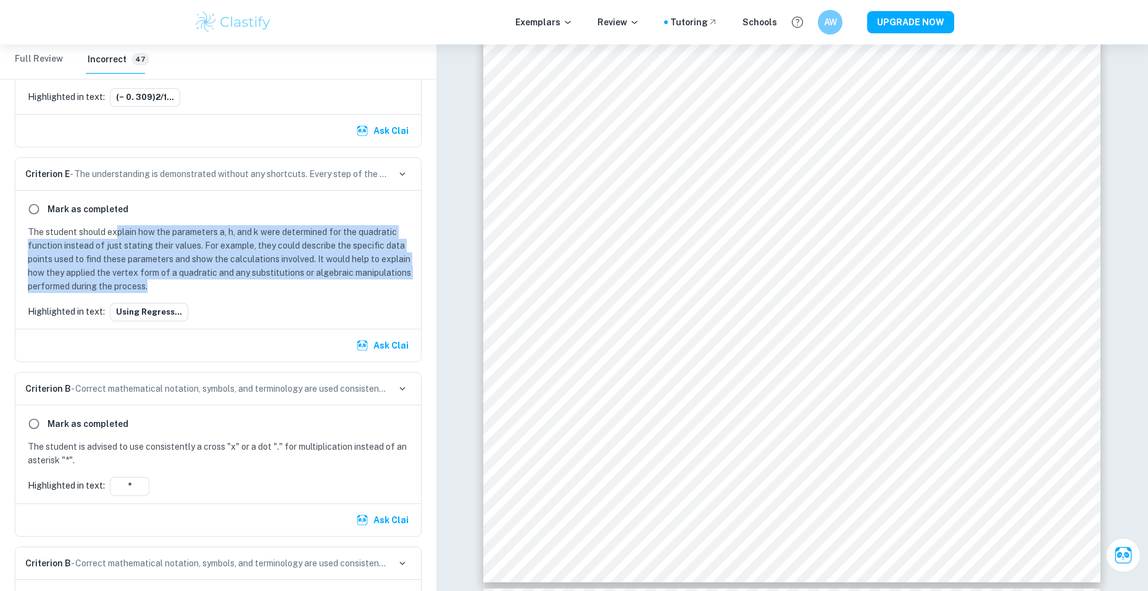
drag, startPoint x: 158, startPoint y: 298, endPoint x: 115, endPoint y: 243, distance: 70.0
click at [115, 243] on p "The student should explain how the parameters a, h, and k were determined for t…" at bounding box center [221, 259] width 386 height 68
drag, startPoint x: 115, startPoint y: 243, endPoint x: 159, endPoint y: 303, distance: 74.3
click at [159, 293] on p "The student should explain how the parameters a, h, and k were determined for t…" at bounding box center [221, 259] width 386 height 68
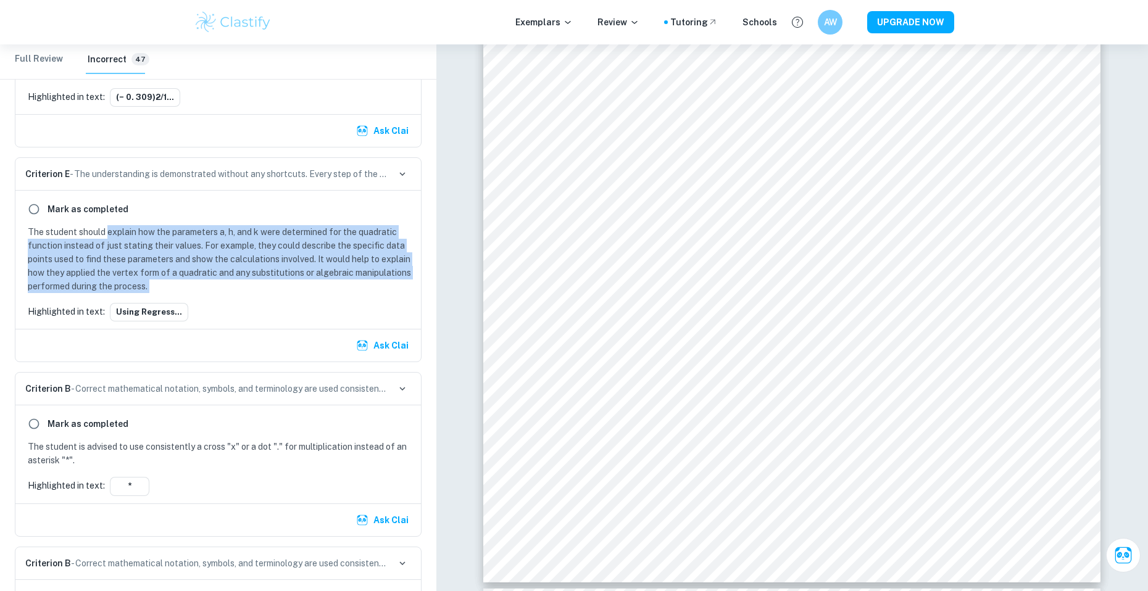
click at [159, 293] on p "The student should explain how the parameters a, h, and k were determined for t…" at bounding box center [221, 259] width 386 height 68
drag, startPoint x: 159, startPoint y: 303, endPoint x: 112, endPoint y: 244, distance: 75.2
click at [112, 244] on p "The student should explain how the parameters a, h, and k were determined for t…" at bounding box center [221, 259] width 386 height 68
drag, startPoint x: 112, startPoint y: 244, endPoint x: 149, endPoint y: 304, distance: 70.9
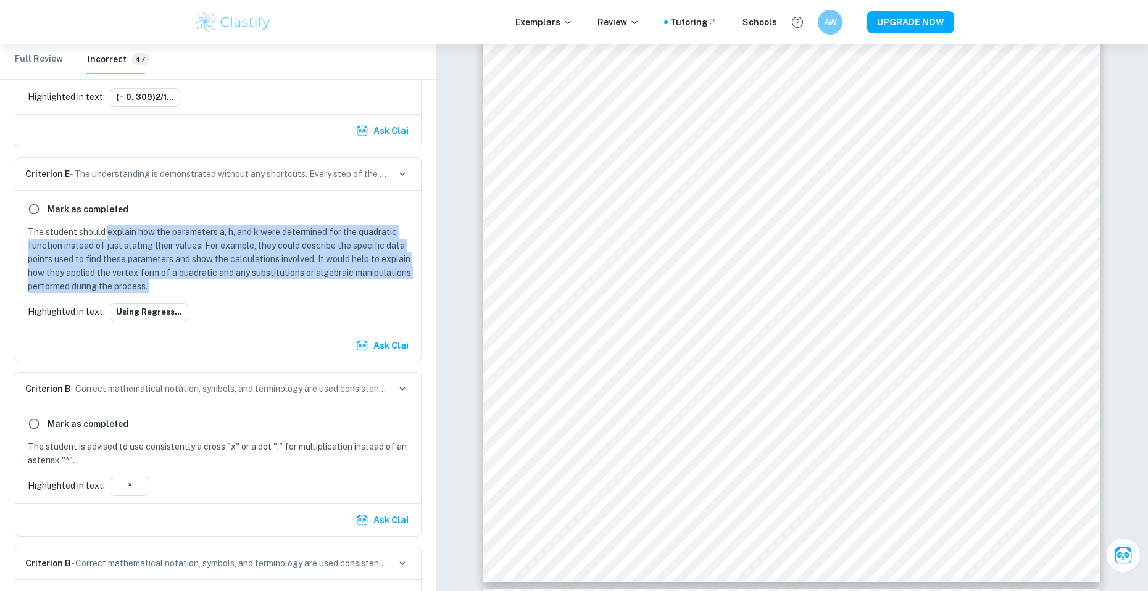
click at [149, 293] on p "The student should explain how the parameters a, h, and k were determined for t…" at bounding box center [221, 259] width 386 height 68
drag, startPoint x: 149, startPoint y: 304, endPoint x: 125, endPoint y: 247, distance: 62.2
click at [125, 247] on p "The student should explain how the parameters a, h, and k were determined for t…" at bounding box center [221, 259] width 386 height 68
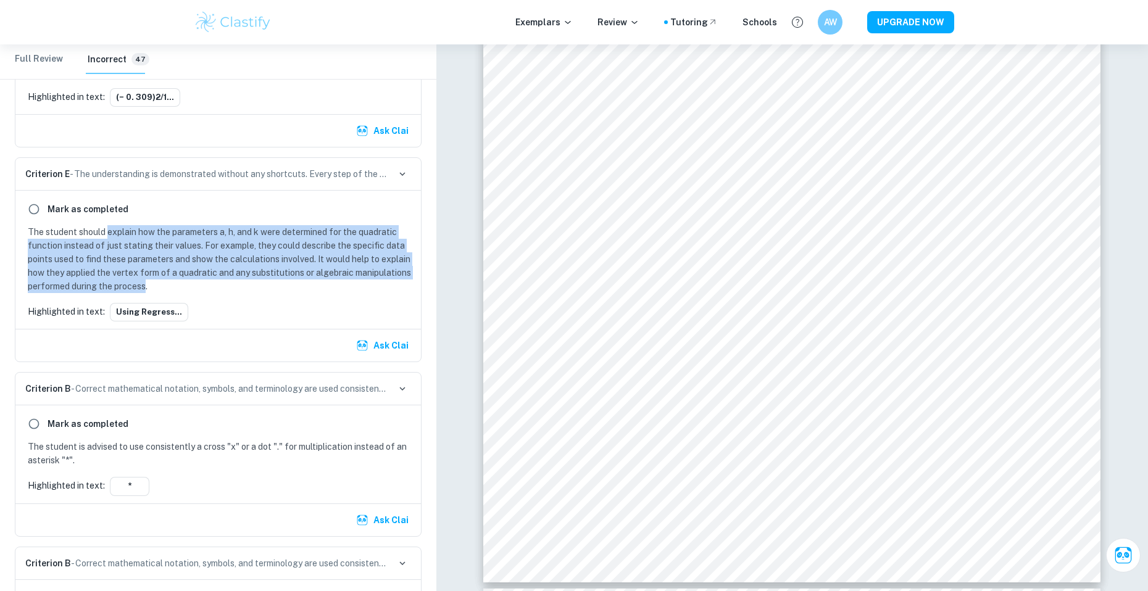
drag, startPoint x: 125, startPoint y: 247, endPoint x: 141, endPoint y: 302, distance: 57.8
click at [141, 293] on p "The student should explain how the parameters a, h, and k were determined for t…" at bounding box center [221, 259] width 386 height 68
drag, startPoint x: 144, startPoint y: 302, endPoint x: 110, endPoint y: 245, distance: 66.4
click at [110, 245] on p "The student should explain how the parameters a, h, and k were determined for t…" at bounding box center [221, 259] width 386 height 68
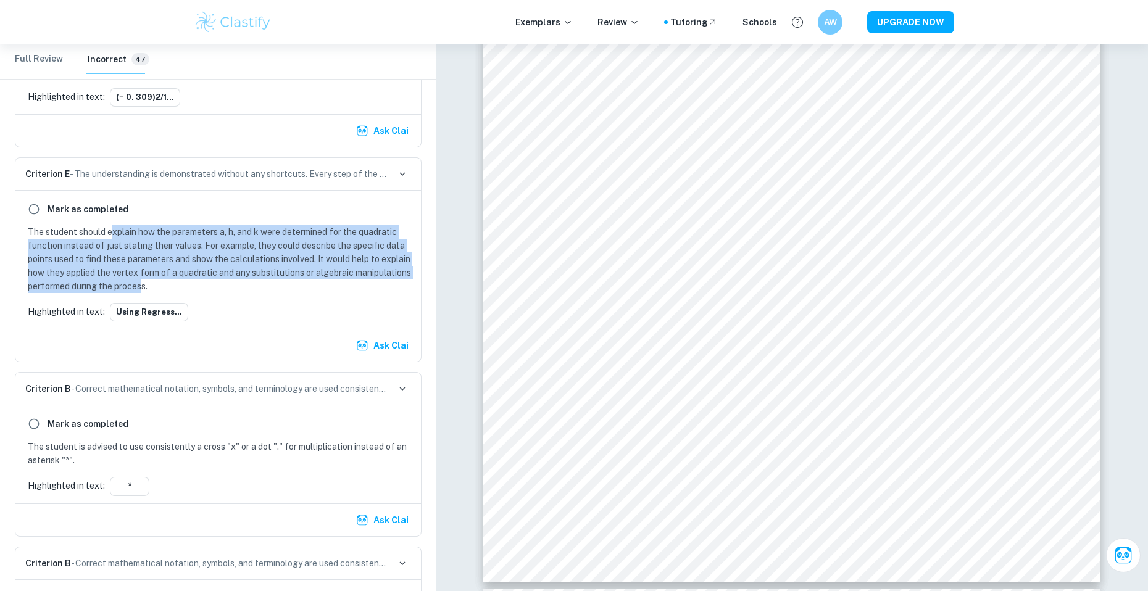
click at [110, 245] on p "The student should explain how the parameters a, h, and k were determined for t…" at bounding box center [221, 259] width 386 height 68
drag, startPoint x: 110, startPoint y: 245, endPoint x: 154, endPoint y: 307, distance: 75.8
click at [154, 307] on div "Mark as completed The student should explain how the parameters a, h, and k wer…" at bounding box center [217, 260] width 405 height 138
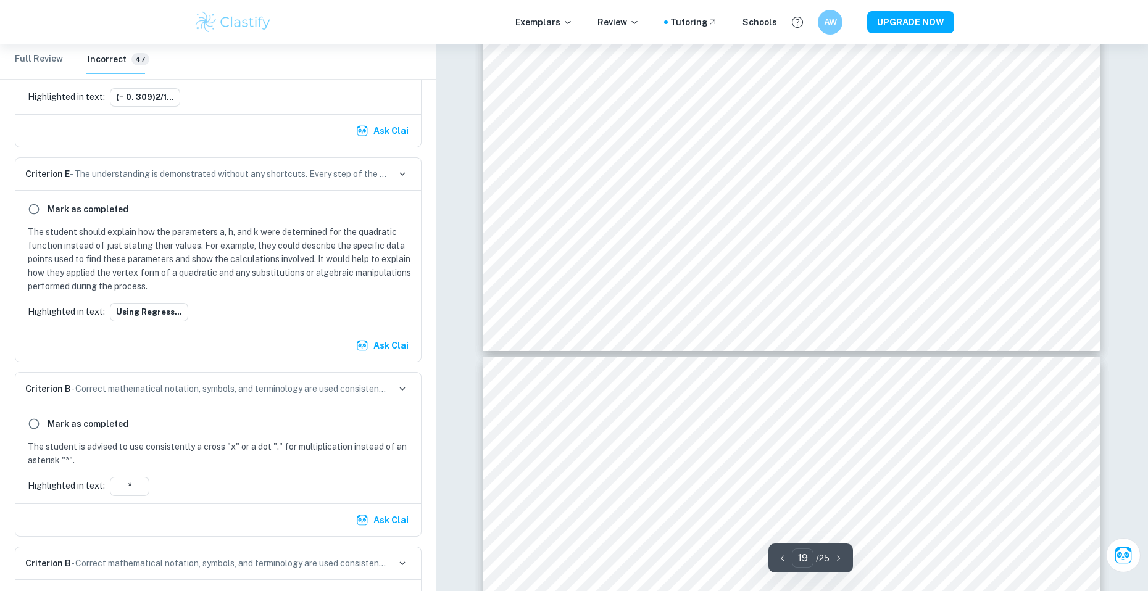
scroll to position [16373, 0]
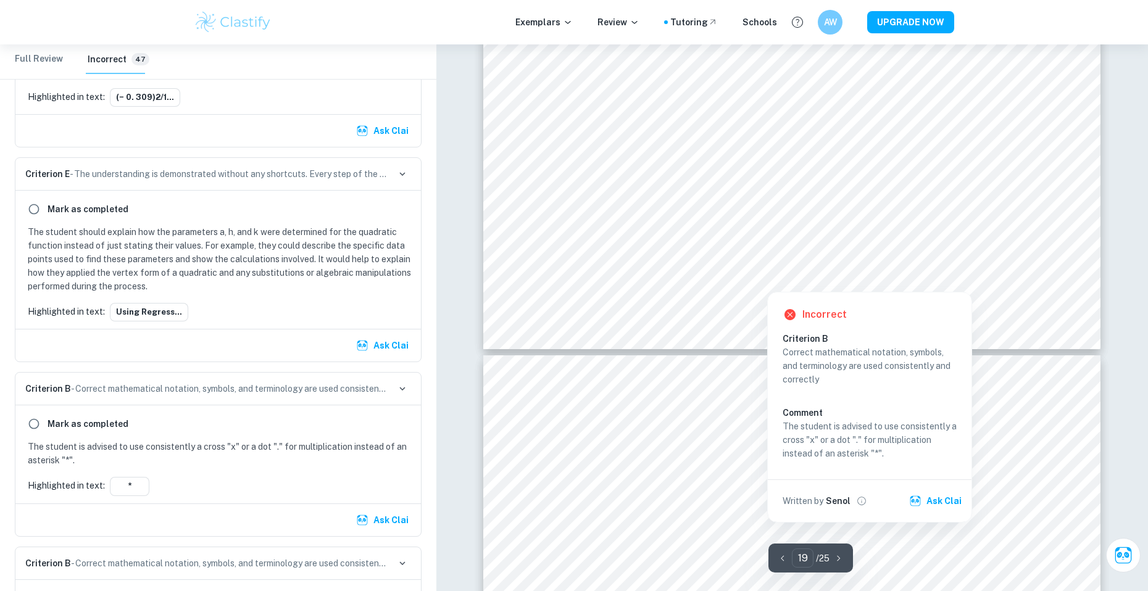
click at [766, 287] on div at bounding box center [767, 282] width 9 height 13
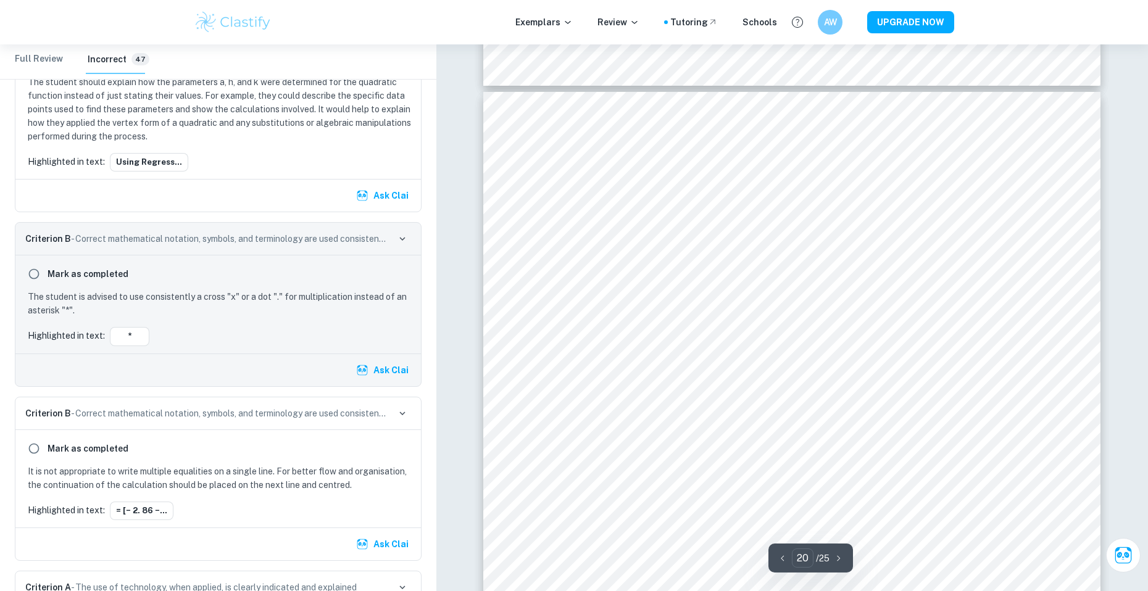
scroll to position [16682, 0]
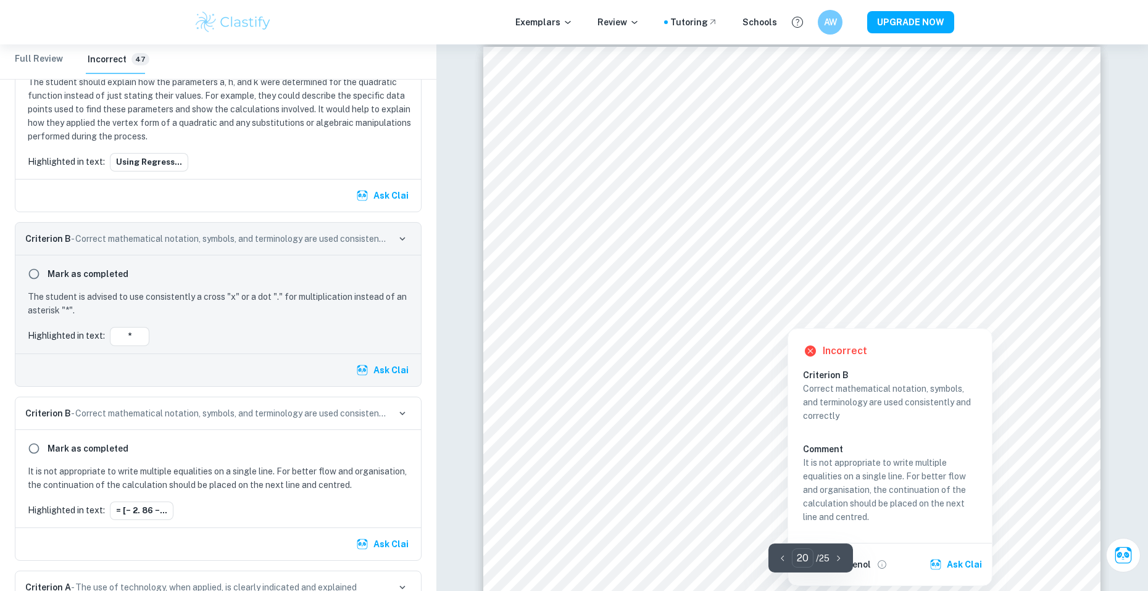
click at [716, 313] on div at bounding box center [787, 318] width 177 height 13
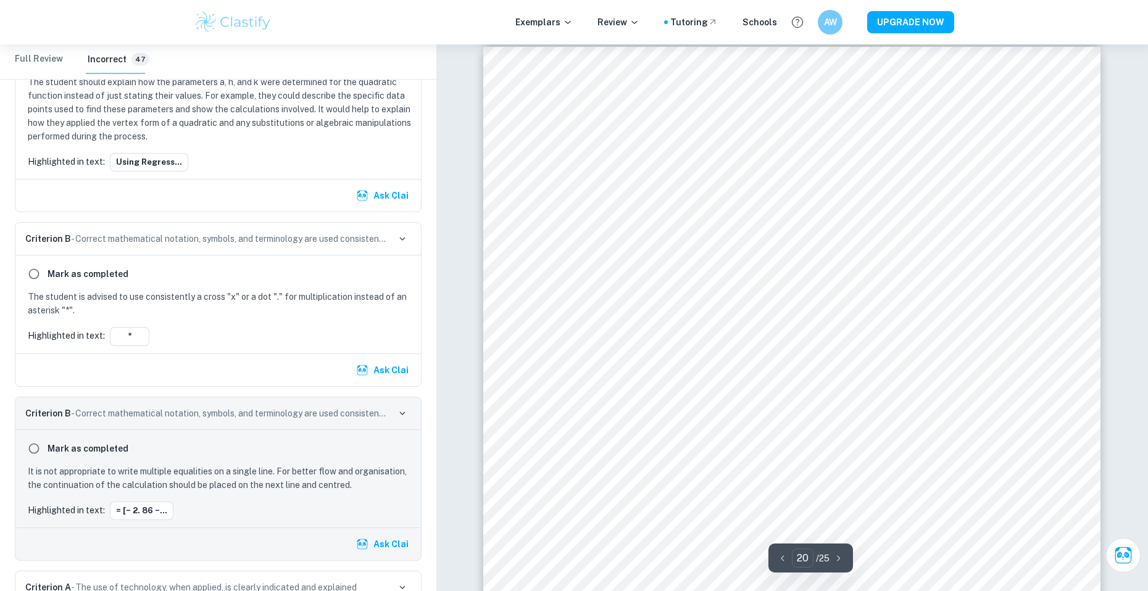
scroll to position [6822, 0]
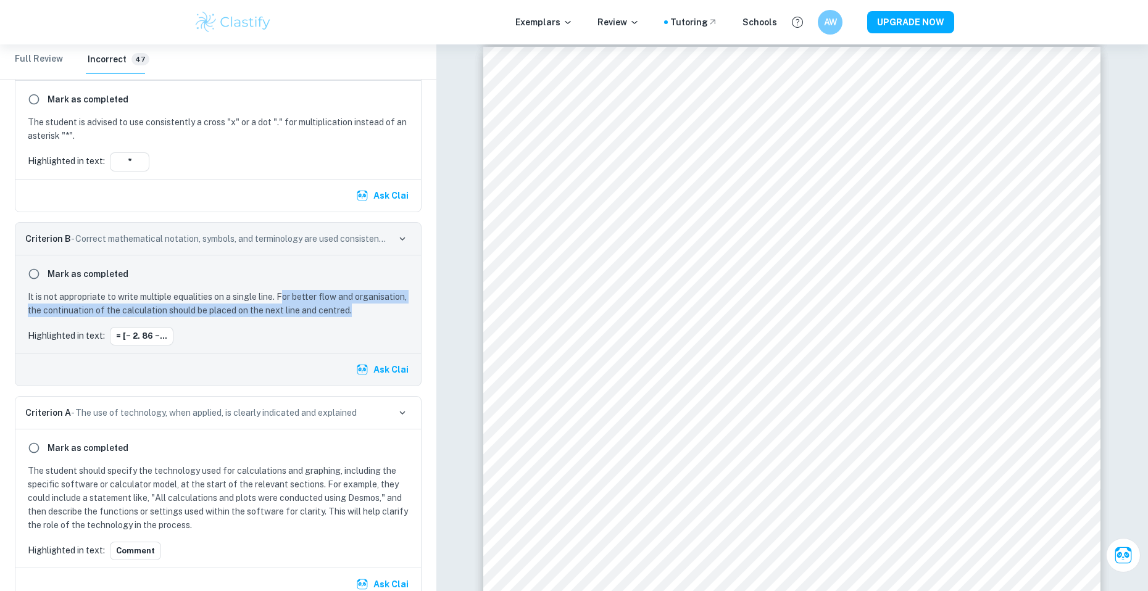
drag, startPoint x: 355, startPoint y: 322, endPoint x: 286, endPoint y: 310, distance: 70.7
click at [286, 310] on p "It is not appropriate to write multiple equalities on a single line. For better…" at bounding box center [221, 303] width 386 height 27
drag, startPoint x: 280, startPoint y: 310, endPoint x: 360, endPoint y: 324, distance: 80.9
click at [360, 317] on p "It is not appropriate to write multiple equalities on a single line. For better…" at bounding box center [221, 303] width 386 height 27
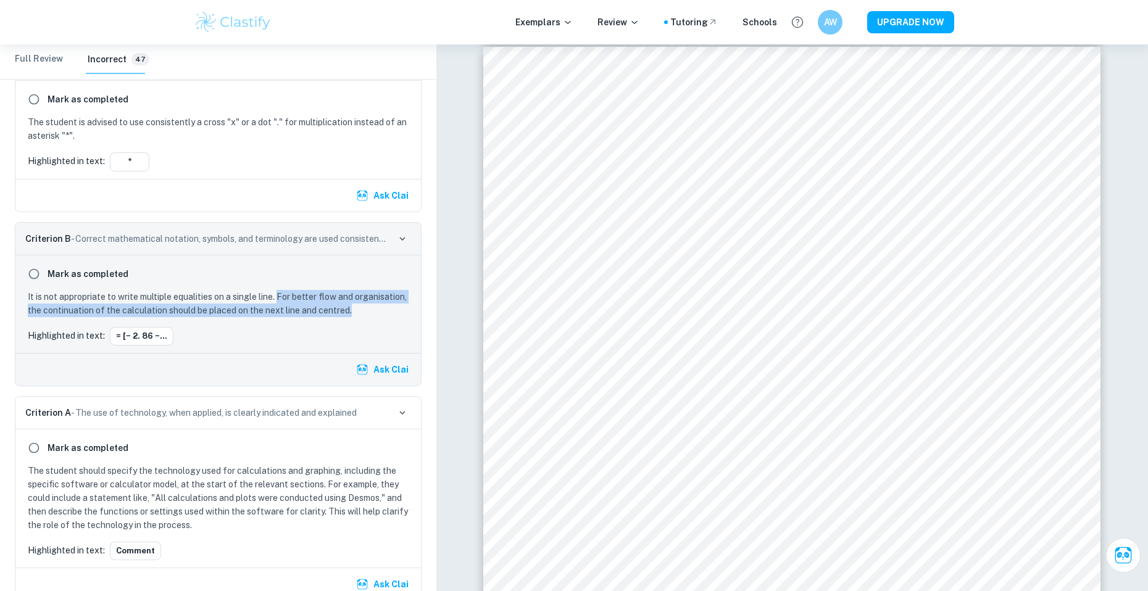
click at [360, 317] on p "It is not appropriate to write multiple equalities on a single line. For better…" at bounding box center [221, 303] width 386 height 27
drag, startPoint x: 360, startPoint y: 324, endPoint x: 318, endPoint y: 313, distance: 42.7
click at [318, 313] on p "It is not appropriate to write multiple equalities on a single line. For better…" at bounding box center [221, 303] width 386 height 27
drag, startPoint x: 318, startPoint y: 313, endPoint x: 362, endPoint y: 329, distance: 46.4
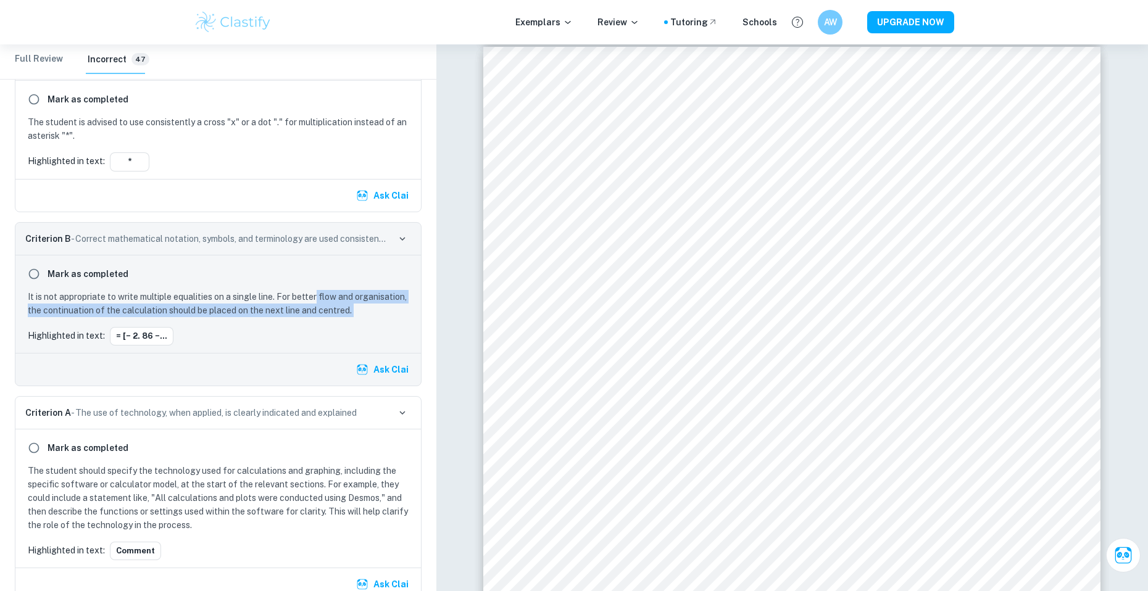
click at [362, 317] on p "It is not appropriate to write multiple equalities on a single line. For better…" at bounding box center [221, 303] width 386 height 27
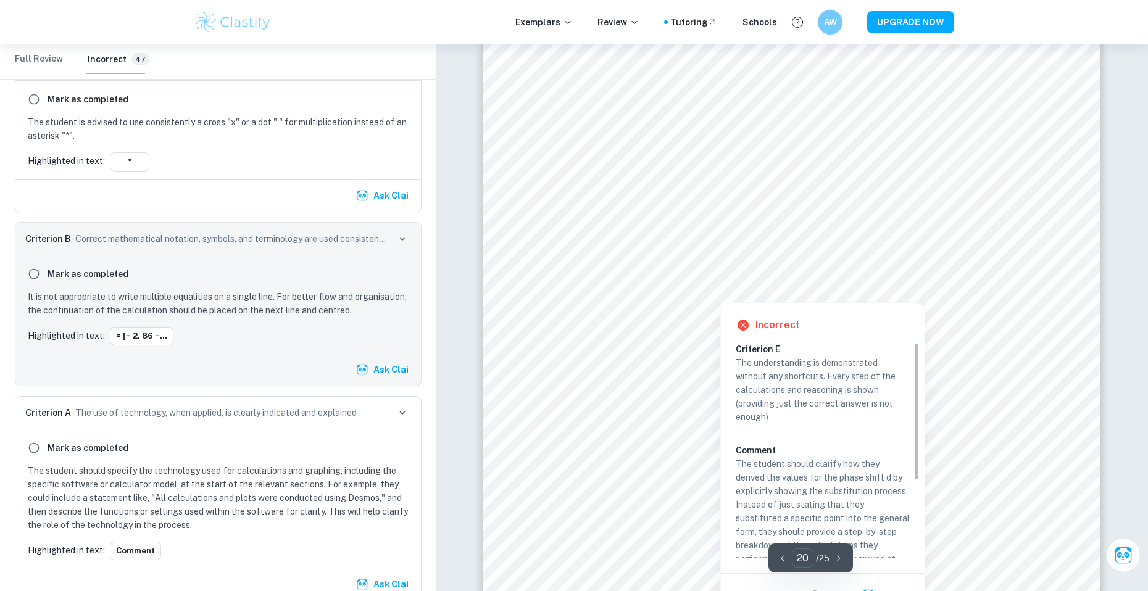
scroll to position [16990, 0]
click at [811, 268] on div at bounding box center [794, 276] width 488 height 26
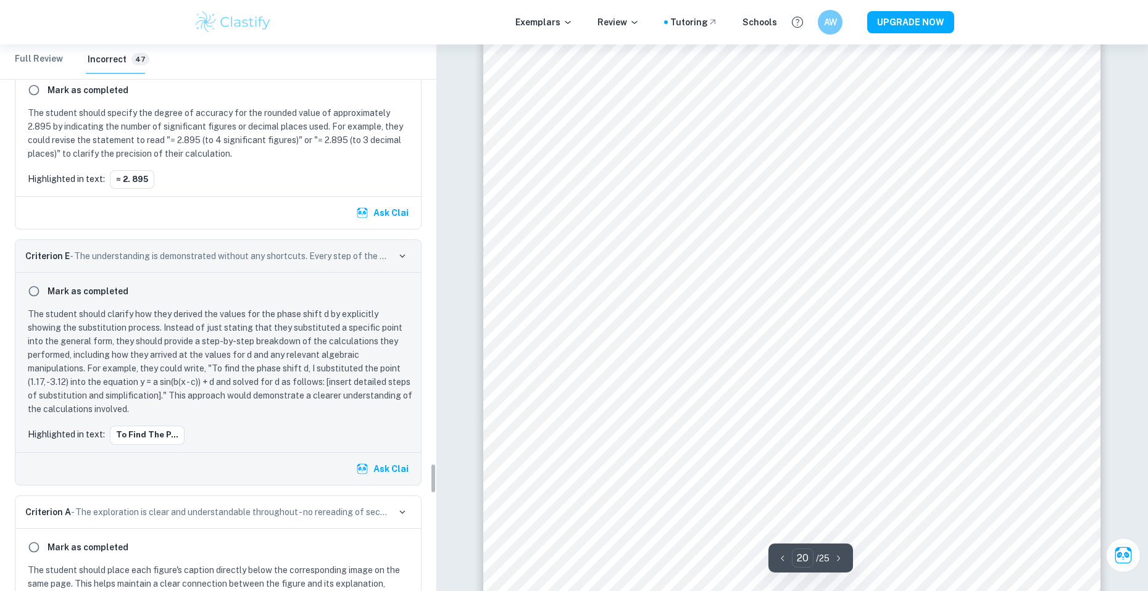
scroll to position [7391, 0]
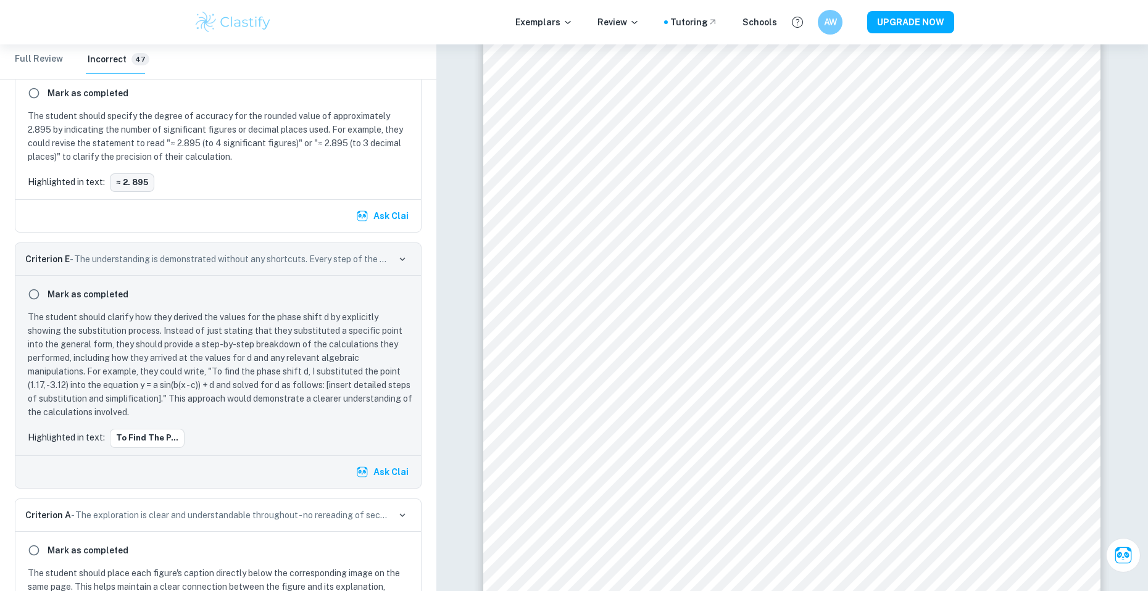
click at [129, 191] on button "≈ 2. 895" at bounding box center [132, 182] width 44 height 19
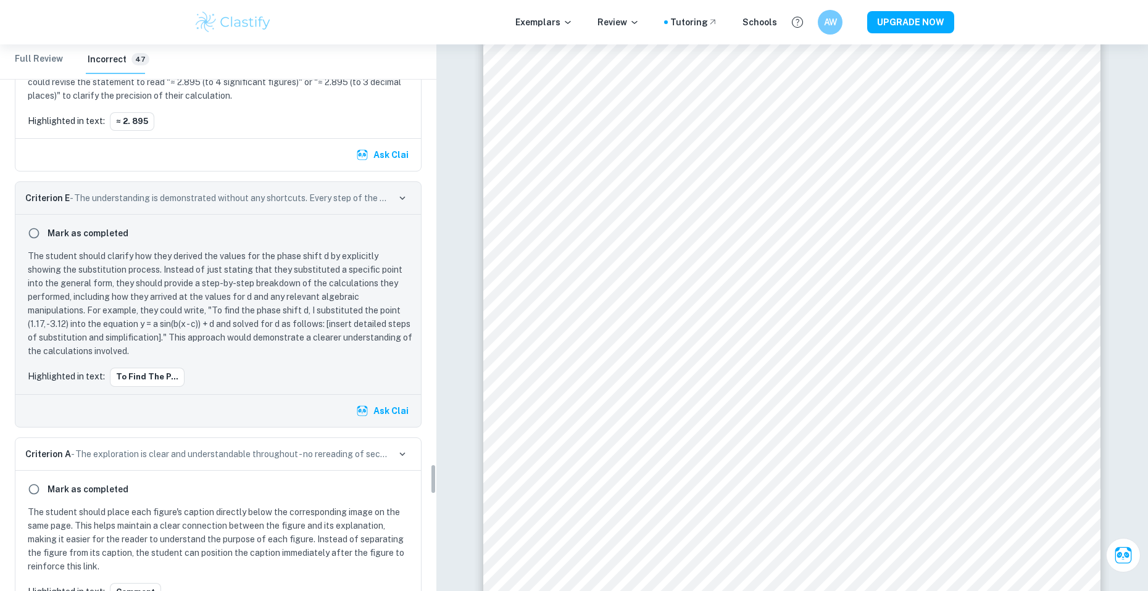
scroll to position [7453, 0]
click at [155, 386] on button "To find the p..." at bounding box center [147, 376] width 75 height 19
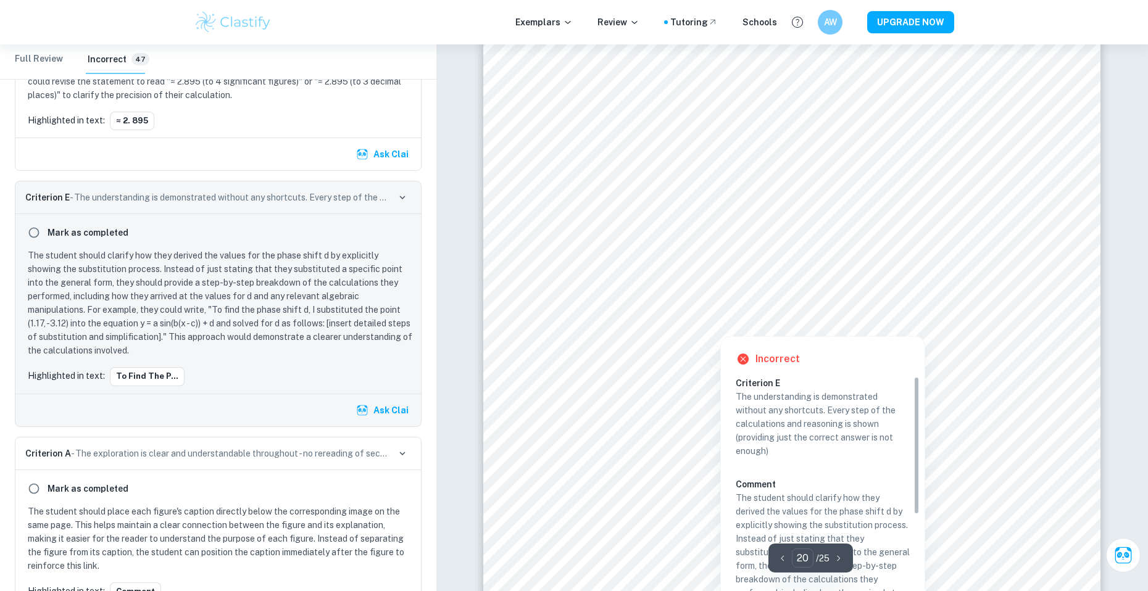
click at [850, 371] on div "Incorrect Criterion E The understanding is demonstrated without any shortcuts. …" at bounding box center [823, 493] width 204 height 313
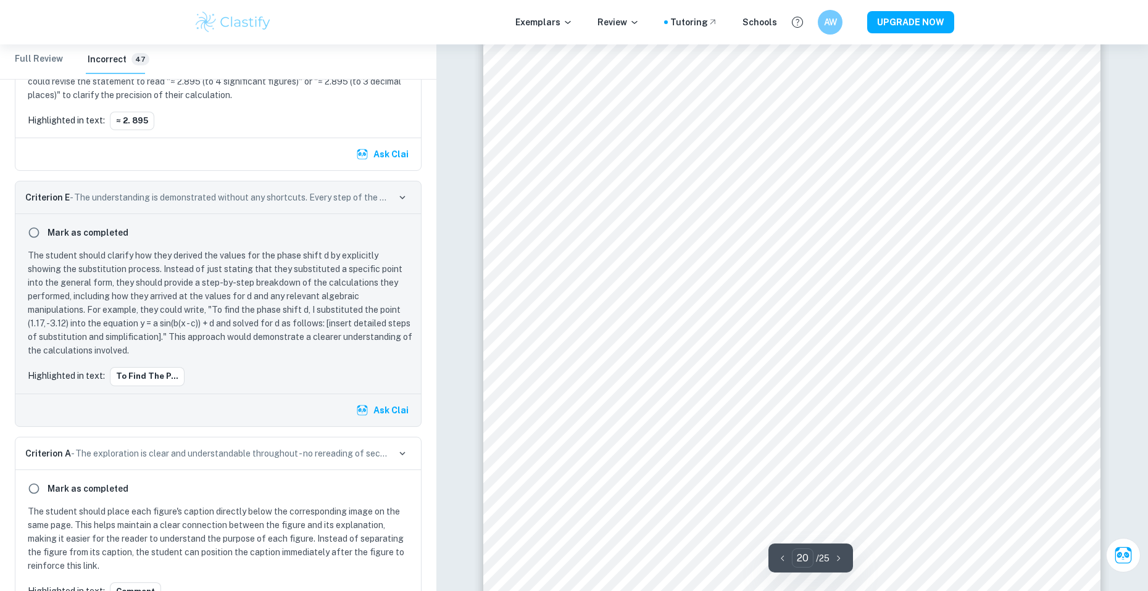
click at [972, 362] on div "where: ● a is the amplitude (height of the wave), ● b is related to the period …" at bounding box center [791, 206] width 617 height 872
click at [159, 357] on p "The student should clarify how they derived the values for the phase shift d by…" at bounding box center [221, 303] width 386 height 109
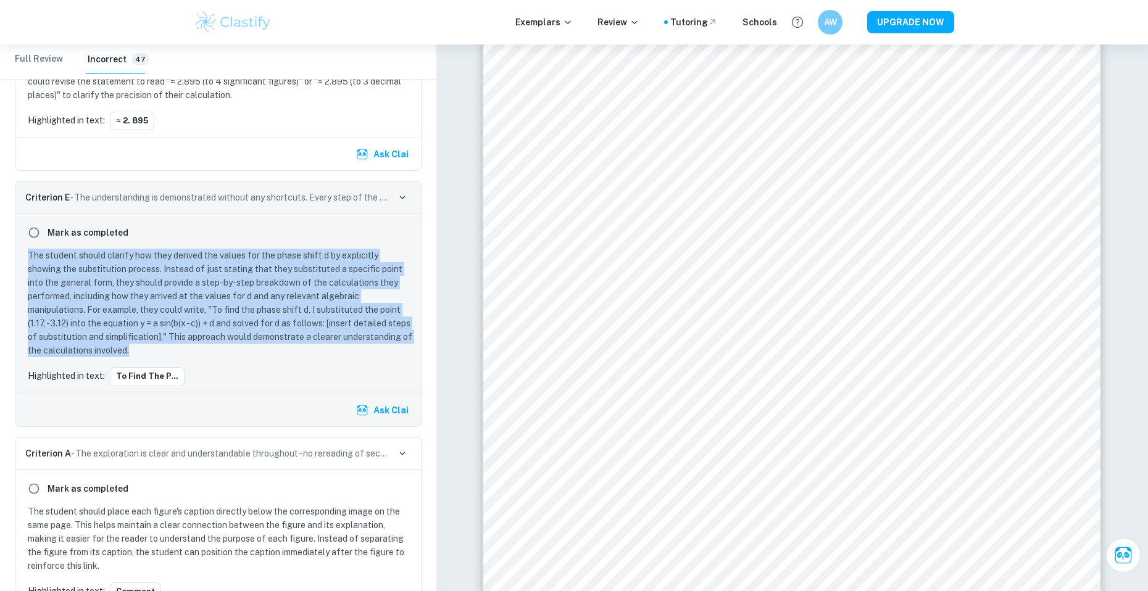
drag, startPoint x: 144, startPoint y: 365, endPoint x: 21, endPoint y: 271, distance: 155.4
click at [21, 271] on div "Mark as completed The student should clarify how they derived the values for th…" at bounding box center [217, 303] width 405 height 179
copy p "The student should clarify how they derived the values for the phase shift d by…"
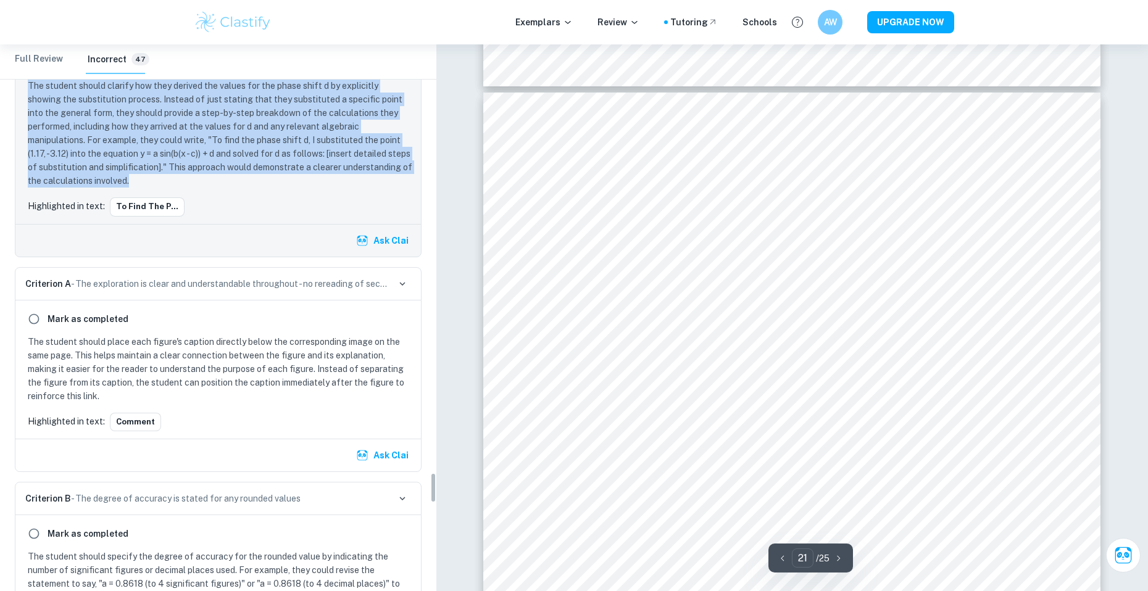
scroll to position [7638, 0]
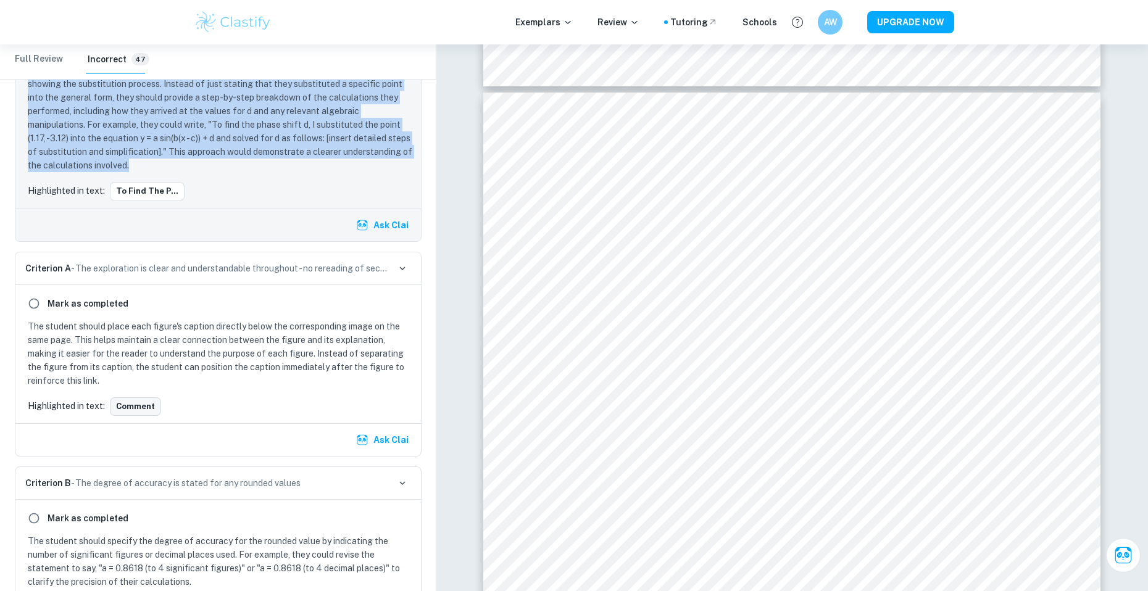
click at [136, 416] on button "Comment" at bounding box center [135, 406] width 51 height 19
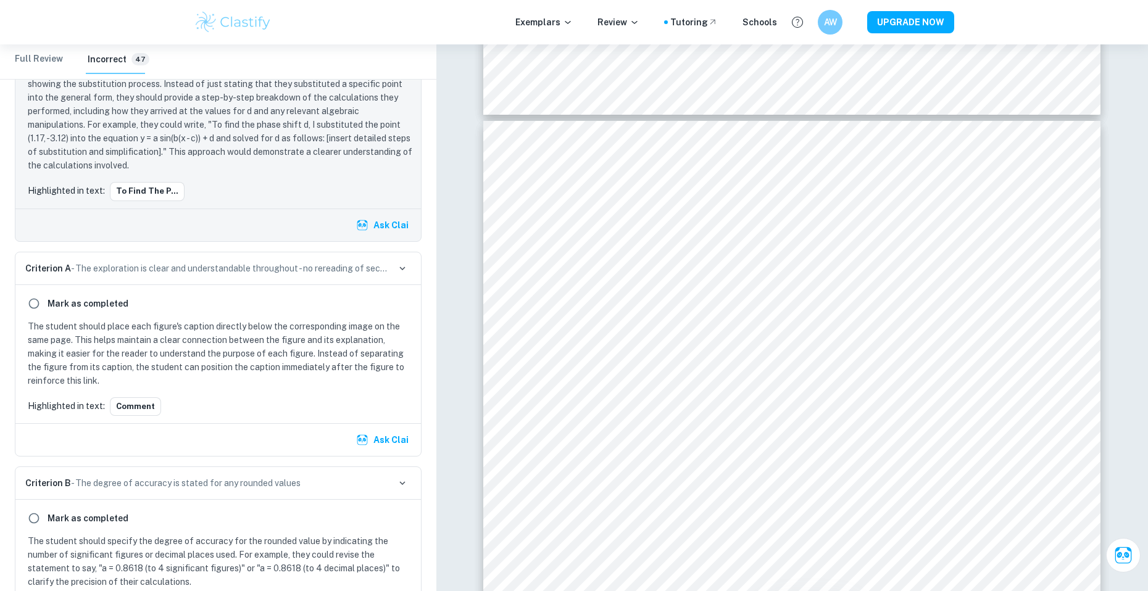
click at [150, 371] on p "The student should place each figure's caption directly below the corresponding…" at bounding box center [221, 354] width 386 height 68
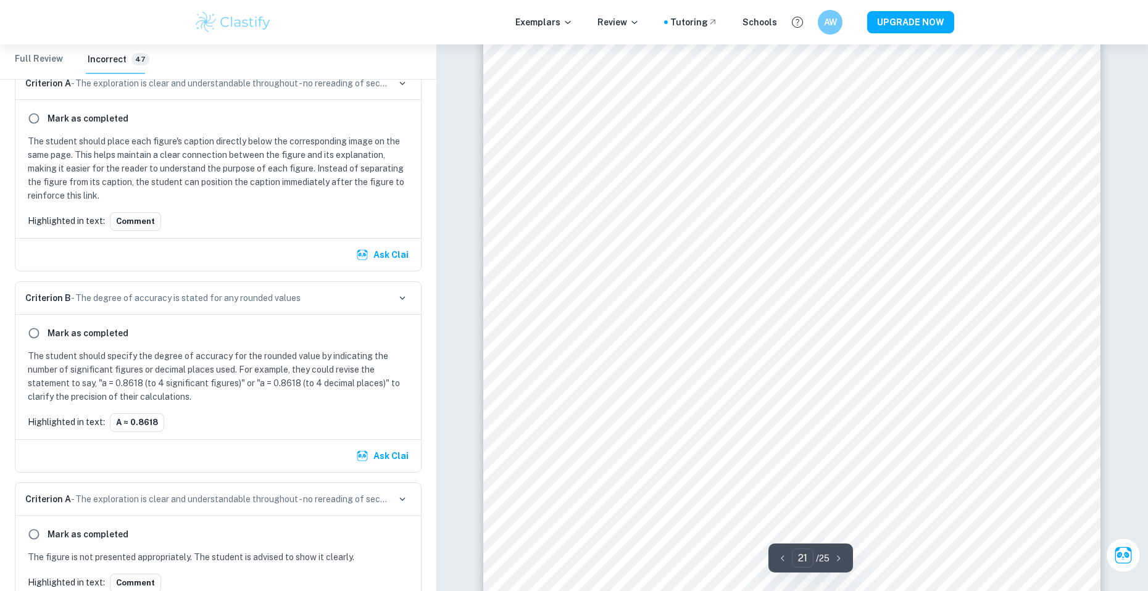
scroll to position [17855, 0]
click at [152, 431] on button "a ≈ 0.8618" at bounding box center [137, 422] width 54 height 19
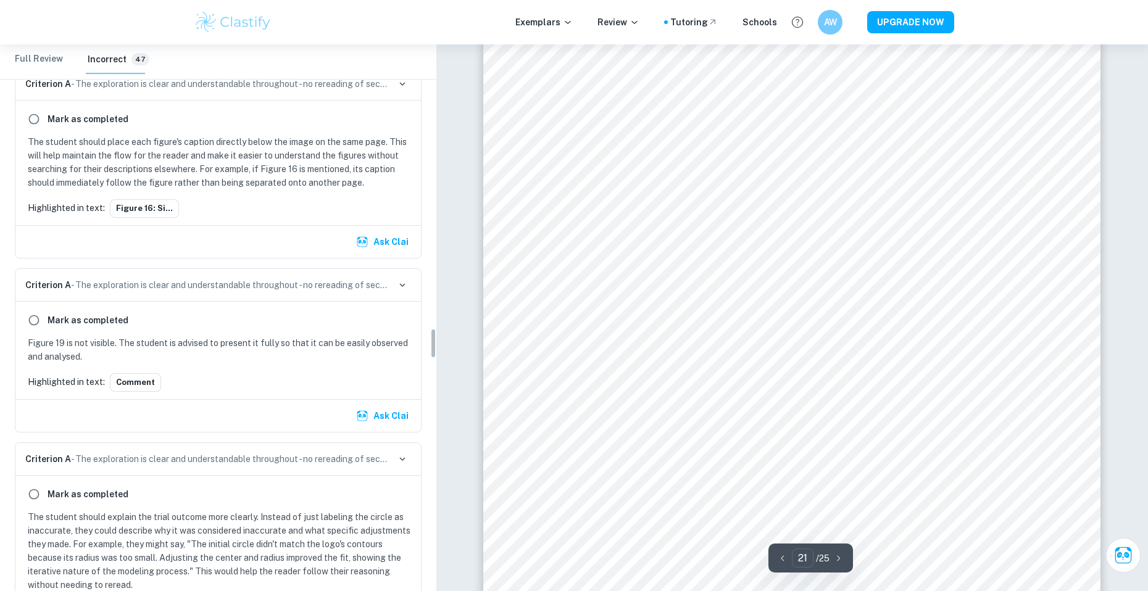
scroll to position [5046, 0]
click at [146, 390] on button "Comment" at bounding box center [135, 380] width 51 height 19
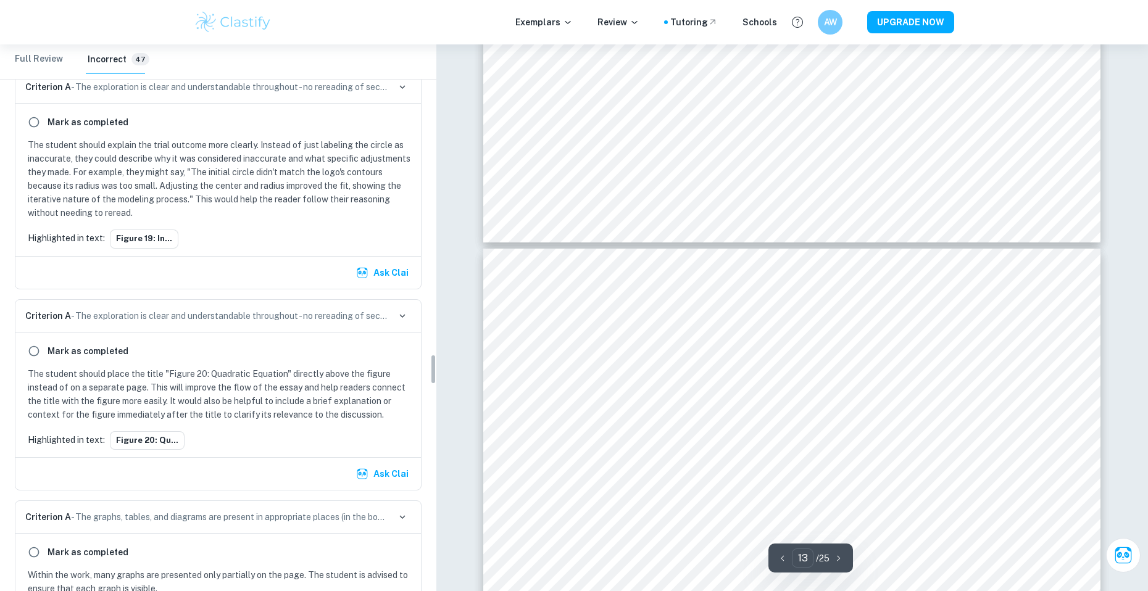
scroll to position [5848, 0]
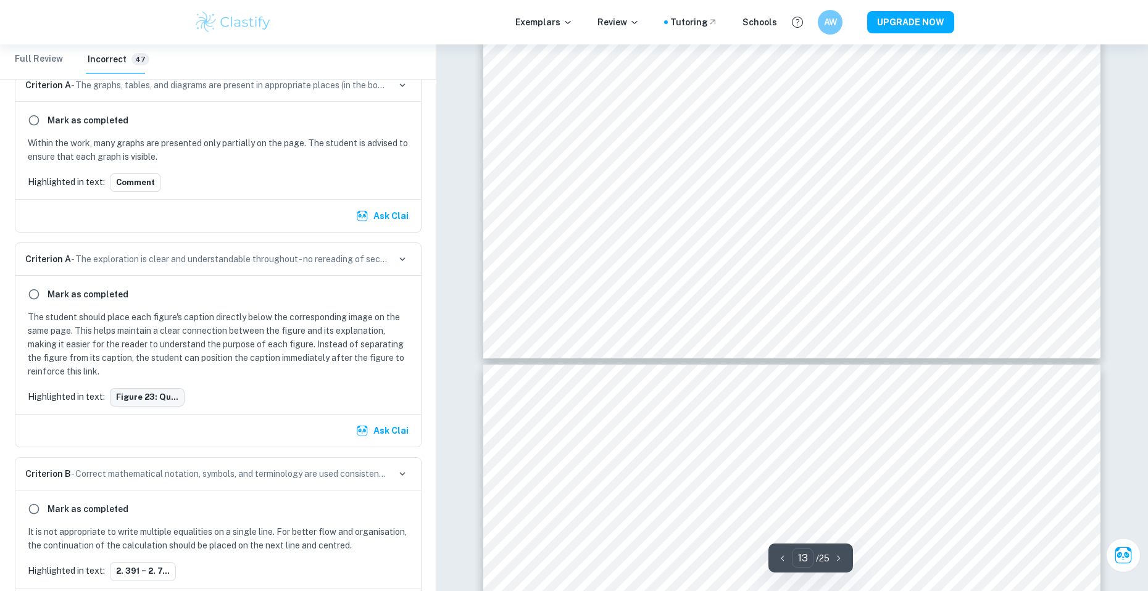
click at [154, 403] on button "Figure 23: Qu..." at bounding box center [147, 397] width 75 height 19
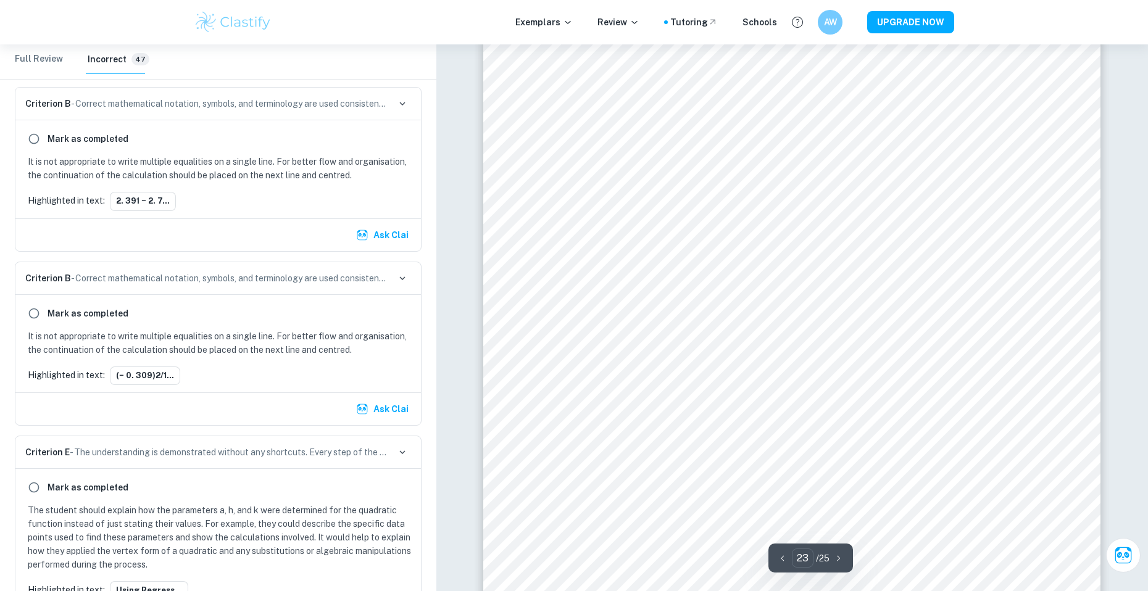
scroll to position [19563, 0]
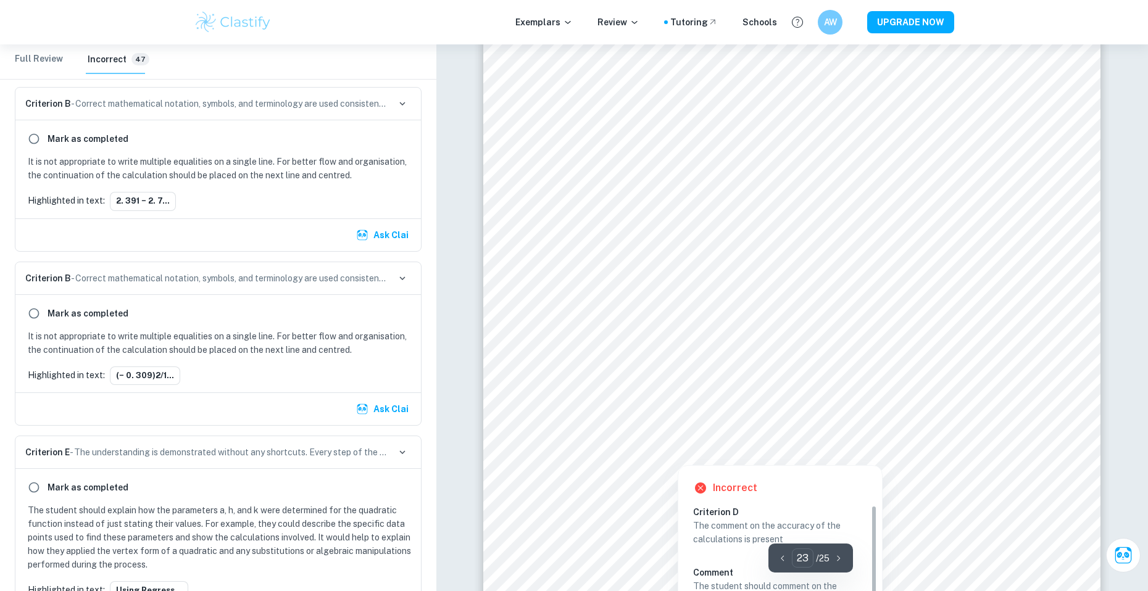
click at [672, 450] on div at bounding box center [677, 451] width 22 height 22
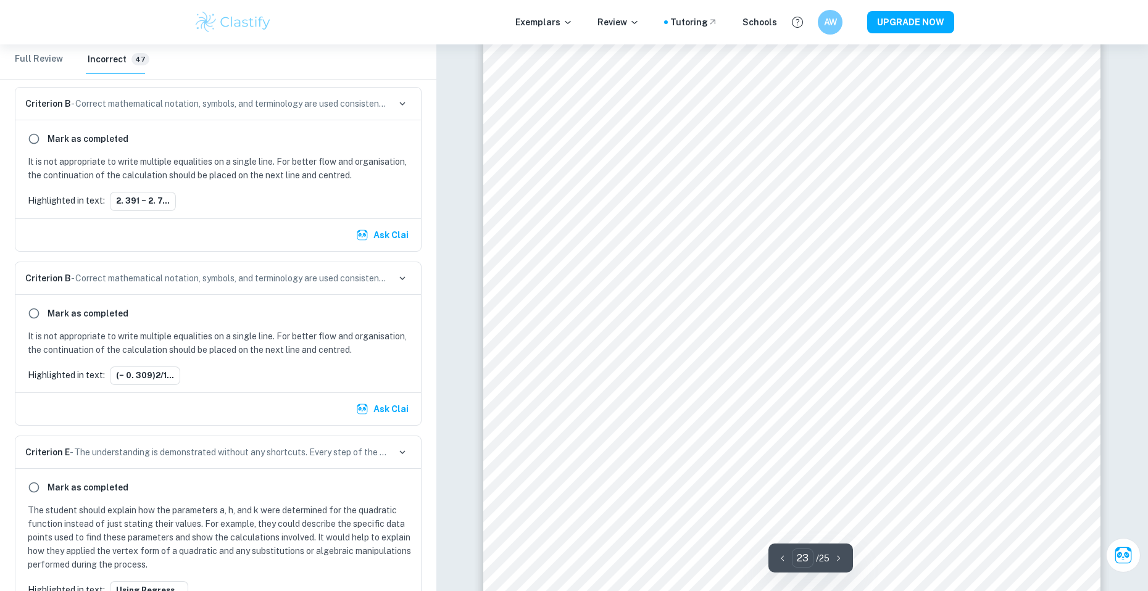
scroll to position [8265, 0]
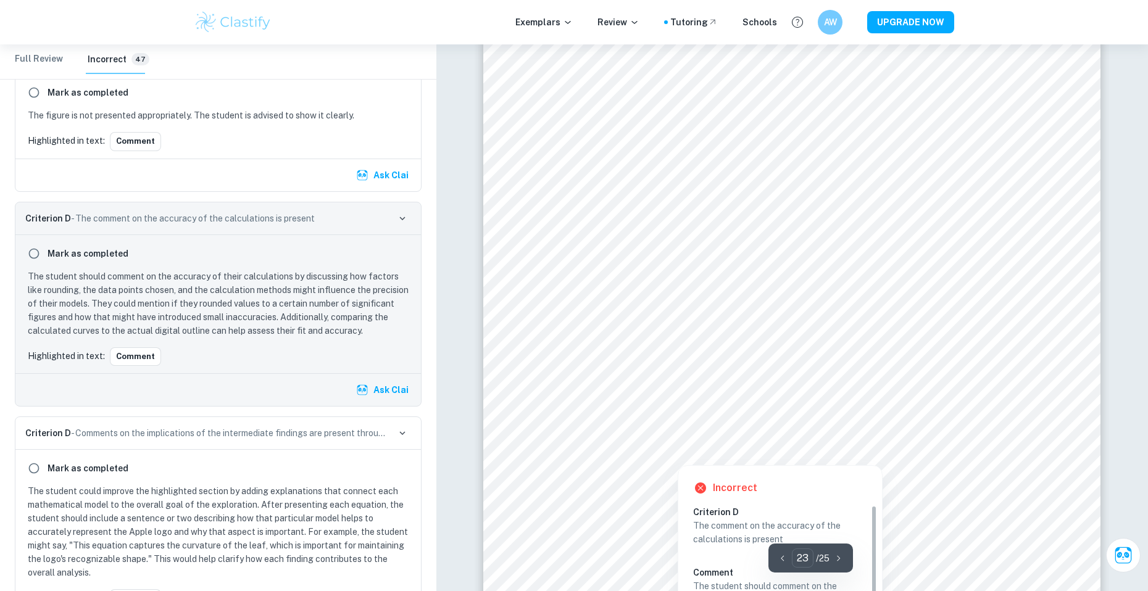
click at [676, 444] on div at bounding box center [677, 451] width 22 height 22
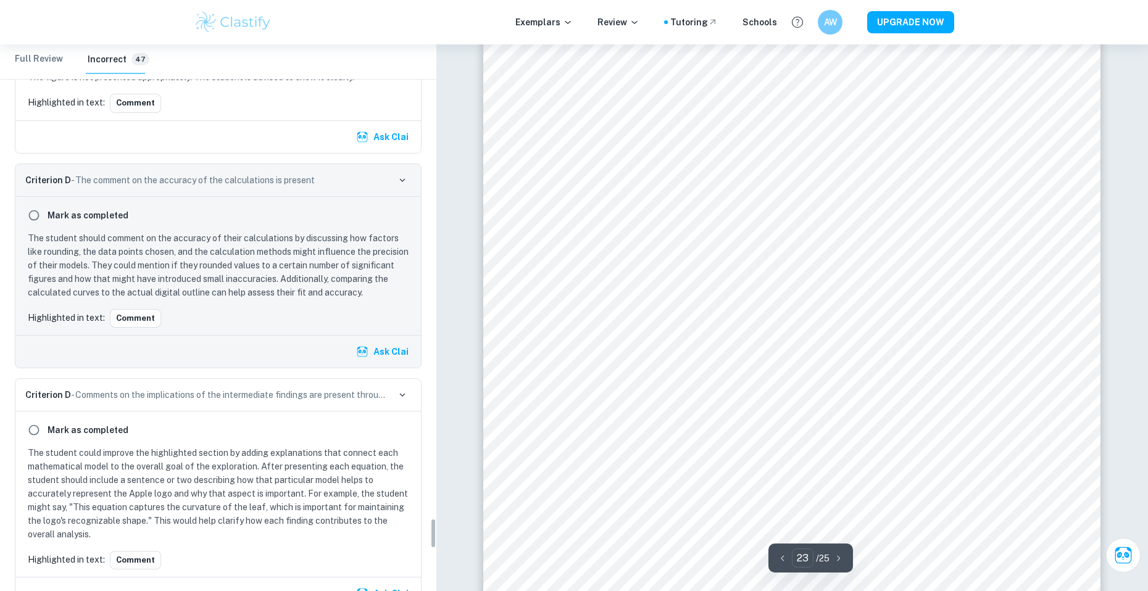
scroll to position [8203, 0]
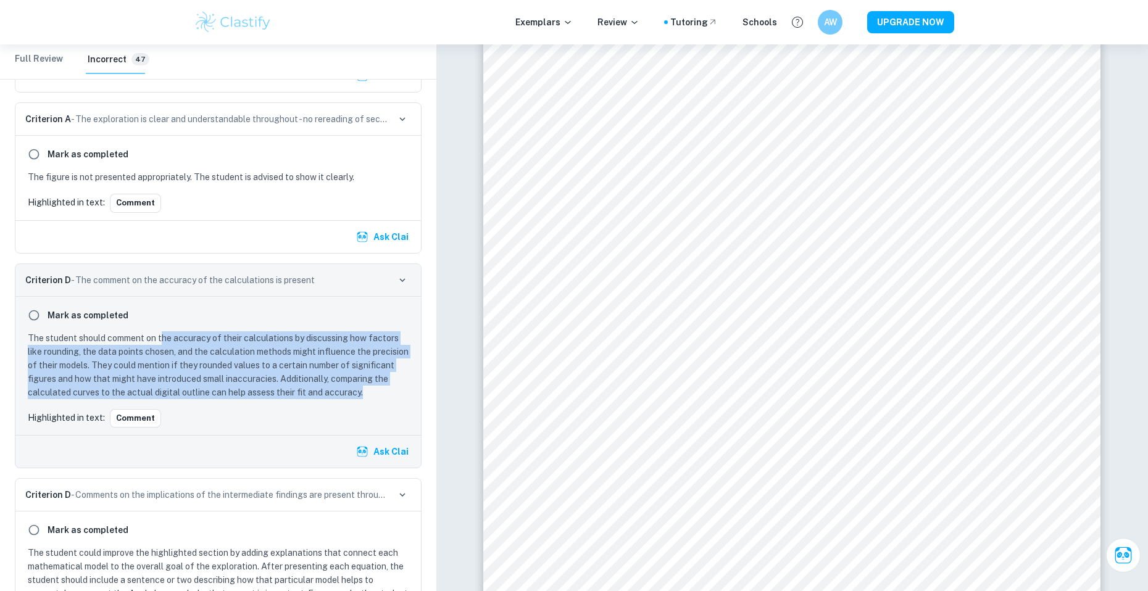
drag, startPoint x: 161, startPoint y: 352, endPoint x: 372, endPoint y: 407, distance: 218.2
click at [372, 399] on p "The student should comment on the accuracy of their calculations by discussing …" at bounding box center [221, 365] width 386 height 68
drag, startPoint x: 365, startPoint y: 410, endPoint x: 246, endPoint y: 349, distance: 133.8
click at [246, 349] on p "The student should comment on the accuracy of their calculations by discussing …" at bounding box center [221, 365] width 386 height 68
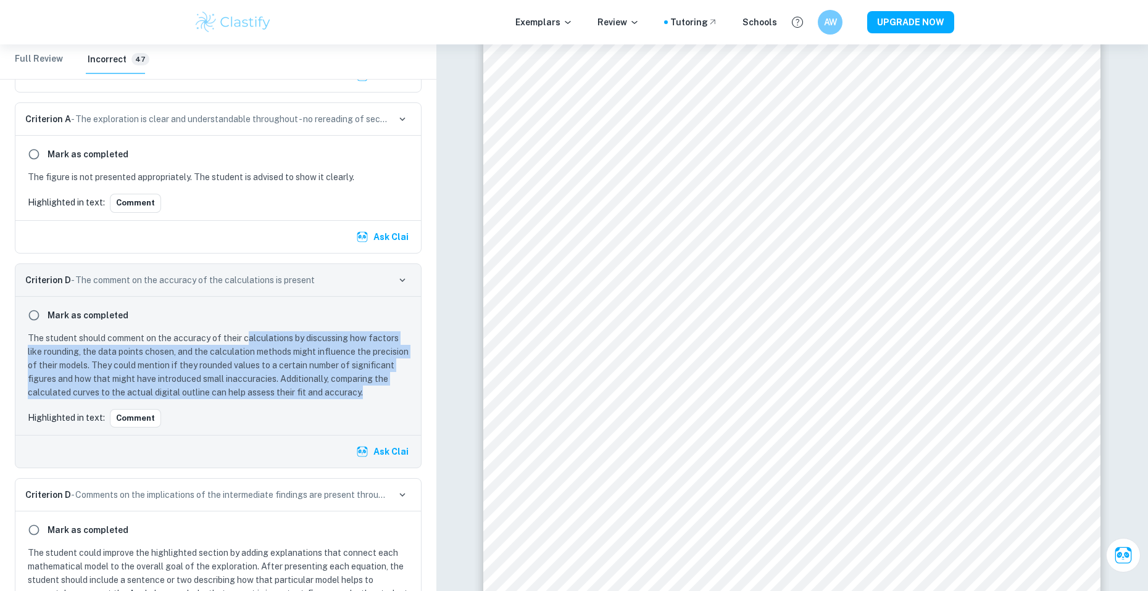
click at [246, 349] on p "The student should comment on the accuracy of their calculations by discussing …" at bounding box center [221, 365] width 386 height 68
drag, startPoint x: 246, startPoint y: 349, endPoint x: 339, endPoint y: 407, distance: 109.4
click at [339, 399] on p "The student should comment on the accuracy of their calculations by discussing …" at bounding box center [221, 365] width 386 height 68
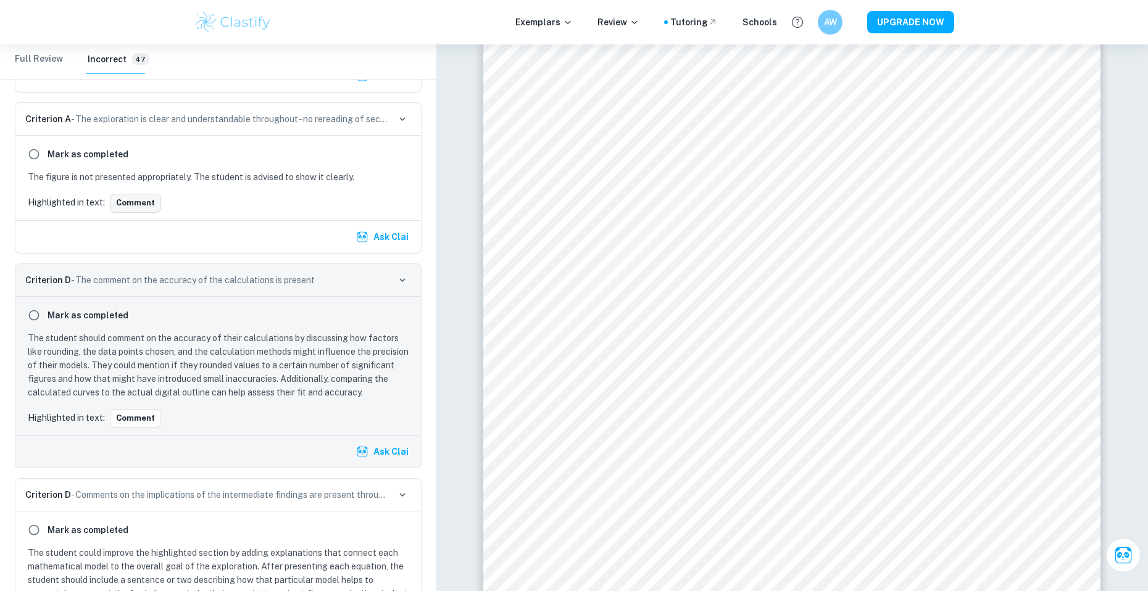
click at [131, 212] on button "Comment" at bounding box center [135, 203] width 51 height 19
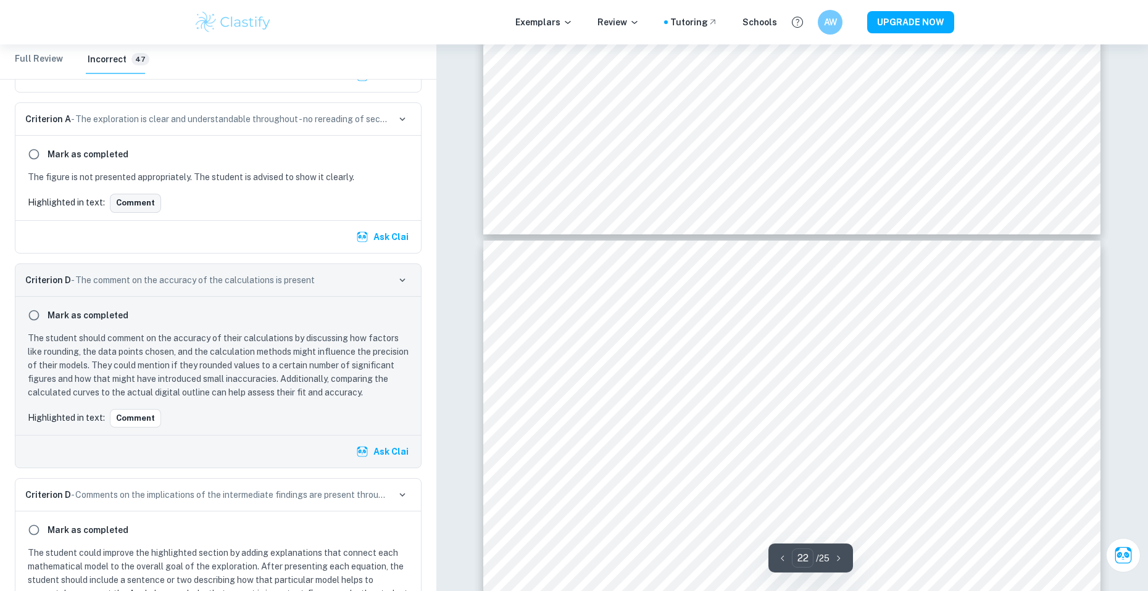
scroll to position [18997, 0]
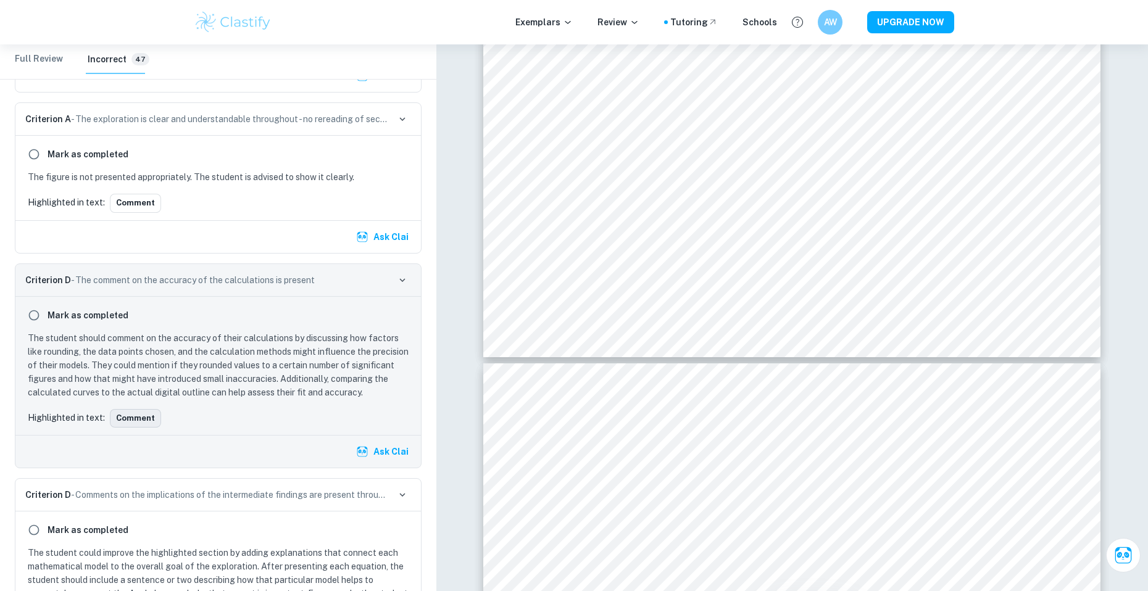
click at [136, 426] on button "Comment" at bounding box center [135, 418] width 51 height 19
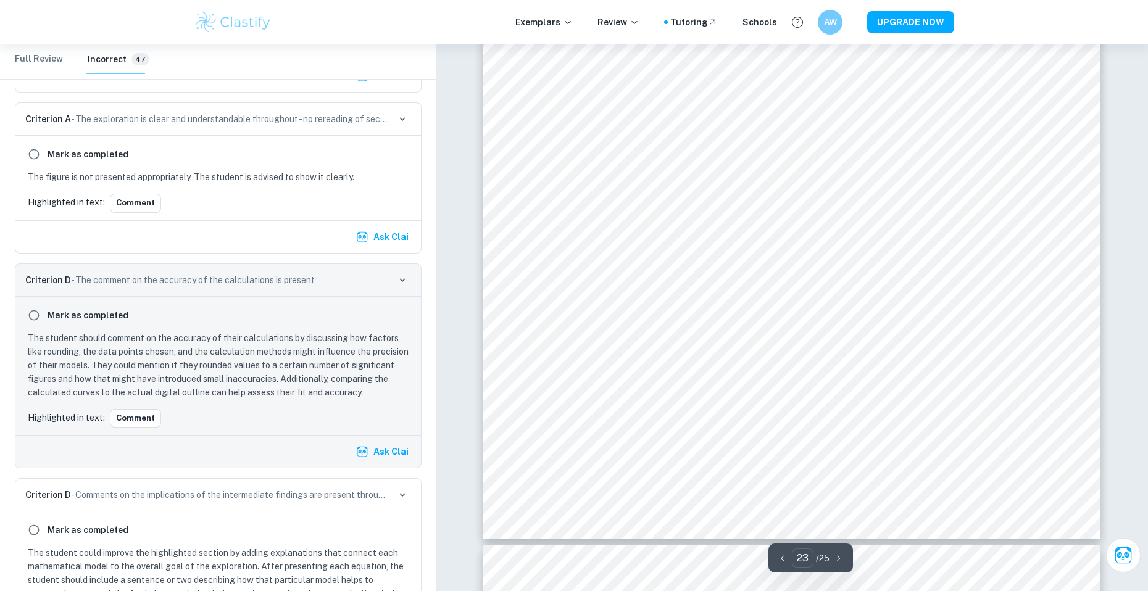
scroll to position [19707, 0]
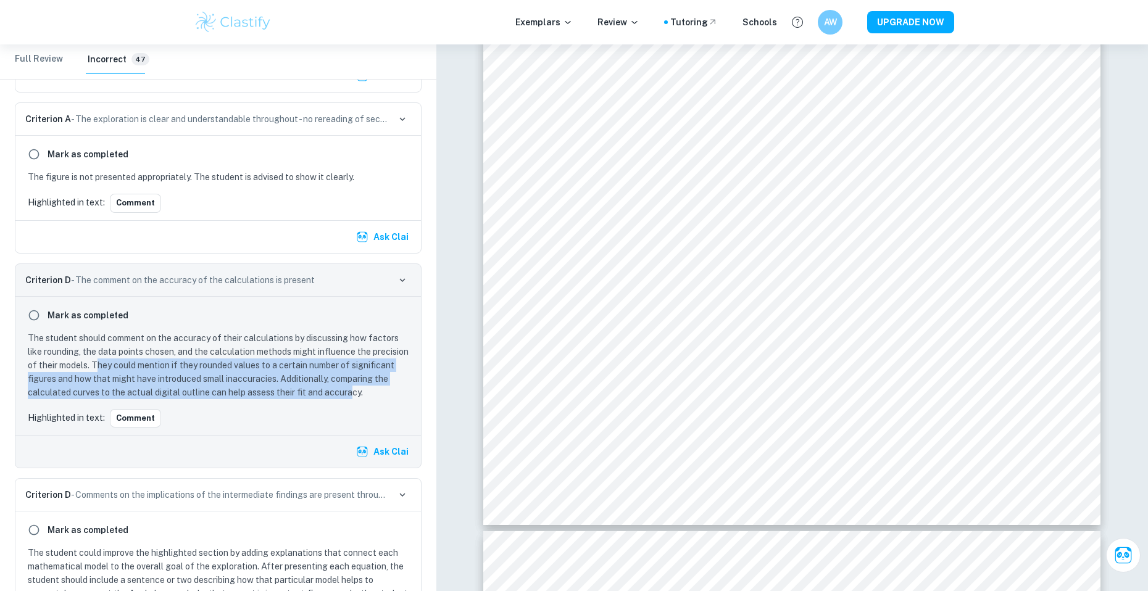
drag, startPoint x: 85, startPoint y: 379, endPoint x: 353, endPoint y: 409, distance: 269.4
click at [353, 399] on p "The student should comment on the accuracy of their calculations by discussing …" at bounding box center [221, 365] width 386 height 68
drag, startPoint x: 347, startPoint y: 414, endPoint x: 160, endPoint y: 378, distance: 190.5
click at [160, 378] on div "Mark as completed The student should comment on the accuracy of their calculati…" at bounding box center [217, 366] width 405 height 138
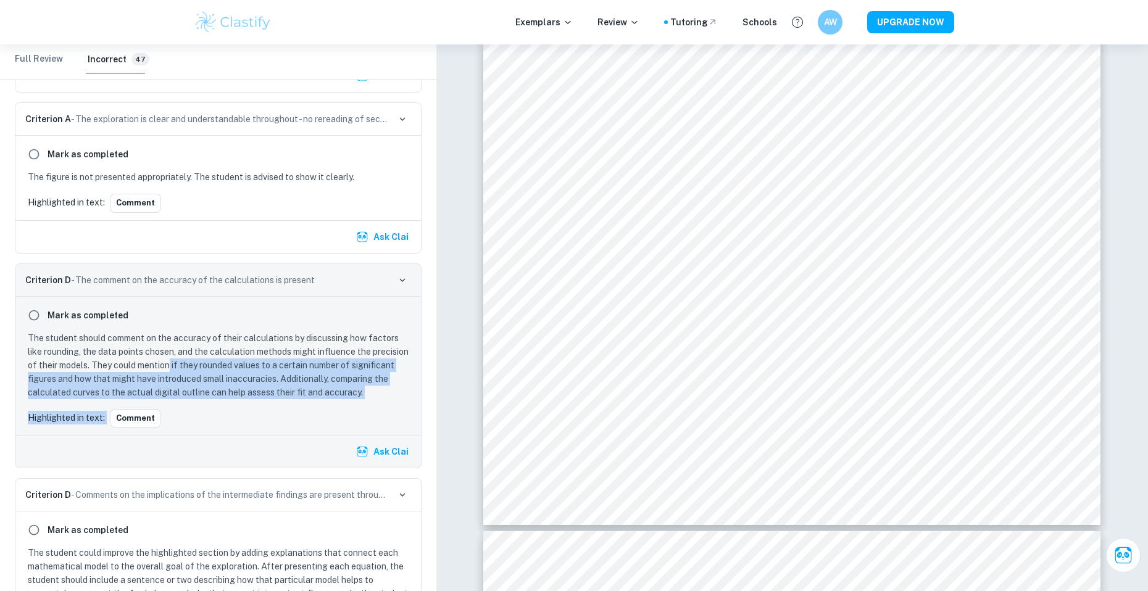
click at [160, 378] on p "The student should comment on the accuracy of their calculations by discussing …" at bounding box center [221, 365] width 386 height 68
drag, startPoint x: 160, startPoint y: 378, endPoint x: 371, endPoint y: 405, distance: 212.9
click at [371, 399] on p "The student should comment on the accuracy of their calculations by discussing …" at bounding box center [221, 365] width 386 height 68
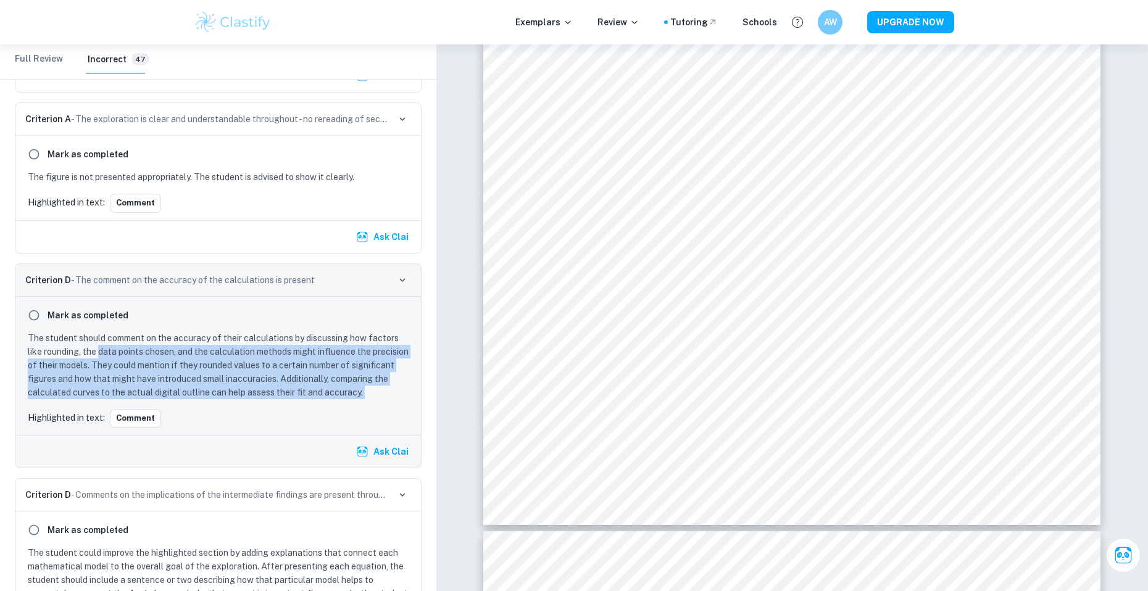
drag, startPoint x: 370, startPoint y: 407, endPoint x: 91, endPoint y: 360, distance: 282.1
click at [91, 360] on p "The student should comment on the accuracy of their calculations by discussing …" at bounding box center [221, 365] width 386 height 68
drag, startPoint x: 91, startPoint y: 360, endPoint x: 354, endPoint y: 412, distance: 267.3
click at [354, 399] on p "The student should comment on the accuracy of their calculations by discussing …" at bounding box center [221, 365] width 386 height 68
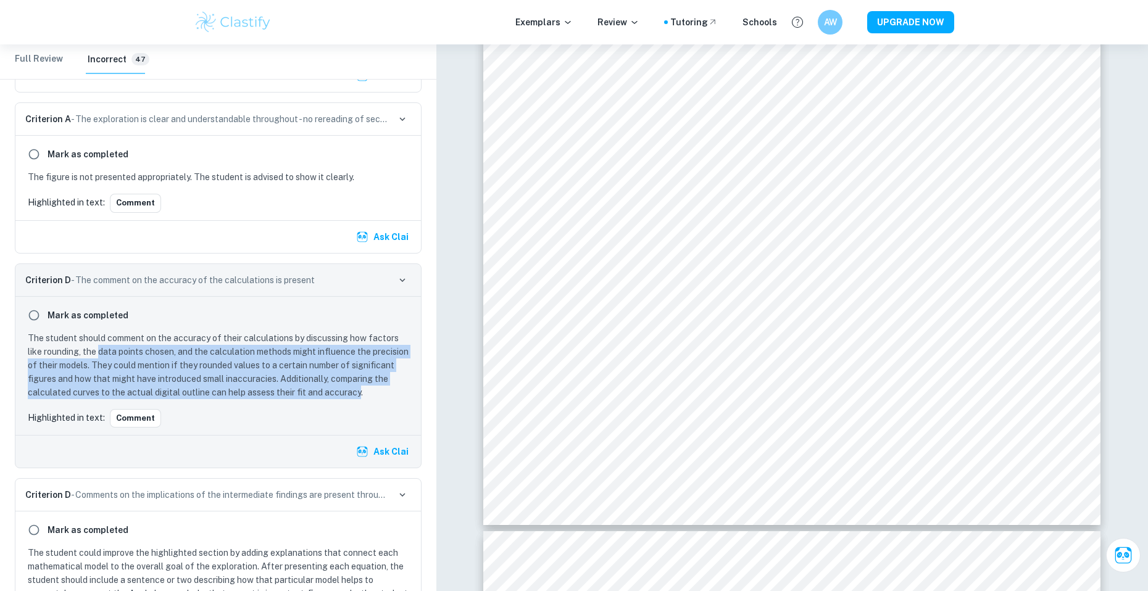
click at [354, 399] on p "The student should comment on the accuracy of their calculations by discussing …" at bounding box center [221, 365] width 386 height 68
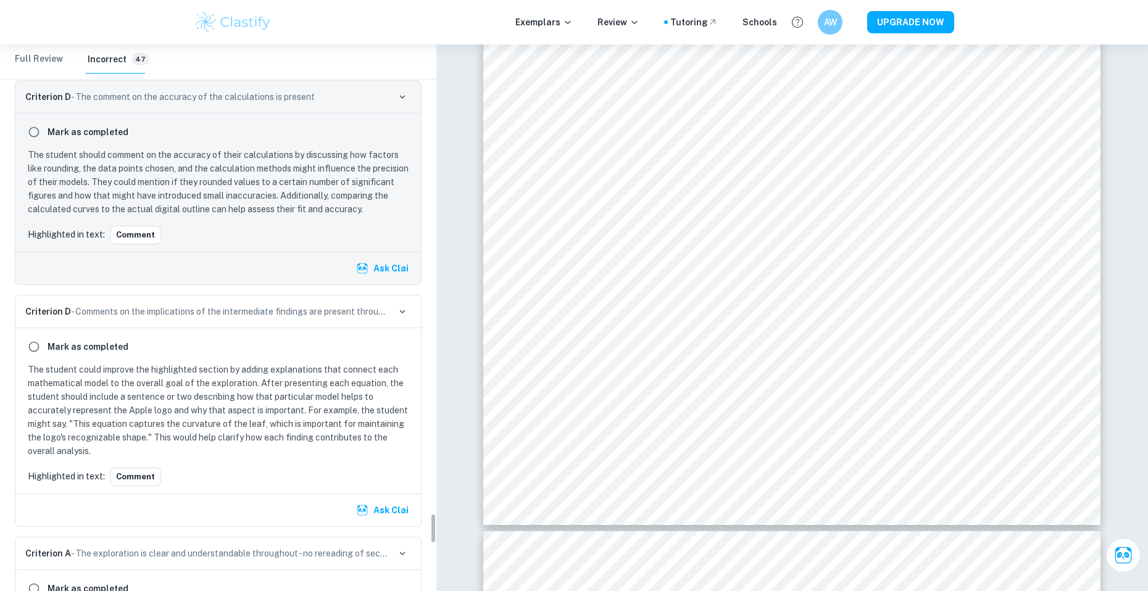
scroll to position [8388, 0]
click at [141, 484] on button "Comment" at bounding box center [135, 475] width 51 height 19
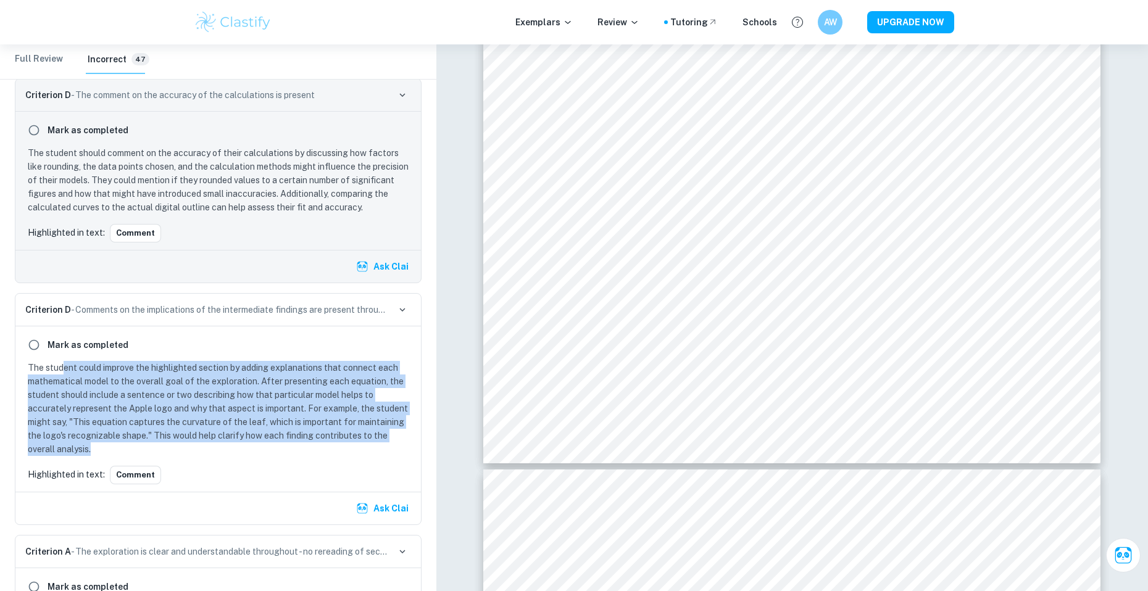
drag, startPoint x: 63, startPoint y: 383, endPoint x: 112, endPoint y: 467, distance: 97.1
click at [112, 456] on p "The student could improve the highlighted section by adding explanations that c…" at bounding box center [221, 408] width 386 height 95
drag, startPoint x: 103, startPoint y: 460, endPoint x: 36, endPoint y: 381, distance: 102.9
click at [36, 381] on p "The student could improve the highlighted section by adding explanations that c…" at bounding box center [221, 408] width 386 height 95
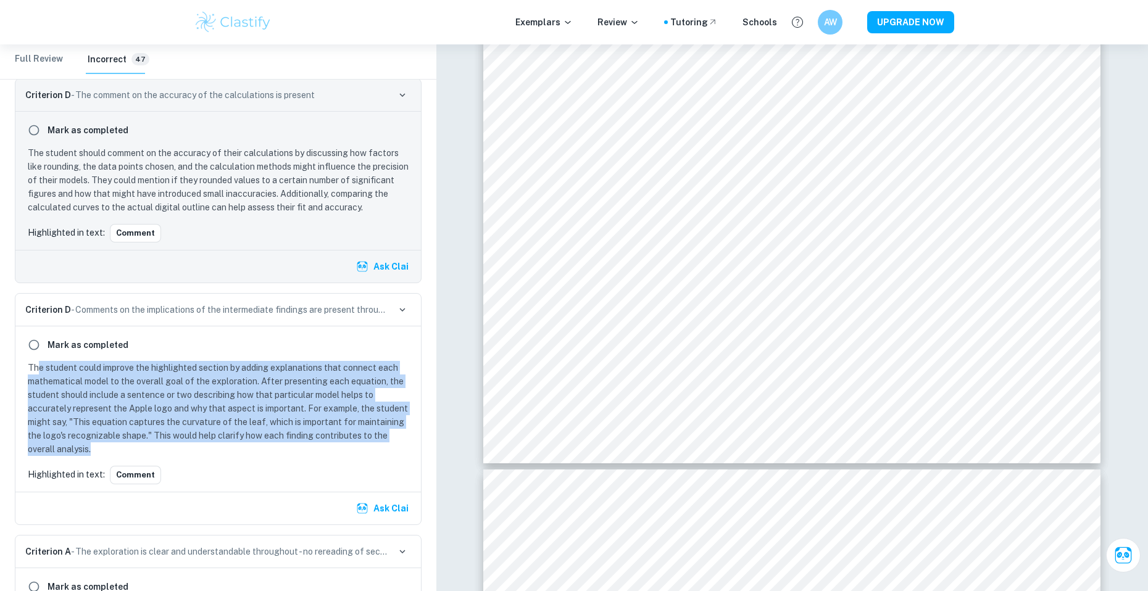
click at [36, 381] on p "The student could improve the highlighted section by adding explanations that c…" at bounding box center [221, 408] width 386 height 95
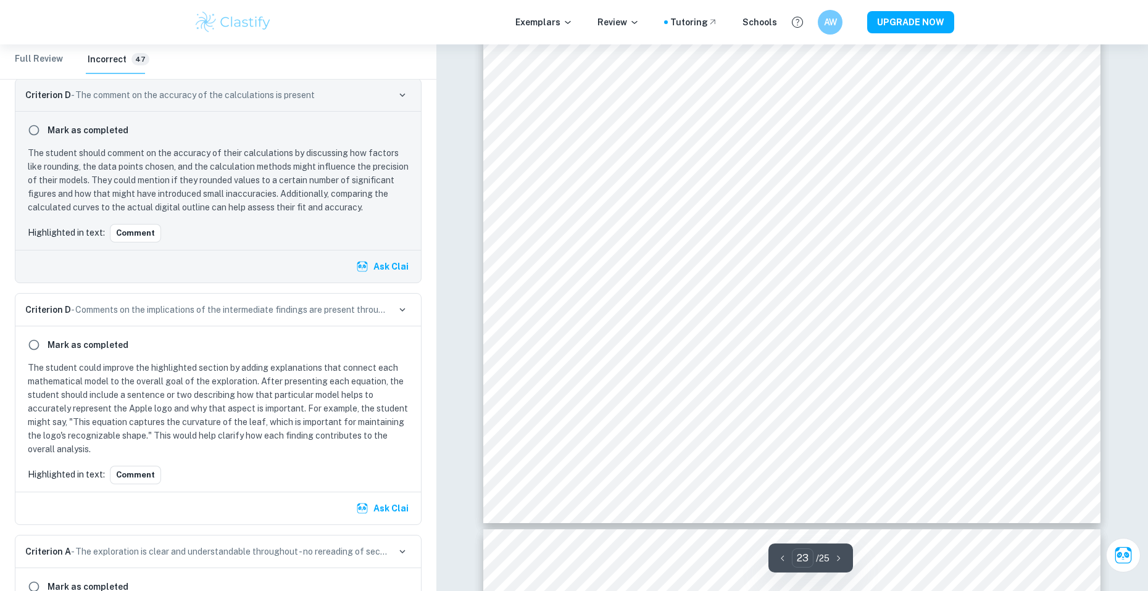
scroll to position [19707, 0]
drag, startPoint x: 853, startPoint y: 364, endPoint x: 947, endPoint y: 388, distance: 97.4
click at [947, 388] on div "Leaf (Purple) (𝑥 + 0. 0628) 2 + (𝑦 − 3. 0149) 2 = 1. 3156 2 {𝑥 >− 0. 01} {𝑦 < 3…" at bounding box center [791, 90] width 617 height 872
drag, startPoint x: 947, startPoint y: 388, endPoint x: 855, endPoint y: 349, distance: 100.1
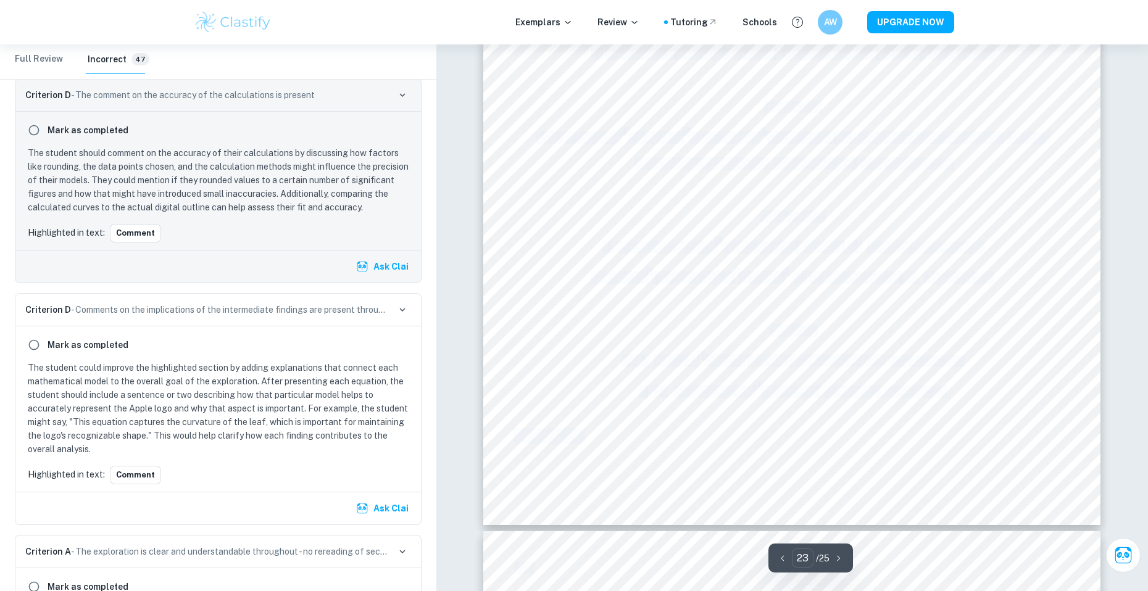
click at [855, 349] on div "Leaf (Purple) (𝑥 + 0. 0628) 2 + (𝑦 − 3. 0149) 2 = 1. 3156 2 {𝑥 >− 0. 01} {𝑦 < 3…" at bounding box center [791, 90] width 617 height 872
drag, startPoint x: 862, startPoint y: 358, endPoint x: 926, endPoint y: 392, distance: 72.3
click at [926, 392] on div "Leaf (Purple) (𝑥 + 0. 0628) 2 + (𝑦 − 3. 0149) 2 = 1. 3156 2 {𝑥 >− 0. 01} {𝑦 < 3…" at bounding box center [791, 90] width 617 height 872
click at [926, 392] on span "(Red Dotted)" at bounding box center [914, 391] width 60 height 11
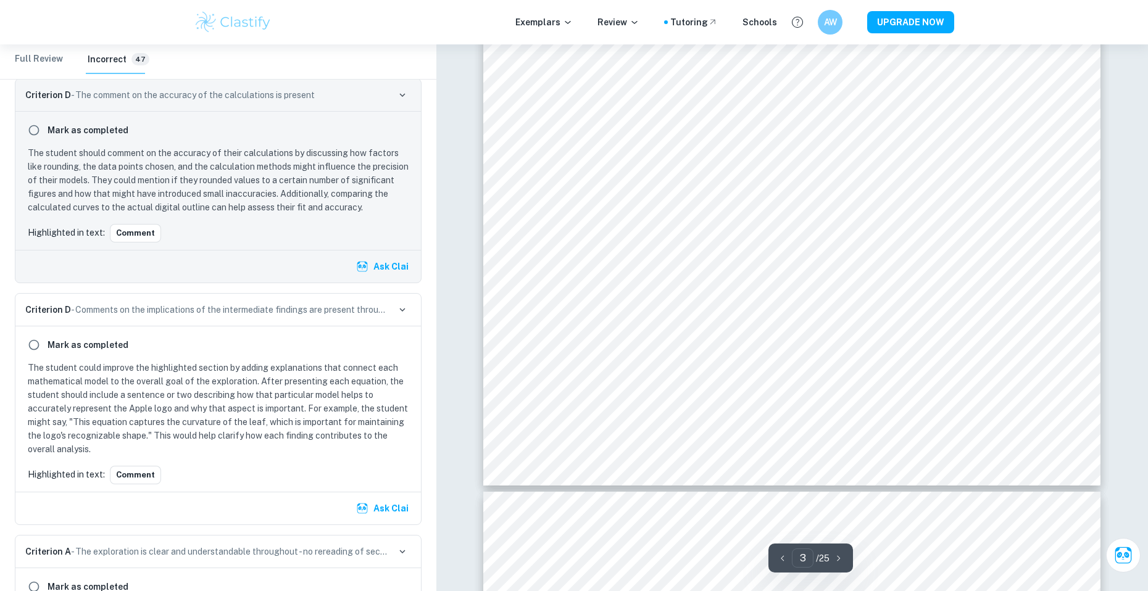
scroll to position [2150, 0]
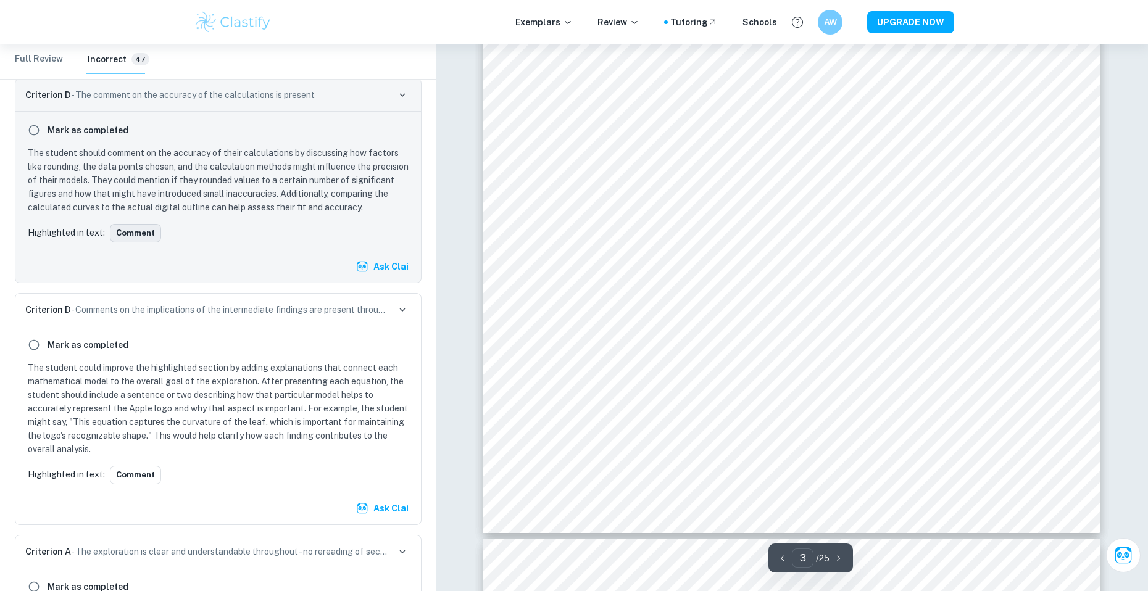
click at [127, 243] on button "Comment" at bounding box center [135, 233] width 51 height 19
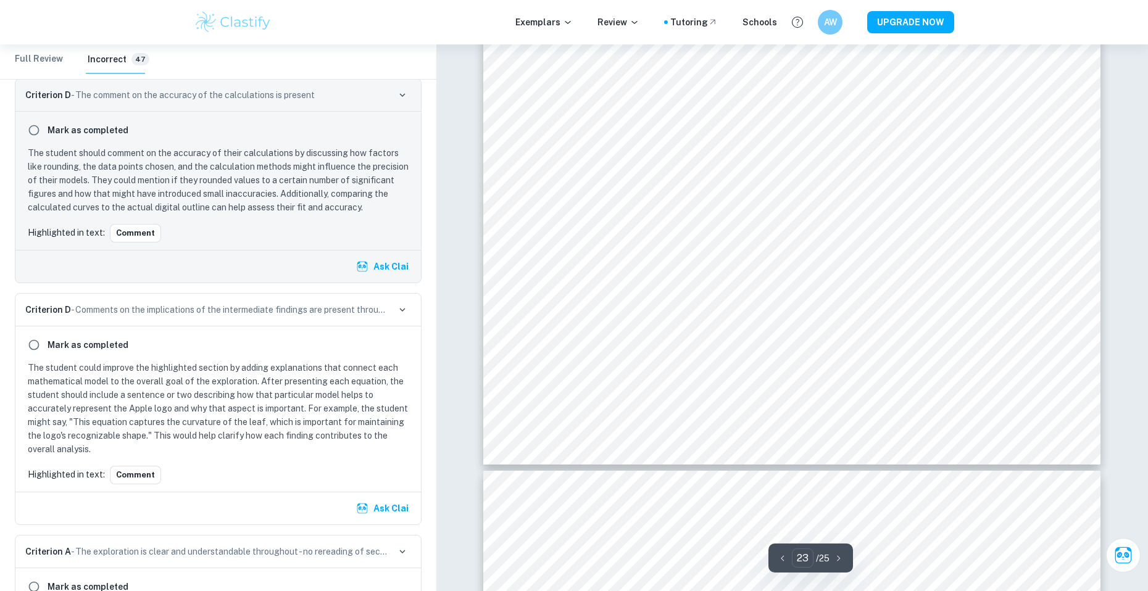
scroll to position [19769, 0]
click at [130, 484] on button "Comment" at bounding box center [135, 475] width 51 height 19
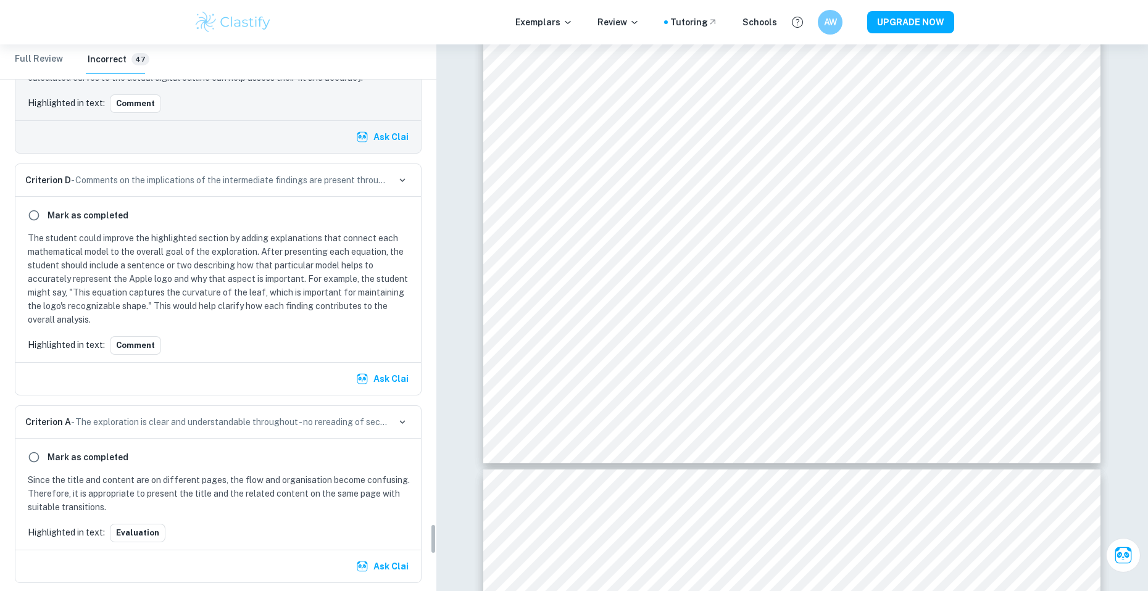
scroll to position [8573, 0]
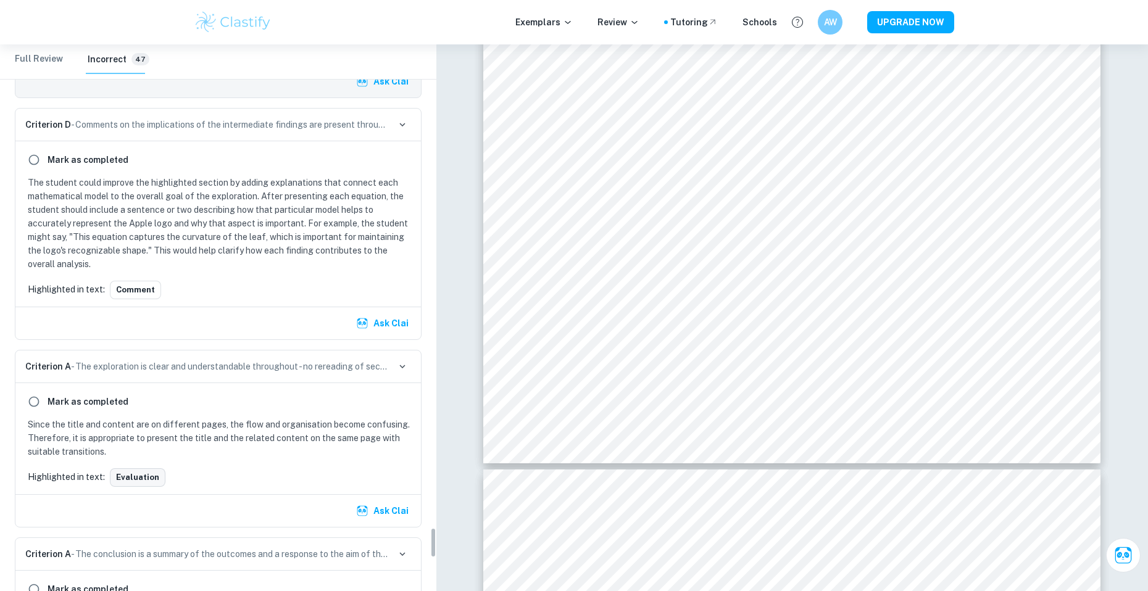
click at [144, 487] on button "Evaluation" at bounding box center [138, 477] width 56 height 19
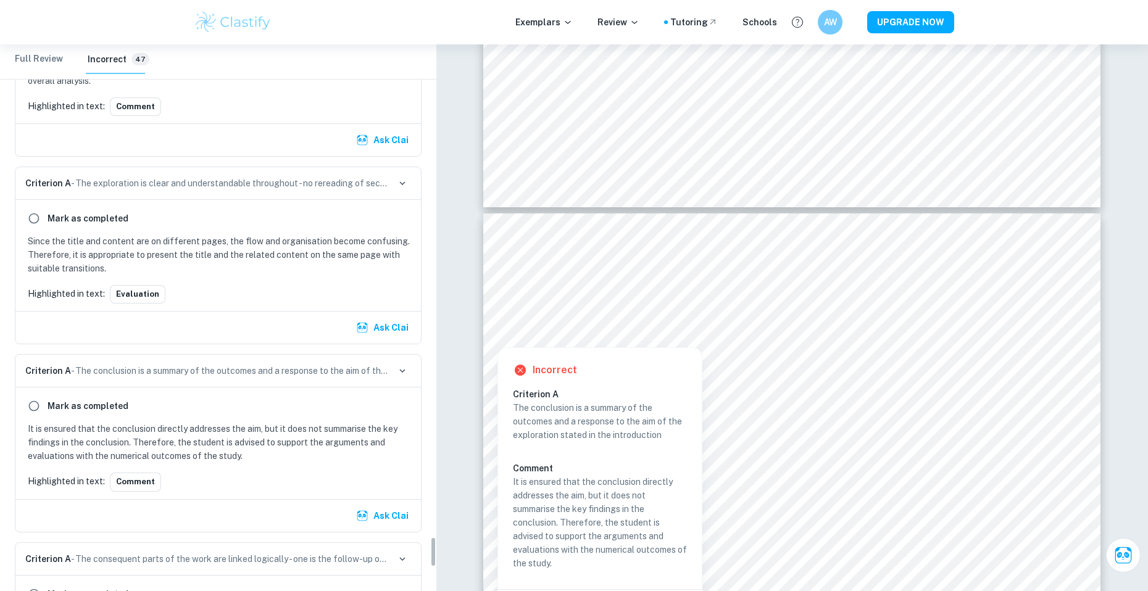
scroll to position [8759, 0]
click at [125, 489] on button "Comment" at bounding box center [135, 480] width 51 height 19
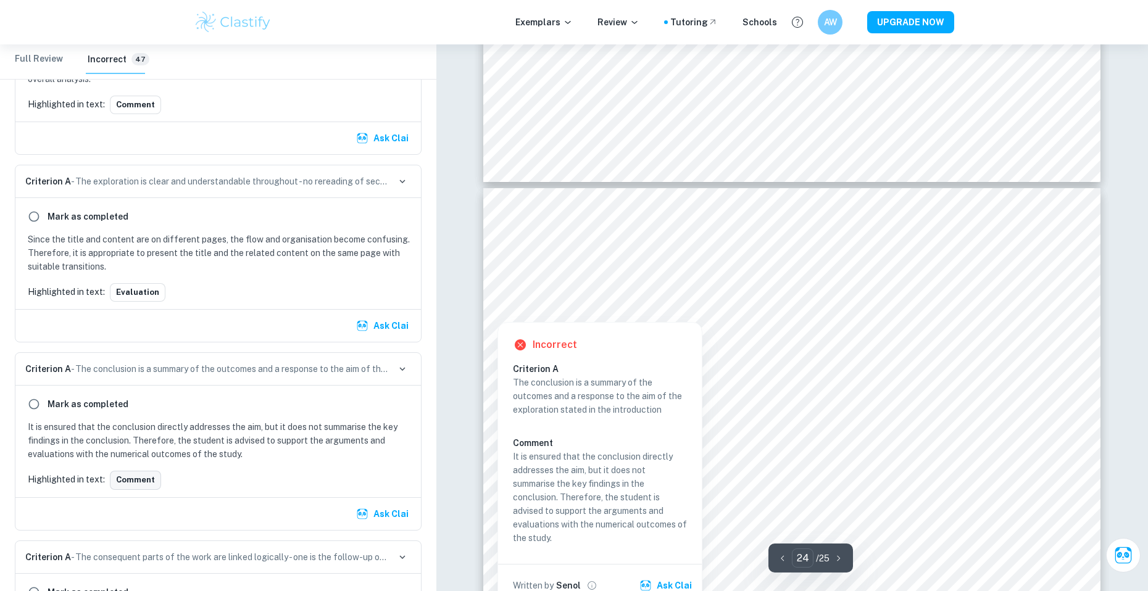
scroll to position [20051, 0]
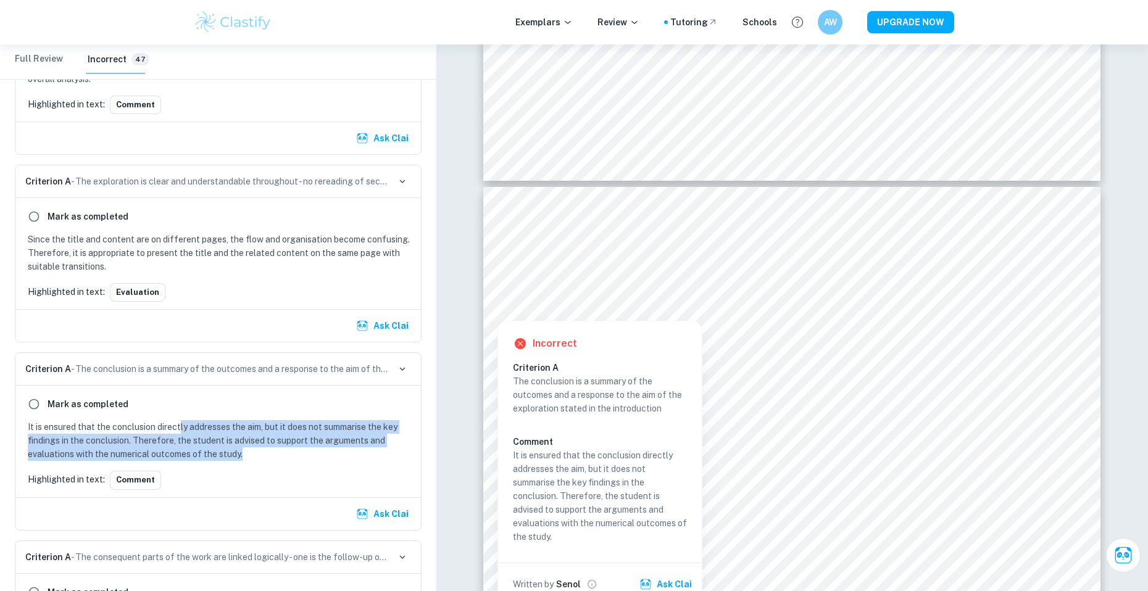
drag, startPoint x: 242, startPoint y: 470, endPoint x: 180, endPoint y: 441, distance: 67.9
click at [180, 441] on p "It is ensured that the conclusion directly addresses the aim, but it does not s…" at bounding box center [221, 440] width 386 height 41
drag, startPoint x: 180, startPoint y: 441, endPoint x: 236, endPoint y: 475, distance: 65.6
click at [236, 475] on div "Mark as completed It is ensured that the conclusion directly addresses the aim,…" at bounding box center [217, 441] width 405 height 111
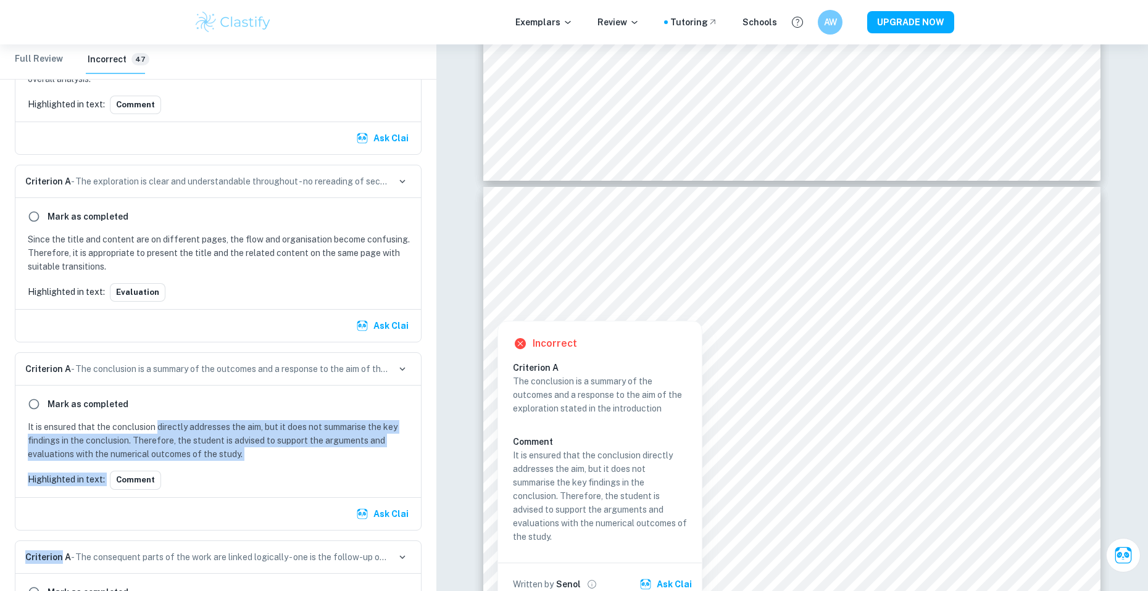
click at [236, 475] on div "Mark as completed It is ensured that the conclusion directly addresses the aim,…" at bounding box center [217, 441] width 405 height 111
drag, startPoint x: 236, startPoint y: 475, endPoint x: 219, endPoint y: 447, distance: 33.2
click at [219, 447] on div "Mark as completed It is ensured that the conclusion directly addresses the aim,…" at bounding box center [217, 441] width 405 height 111
click at [219, 447] on p "It is ensured that the conclusion directly addresses the aim, but it does not s…" at bounding box center [221, 440] width 386 height 41
drag, startPoint x: 219, startPoint y: 447, endPoint x: 238, endPoint y: 469, distance: 29.3
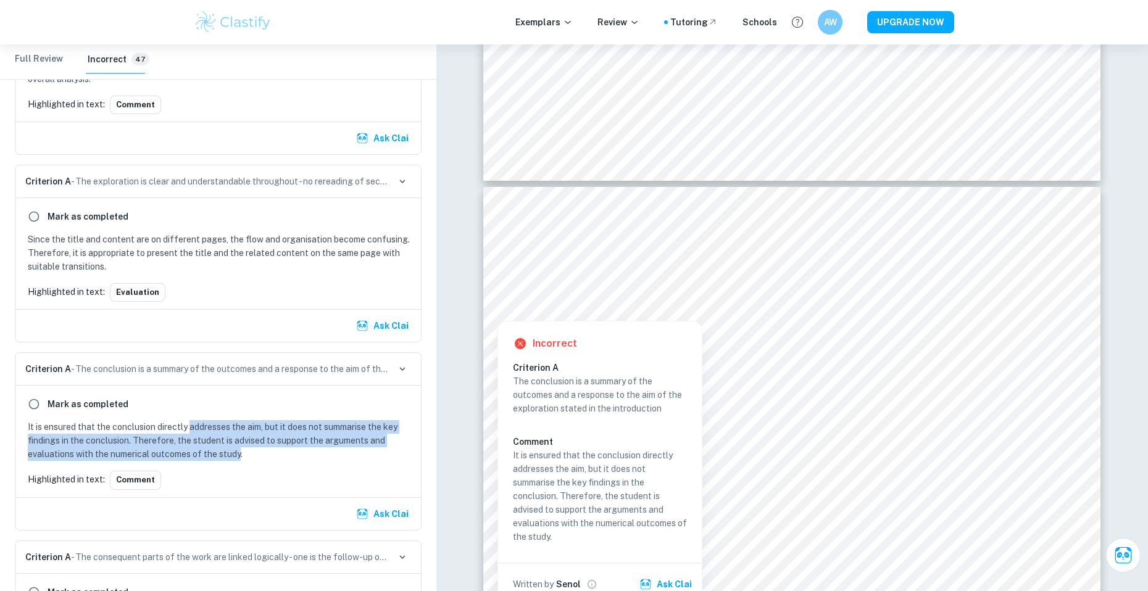
click at [238, 461] on p "It is ensured that the conclusion directly addresses the aim, but it does not s…" at bounding box center [221, 440] width 386 height 41
drag, startPoint x: 238, startPoint y: 469, endPoint x: 214, endPoint y: 443, distance: 35.4
click at [214, 443] on p "It is ensured that the conclusion directly addresses the aim, but it does not s…" at bounding box center [221, 440] width 386 height 41
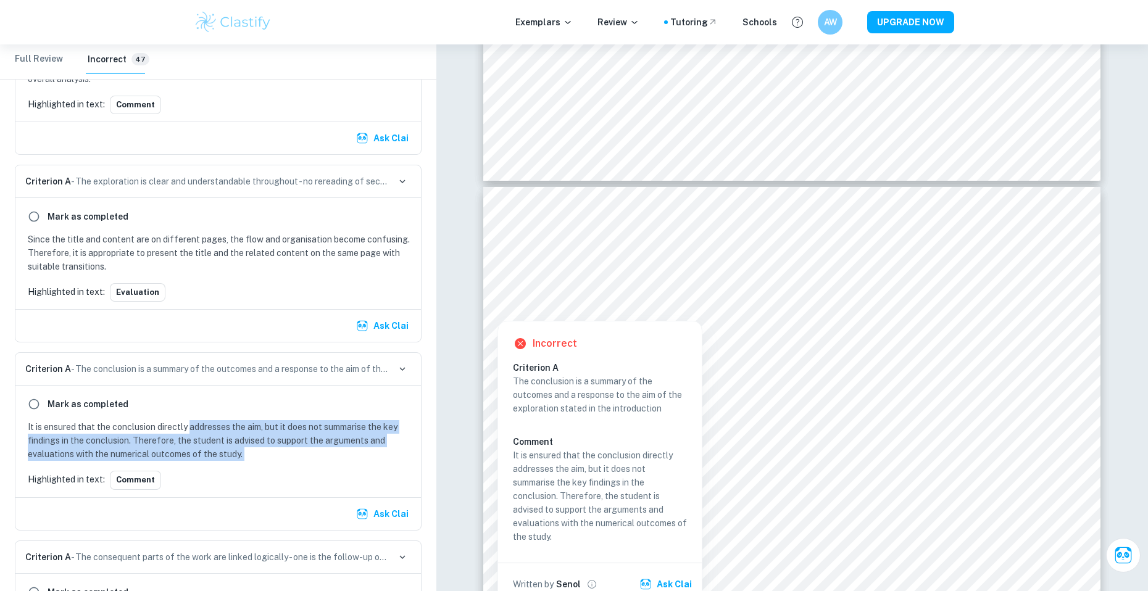
drag, startPoint x: 214, startPoint y: 443, endPoint x: 246, endPoint y: 471, distance: 42.0
click at [246, 461] on p "It is ensured that the conclusion directly addresses the aim, but it does not s…" at bounding box center [221, 440] width 386 height 41
drag, startPoint x: 246, startPoint y: 471, endPoint x: 228, endPoint y: 447, distance: 29.5
click at [228, 447] on p "It is ensured that the conclusion directly addresses the aim, but it does not s…" at bounding box center [221, 440] width 386 height 41
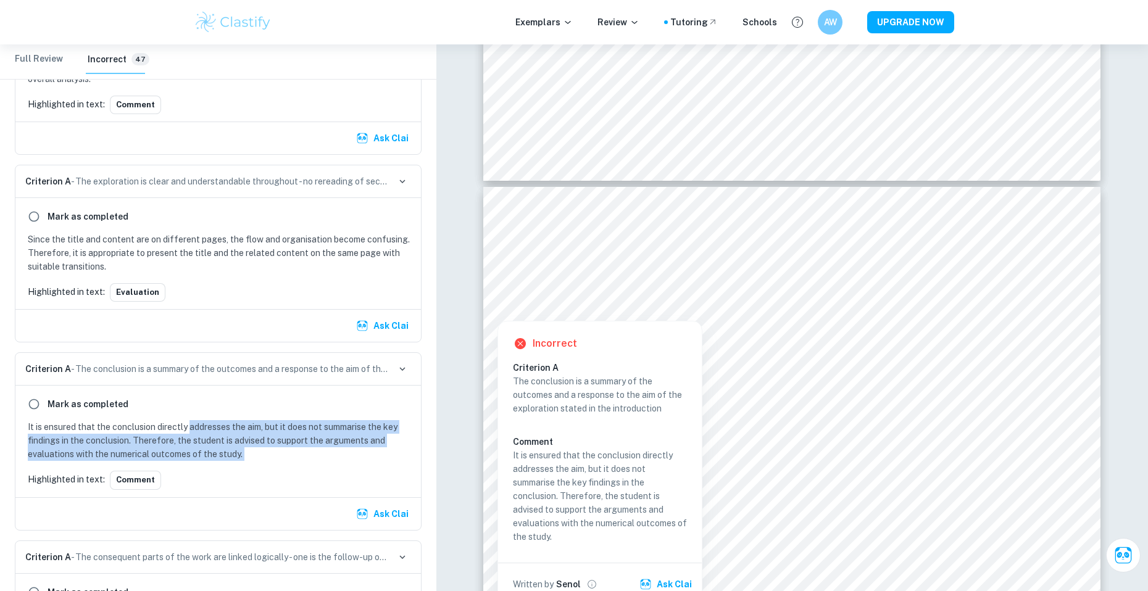
click at [228, 447] on p "It is ensured that the conclusion directly addresses the aim, but it does not s…" at bounding box center [221, 440] width 386 height 41
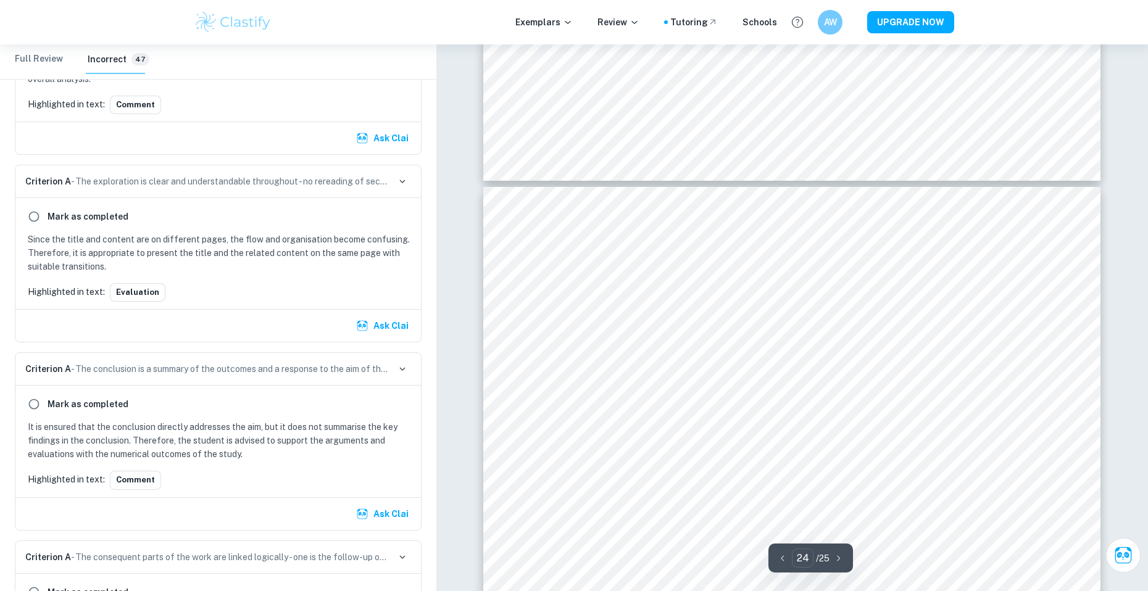
click at [790, 386] on span "Many of the coordinates I used for curve-fitting were estimated manually, which…" at bounding box center [802, 383] width 505 height 11
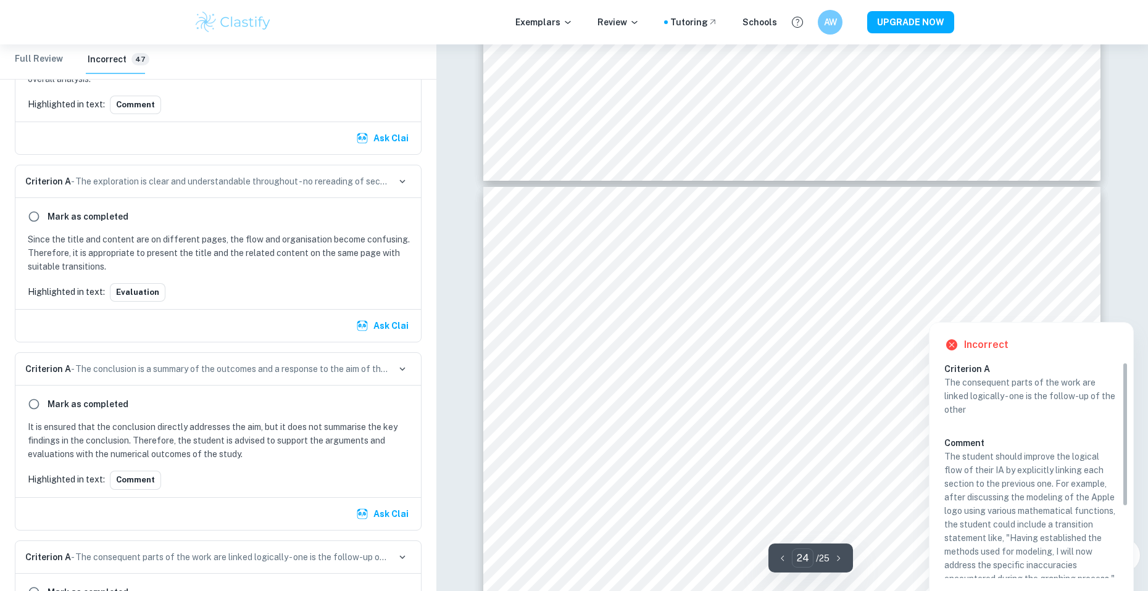
click at [948, 306] on div at bounding box center [949, 308] width 22 height 22
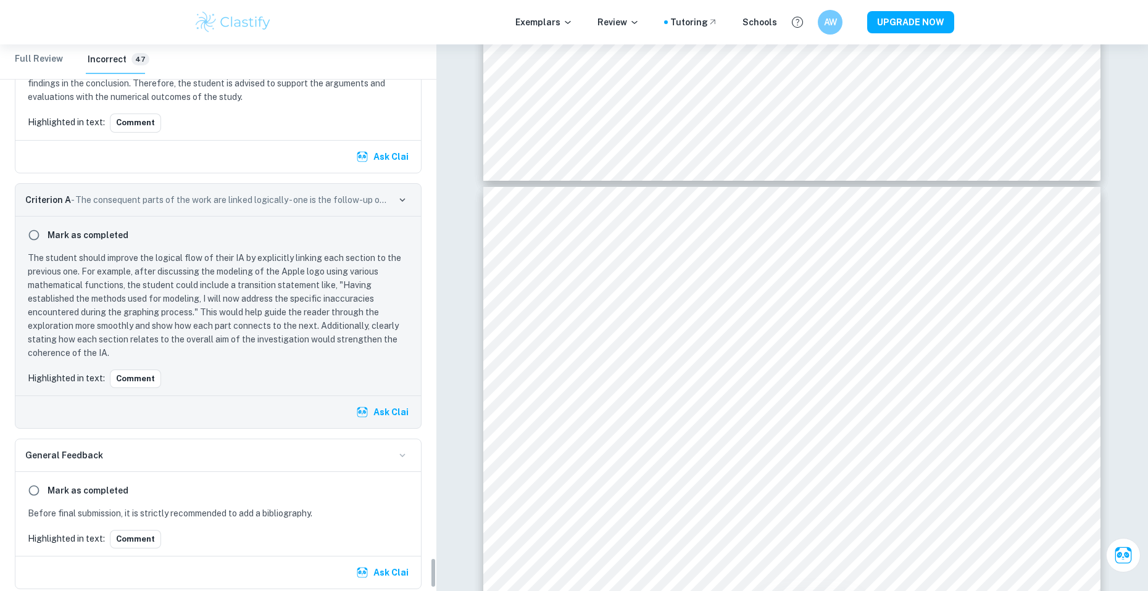
scroll to position [9118, 0]
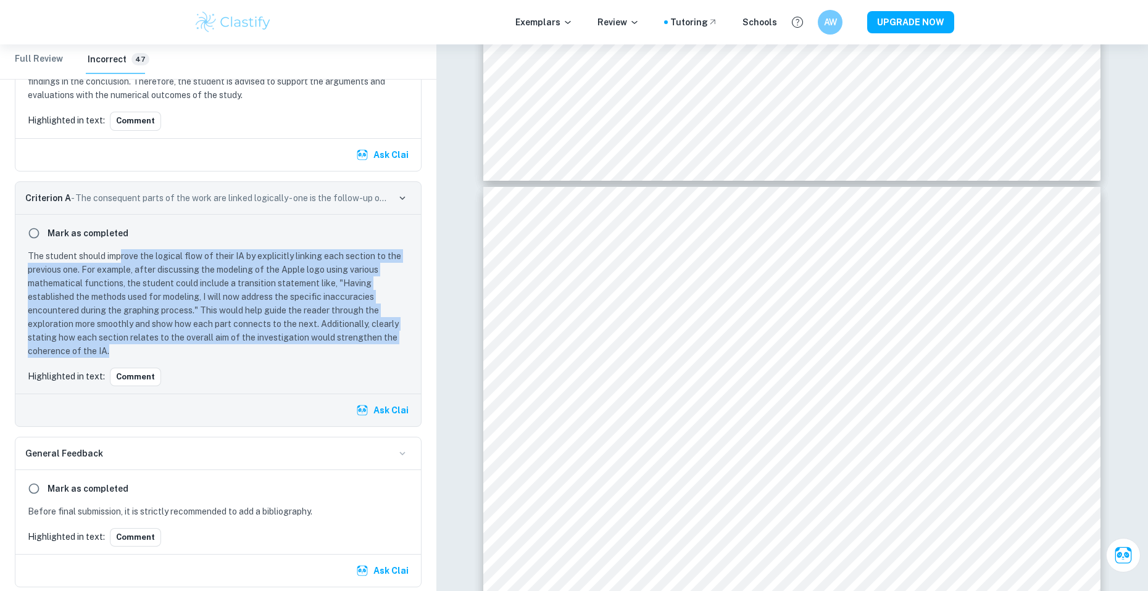
drag, startPoint x: 122, startPoint y: 269, endPoint x: 122, endPoint y: 363, distance: 94.4
click at [122, 358] on p "The student should improve the logical flow of their IA by explicitly linking e…" at bounding box center [221, 303] width 386 height 109
drag, startPoint x: 122, startPoint y: 363, endPoint x: 67, endPoint y: 270, distance: 108.5
click at [67, 270] on p "The student should improve the logical flow of their IA by explicitly linking e…" at bounding box center [221, 303] width 386 height 109
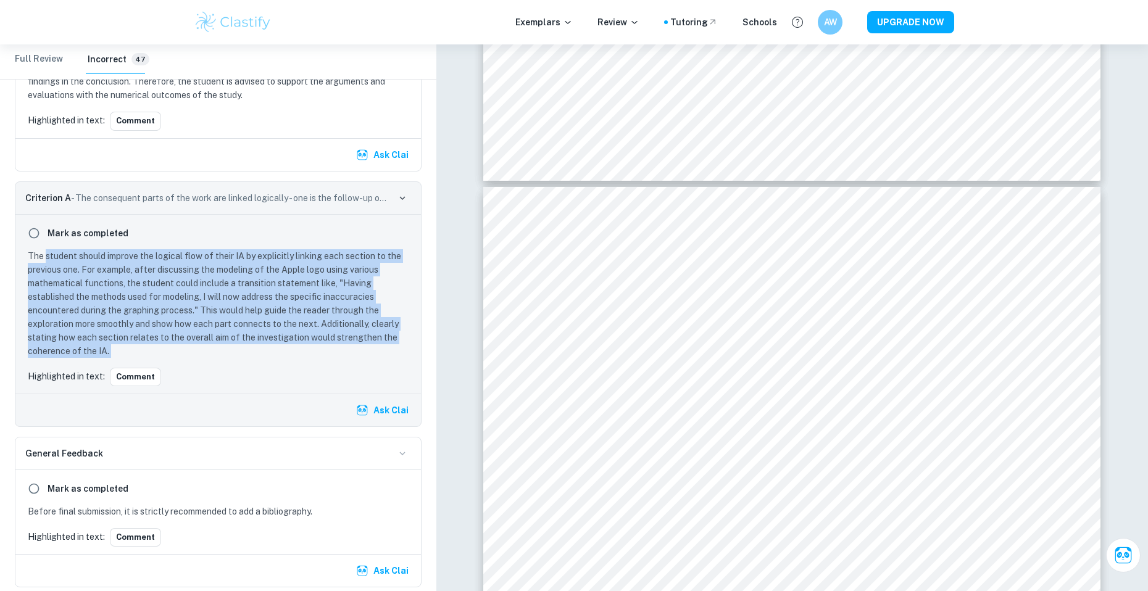
click at [67, 270] on p "The student should improve the logical flow of their IA by explicitly linking e…" at bounding box center [221, 303] width 386 height 109
drag, startPoint x: 67, startPoint y: 270, endPoint x: 101, endPoint y: 368, distance: 103.4
click at [101, 358] on p "The student should improve the logical flow of their IA by explicitly linking e…" at bounding box center [221, 303] width 386 height 109
drag, startPoint x: 113, startPoint y: 362, endPoint x: 93, endPoint y: 270, distance: 94.2
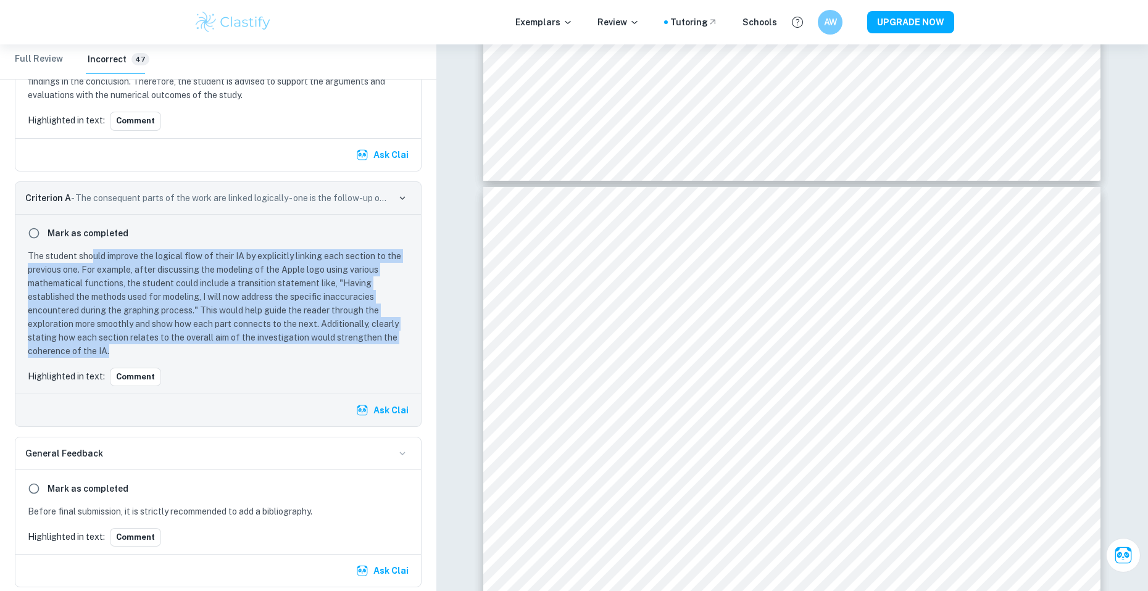
click at [93, 269] on p "The student should improve the logical flow of their IA by explicitly linking e…" at bounding box center [221, 303] width 386 height 109
click at [93, 270] on p "The student should improve the logical flow of their IA by explicitly linking e…" at bounding box center [221, 303] width 386 height 109
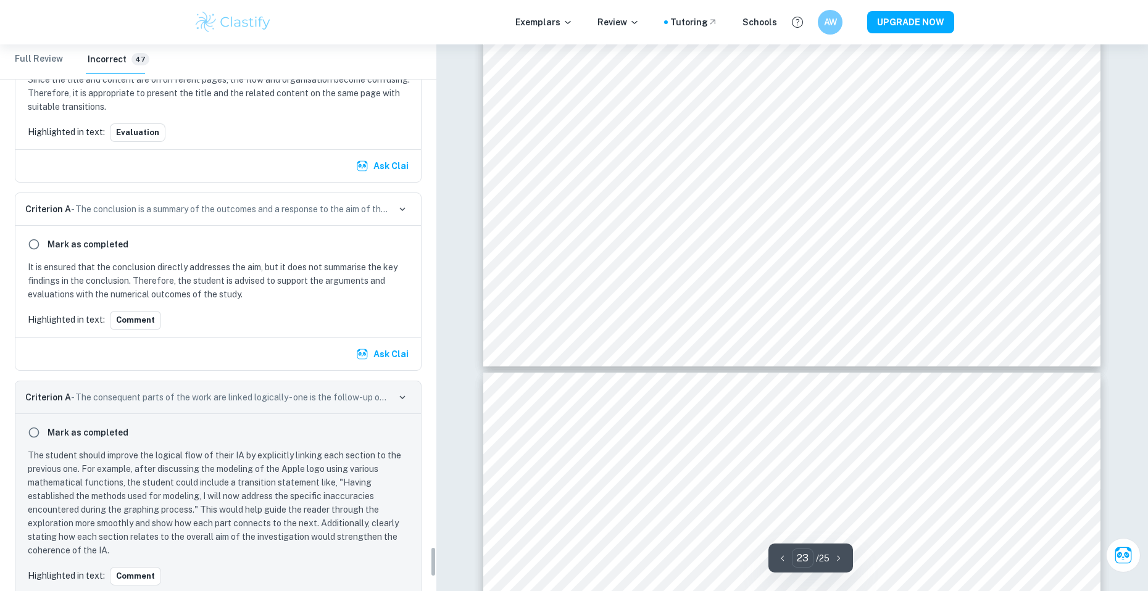
scroll to position [8916, 0]
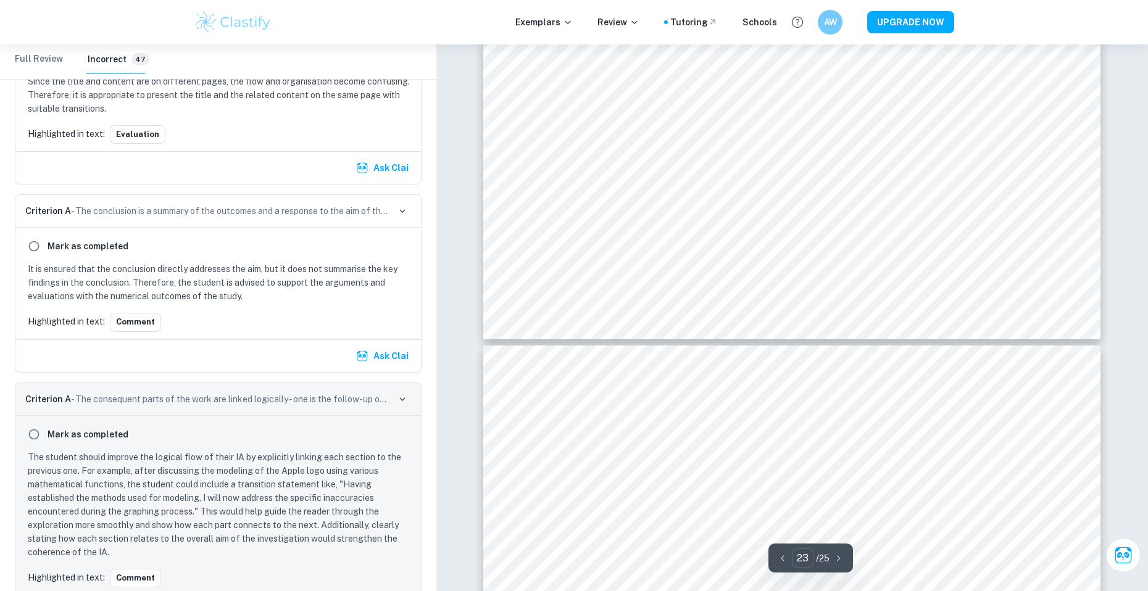
type input "24"
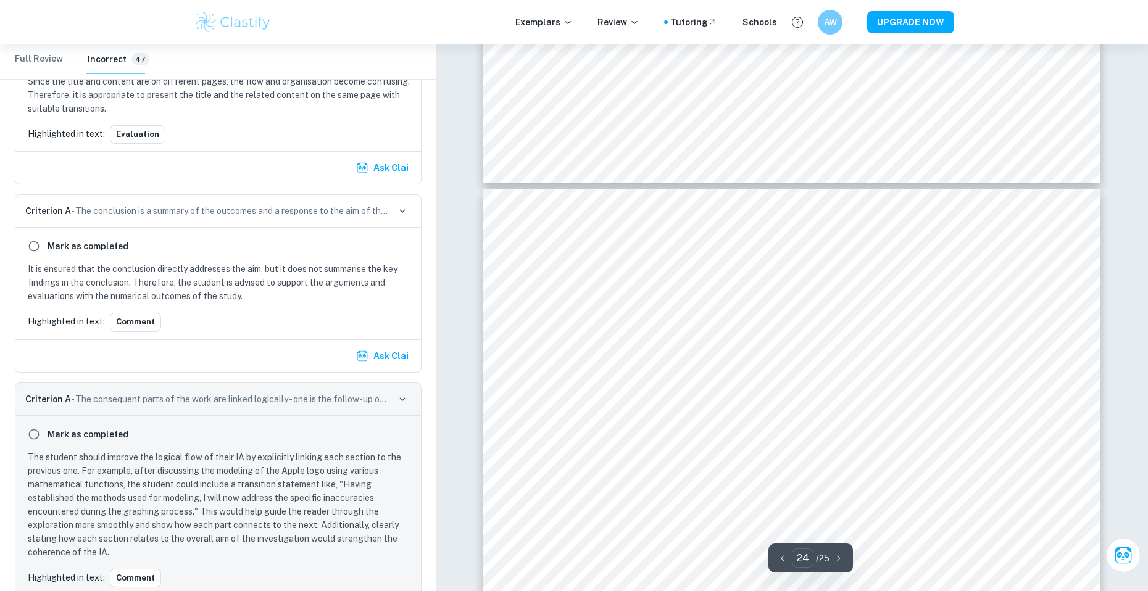
scroll to position [20051, 0]
drag, startPoint x: 929, startPoint y: 302, endPoint x: 589, endPoint y: 229, distance: 347.8
click at [518, 228] on span "This exploration aimed to model the Apple logo using mathematical functions. I …" at bounding box center [785, 223] width 544 height 11
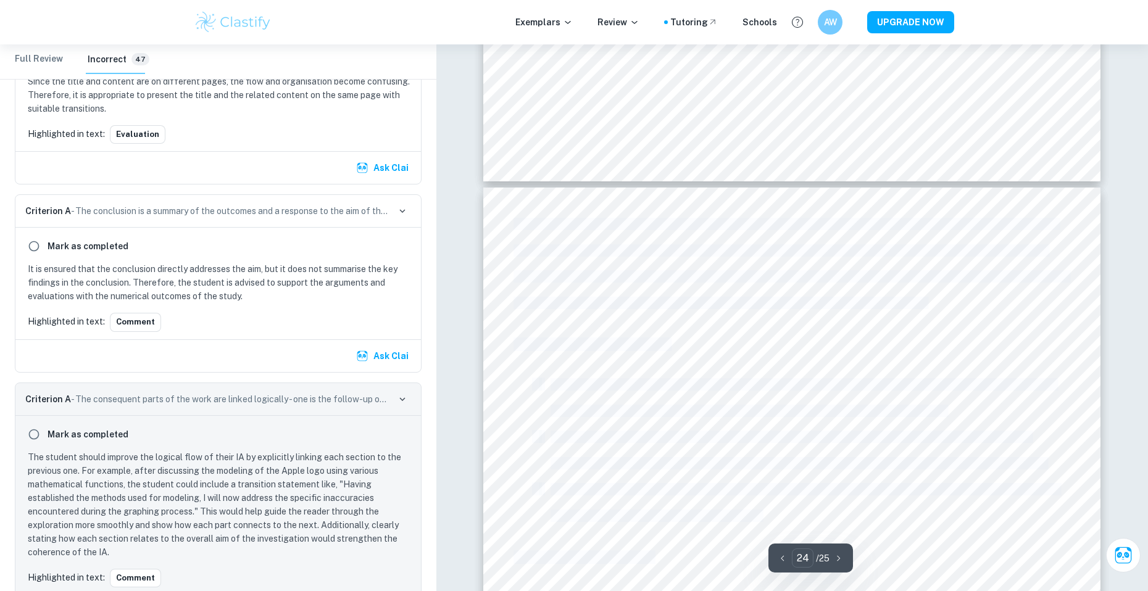
drag, startPoint x: 513, startPoint y: 225, endPoint x: 684, endPoint y: 266, distance: 175.7
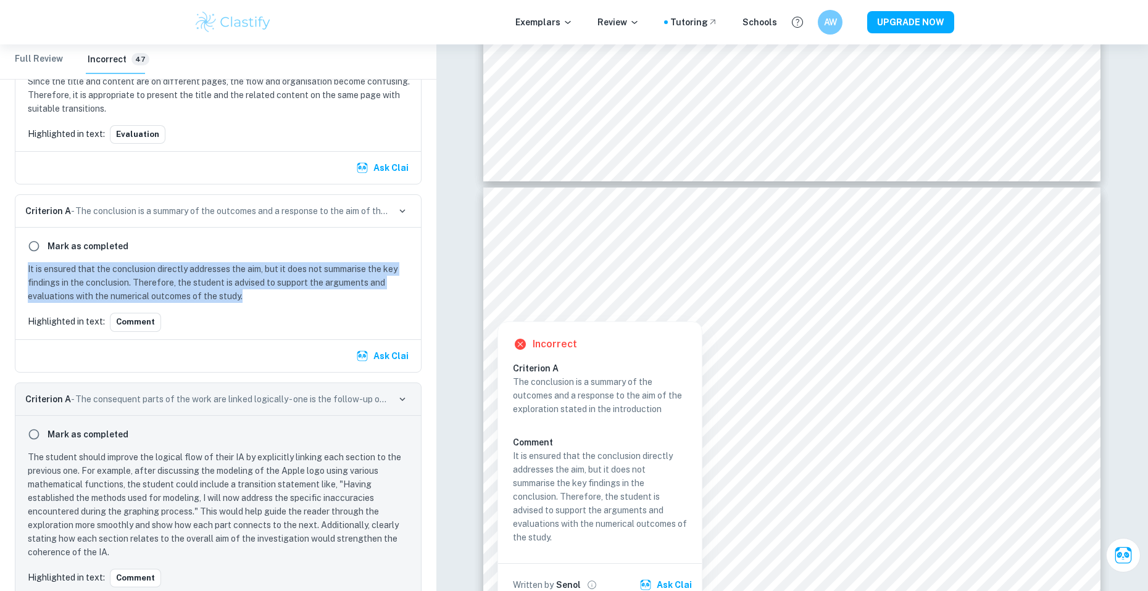
drag, startPoint x: 258, startPoint y: 312, endPoint x: 20, endPoint y: 286, distance: 239.6
click at [20, 286] on div "Mark as completed It is ensured that the conclusion directly addresses the aim,…" at bounding box center [217, 283] width 405 height 111
copy p "It is ensured that the conclusion directly addresses the aim, but it does not s…"
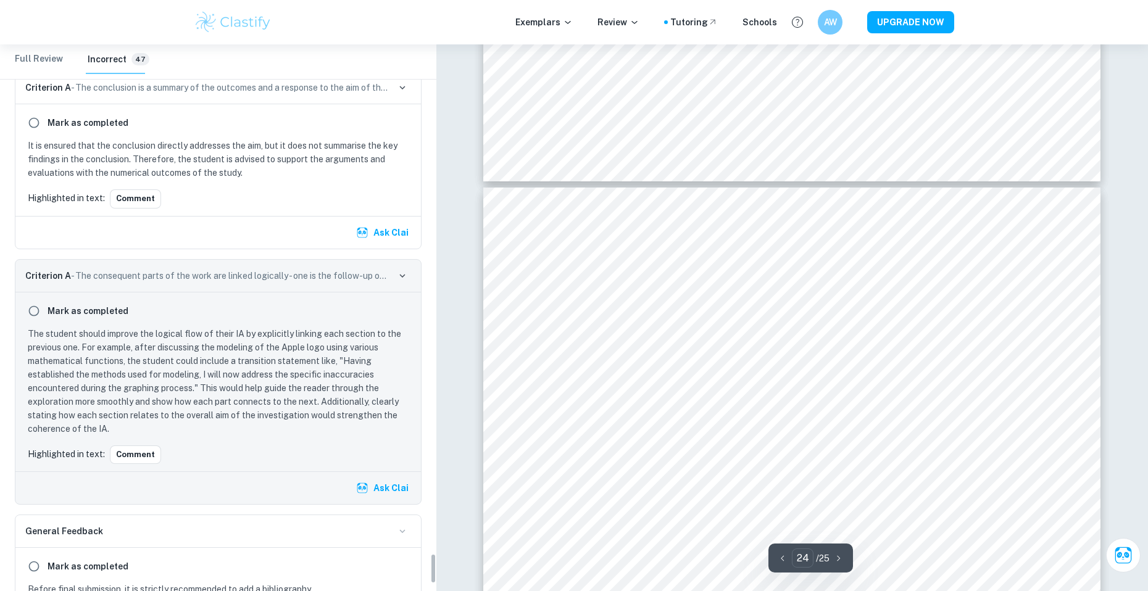
click at [153, 412] on p "The student should improve the logical flow of their IA by explicitly linking e…" at bounding box center [221, 381] width 386 height 109
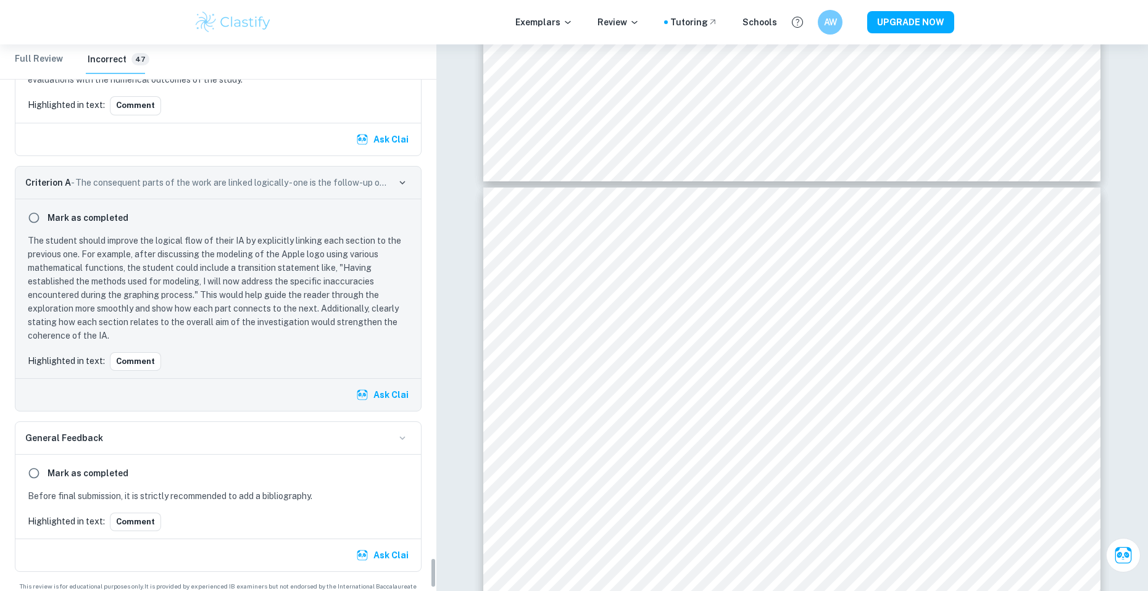
scroll to position [9163, 0]
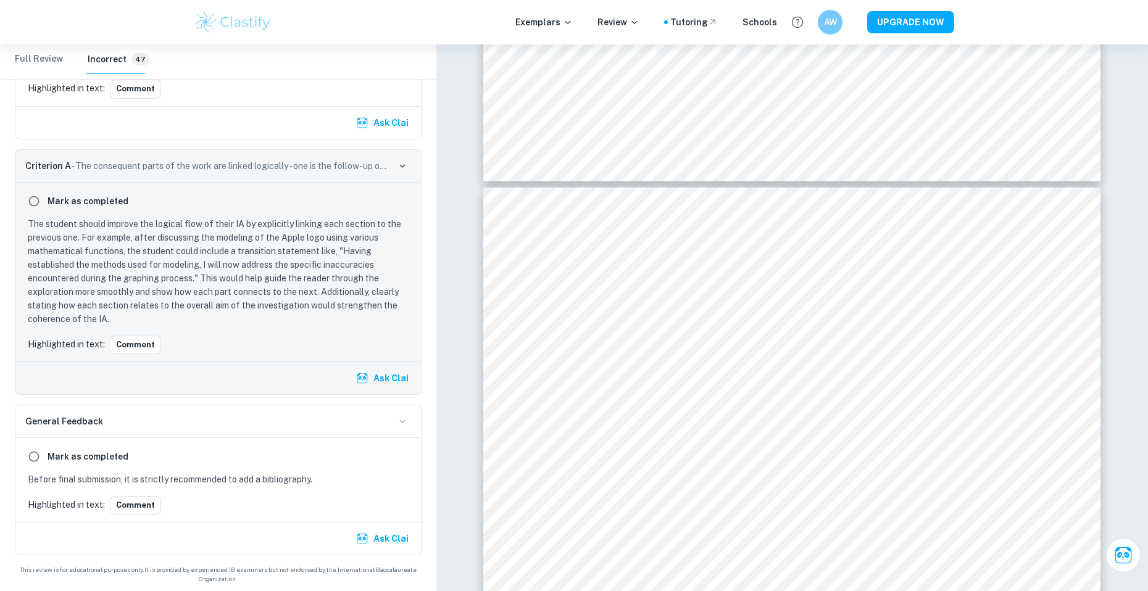
click at [119, 318] on p "The student should improve the logical flow of their IA by explicitly linking e…" at bounding box center [221, 271] width 386 height 109
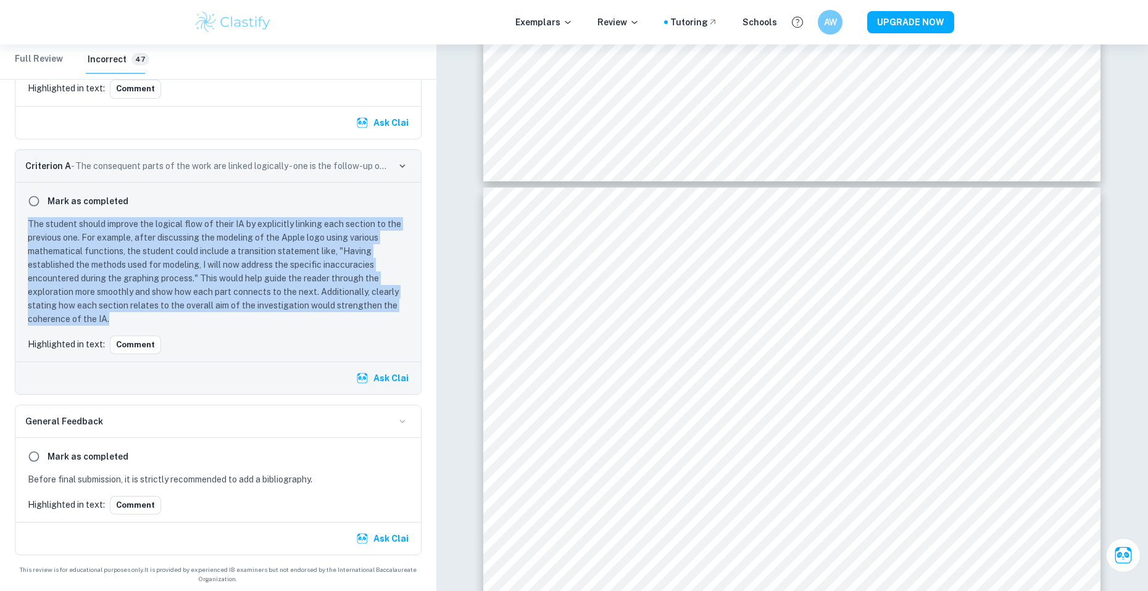
drag, startPoint x: 120, startPoint y: 323, endPoint x: 28, endPoint y: 225, distance: 134.5
click at [28, 225] on p "The student should improve the logical flow of their IA by explicitly linking e…" at bounding box center [221, 271] width 386 height 109
copy p "The student should improve the logical flow of their IA by explicitly linking e…"
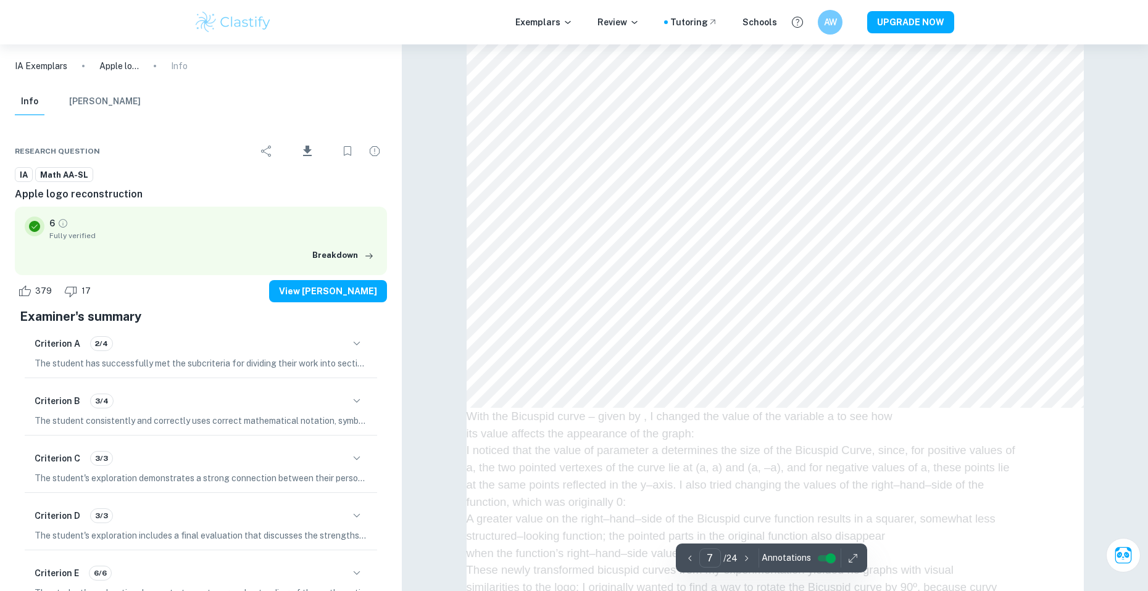
scroll to position [5985, 0]
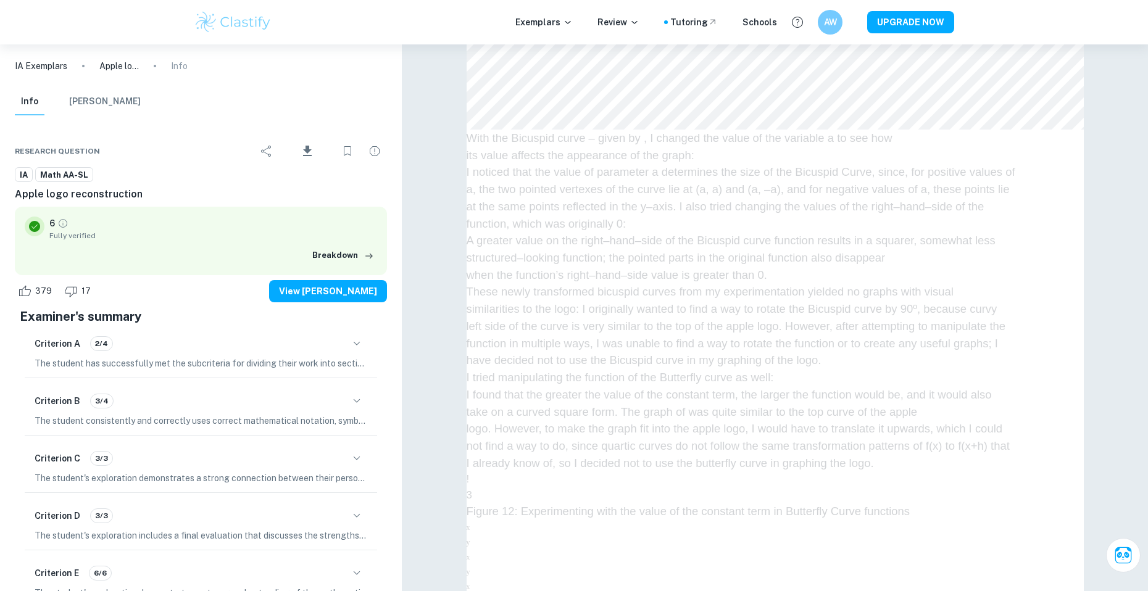
type input "8"
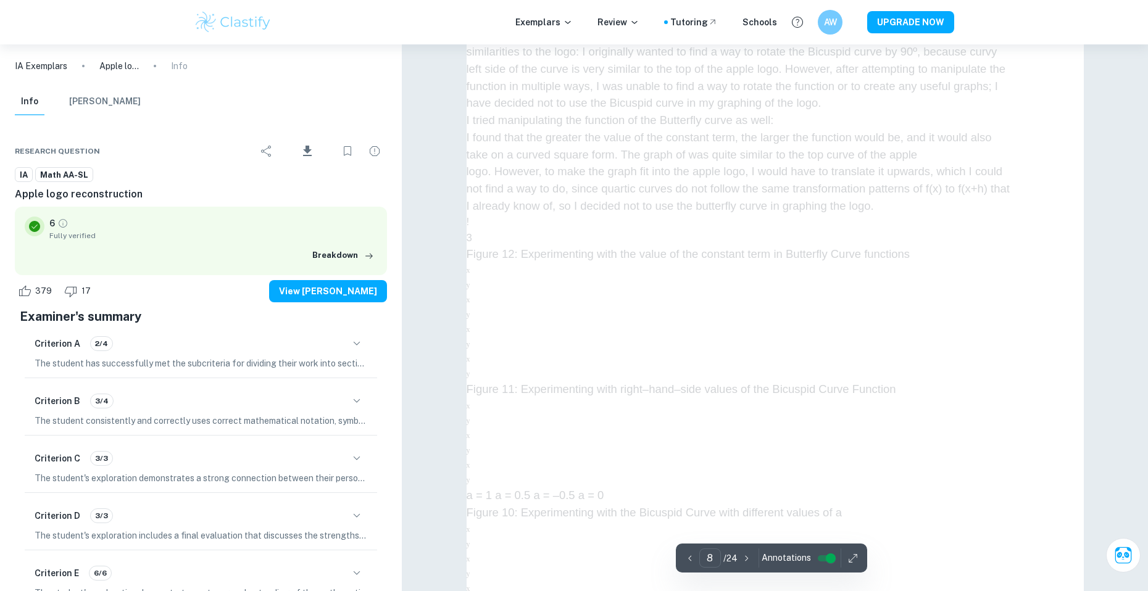
scroll to position [6417, 0]
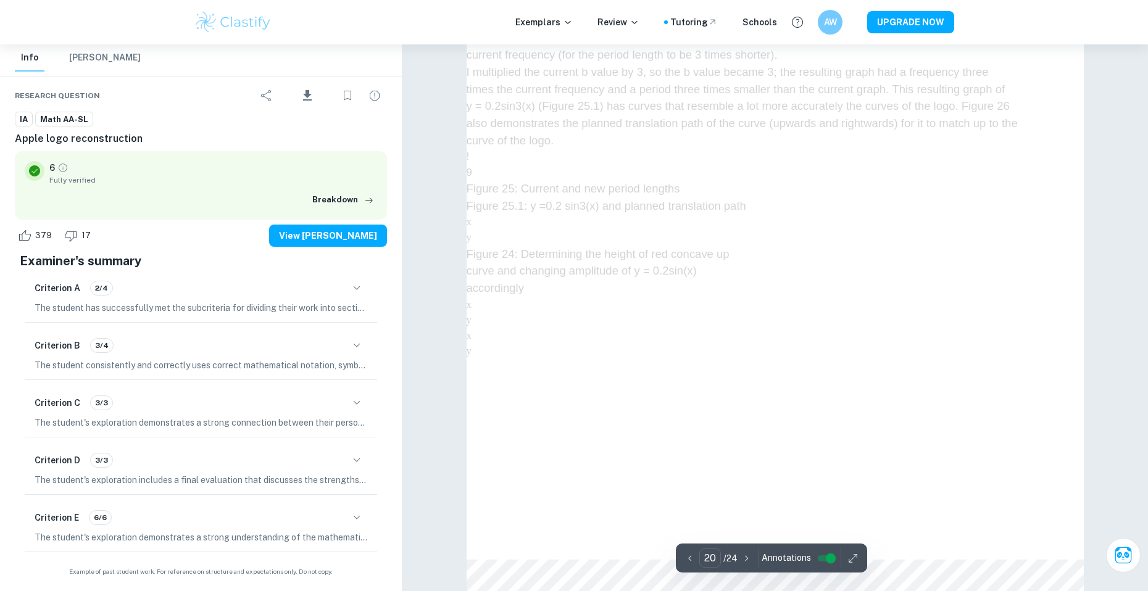
scroll to position [17130, 0]
